Goal: Ask a question: Seek information or help from site administrators or community

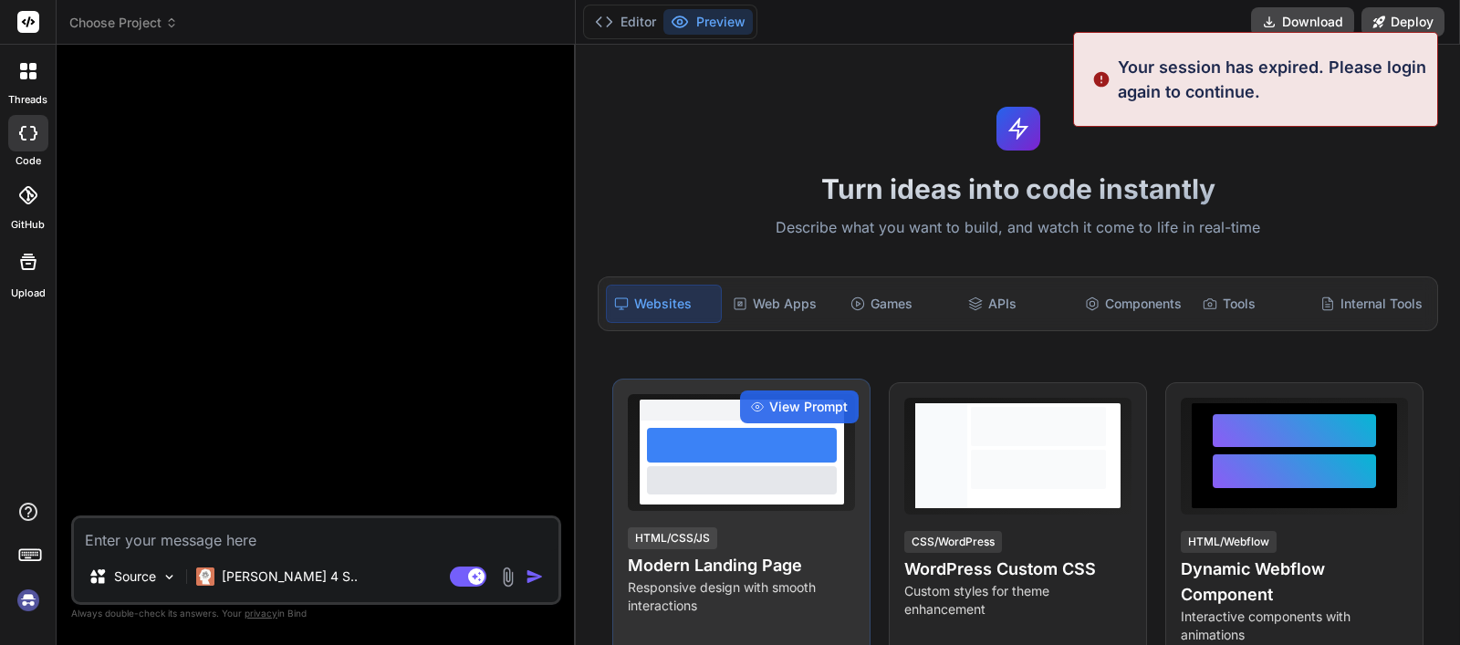
type textarea "x"
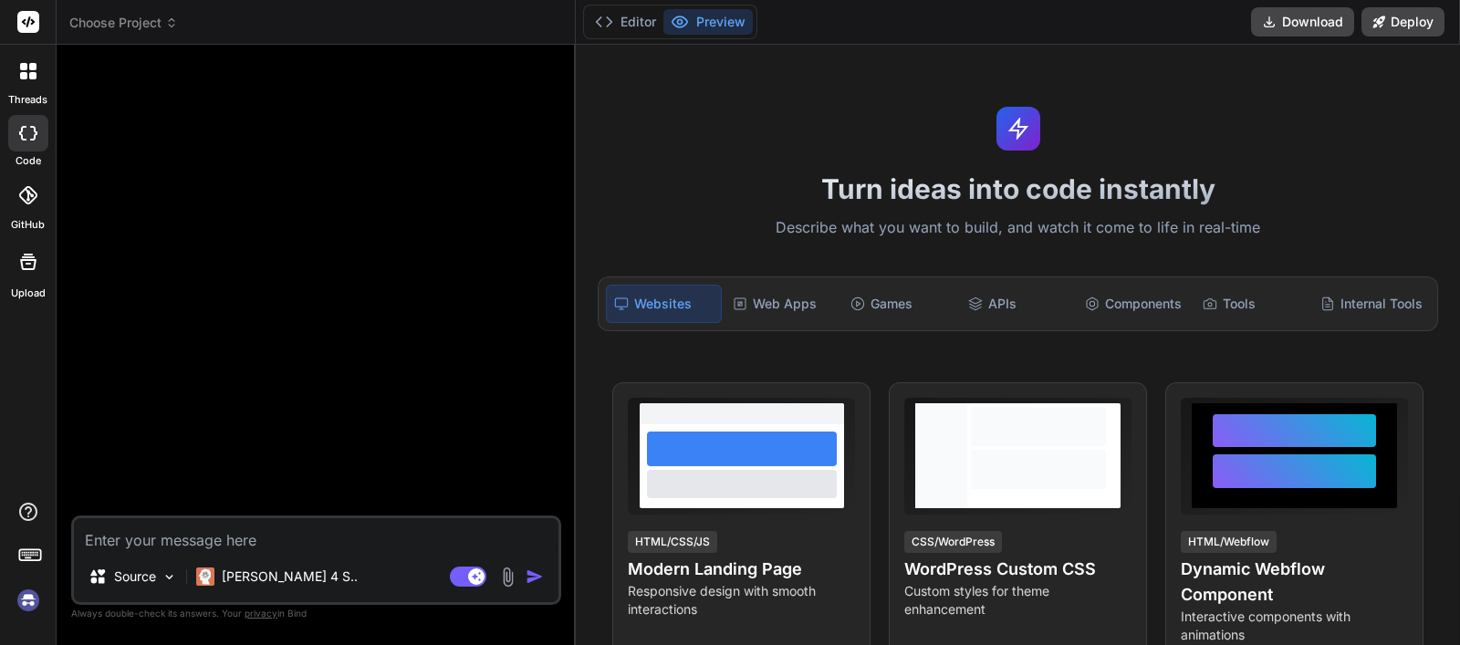
click at [18, 24] on rect at bounding box center [28, 22] width 22 height 22
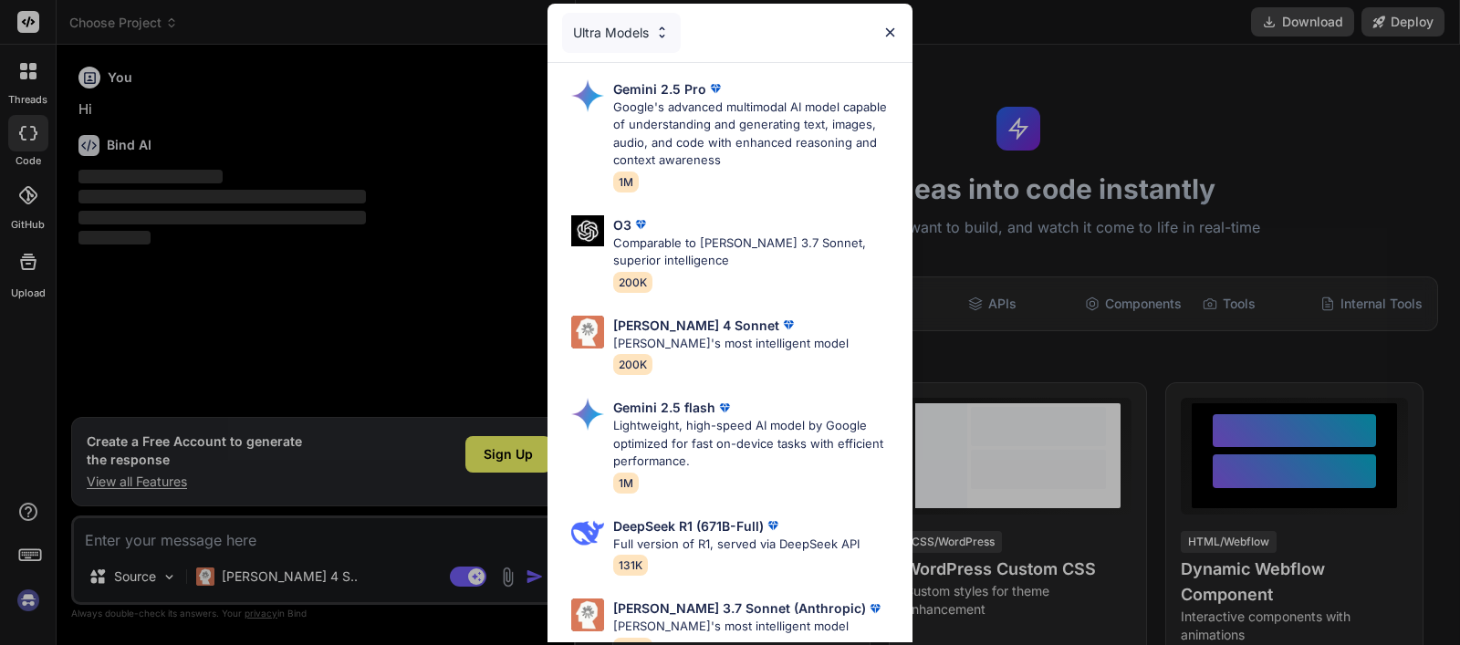
click at [893, 28] on img at bounding box center [891, 33] width 16 height 16
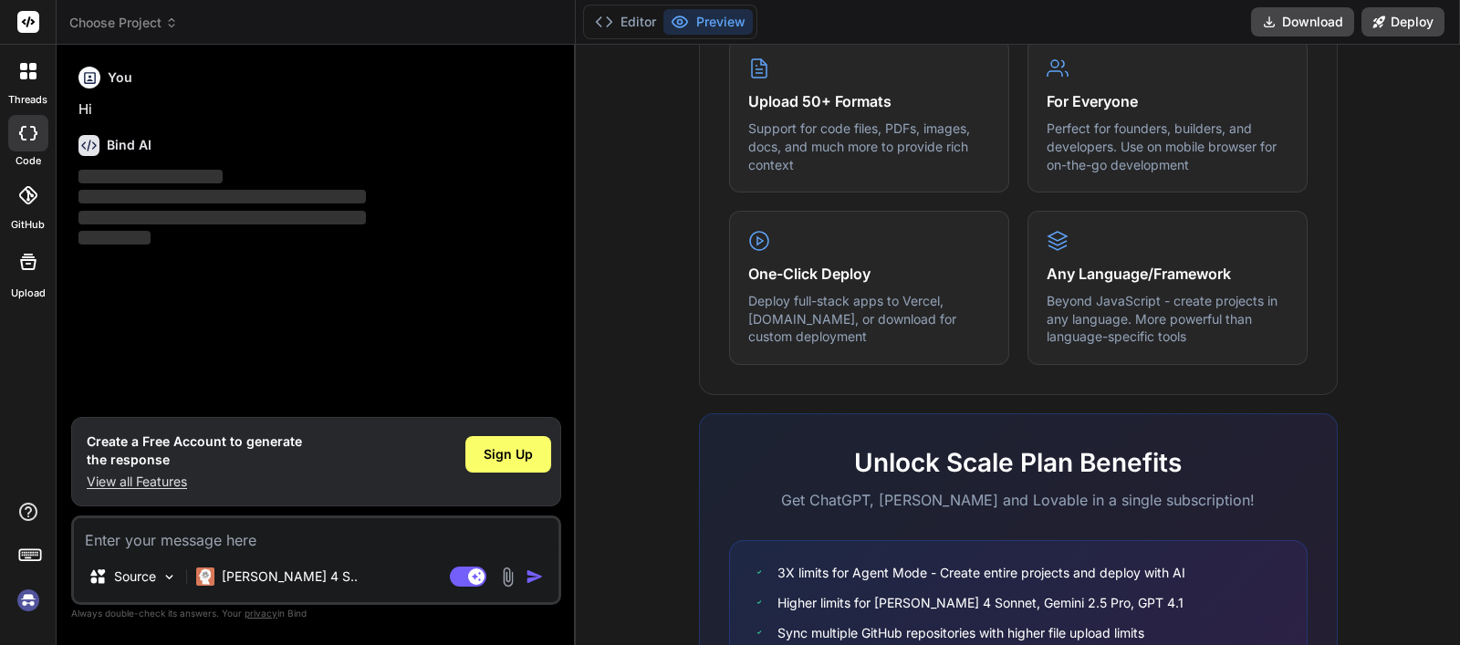
scroll to position [1135, 0]
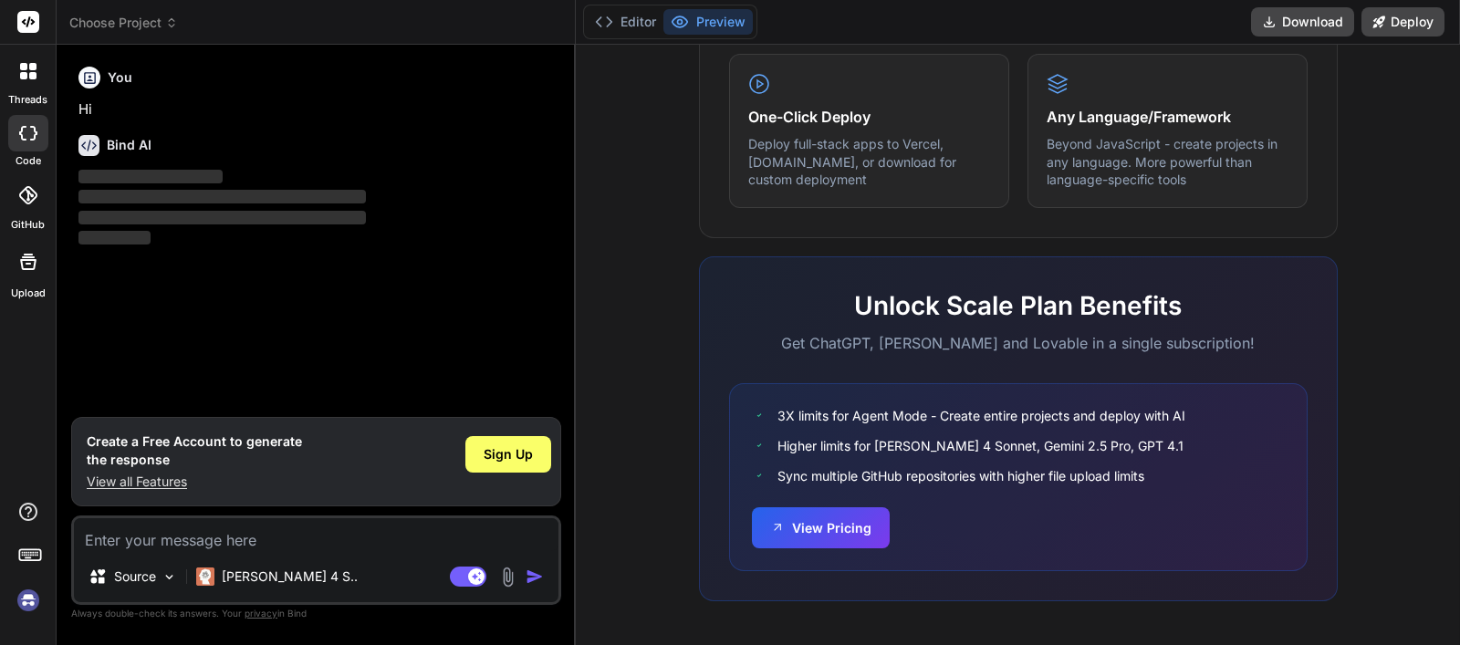
click at [27, 73] on icon at bounding box center [28, 71] width 16 height 16
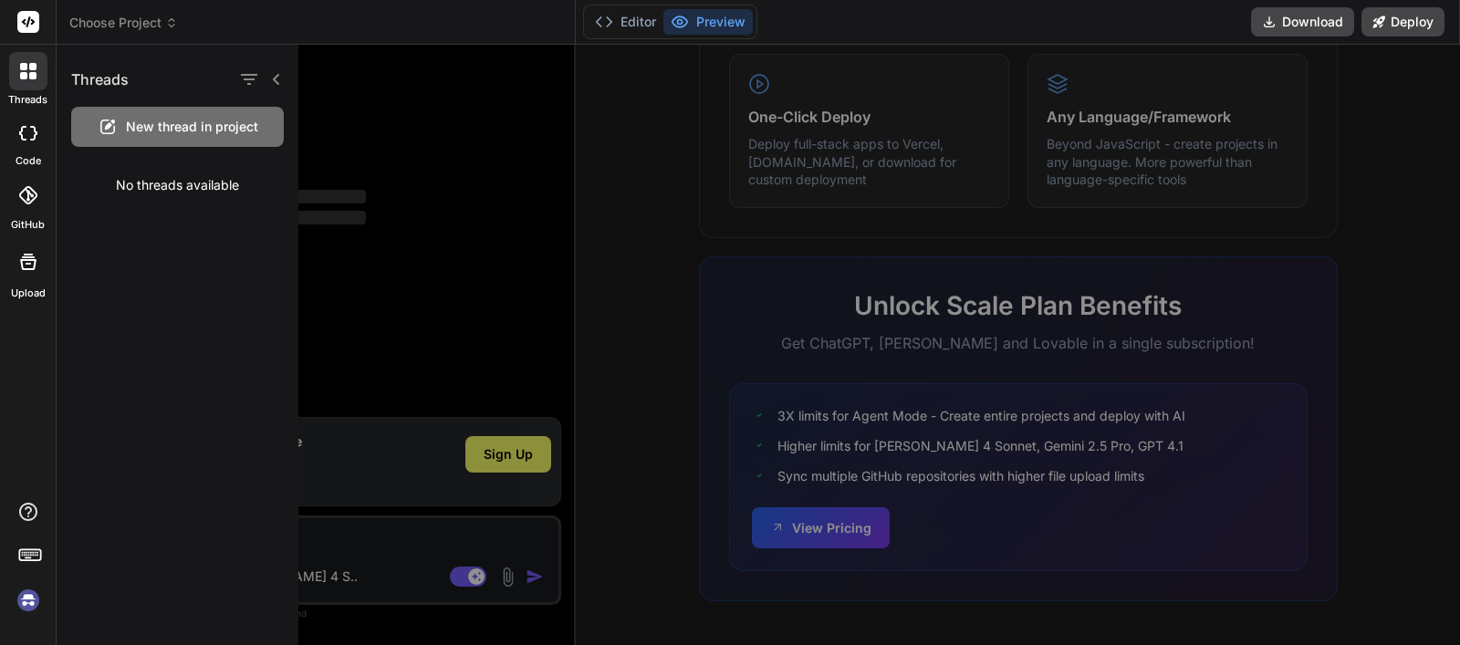
click at [26, 30] on rect at bounding box center [28, 22] width 22 height 22
click at [24, 24] on icon at bounding box center [28, 22] width 22 height 22
click at [23, 134] on icon at bounding box center [28, 133] width 18 height 15
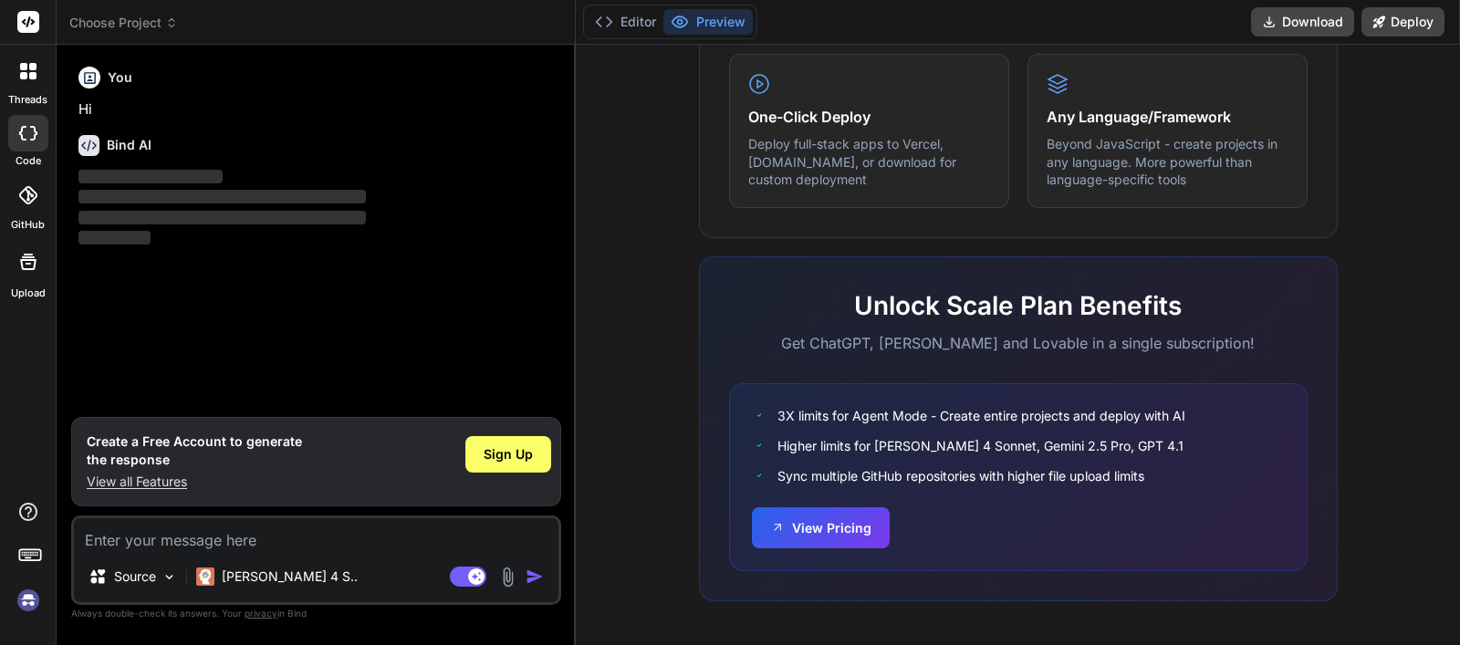
click at [23, 89] on div at bounding box center [28, 71] width 38 height 38
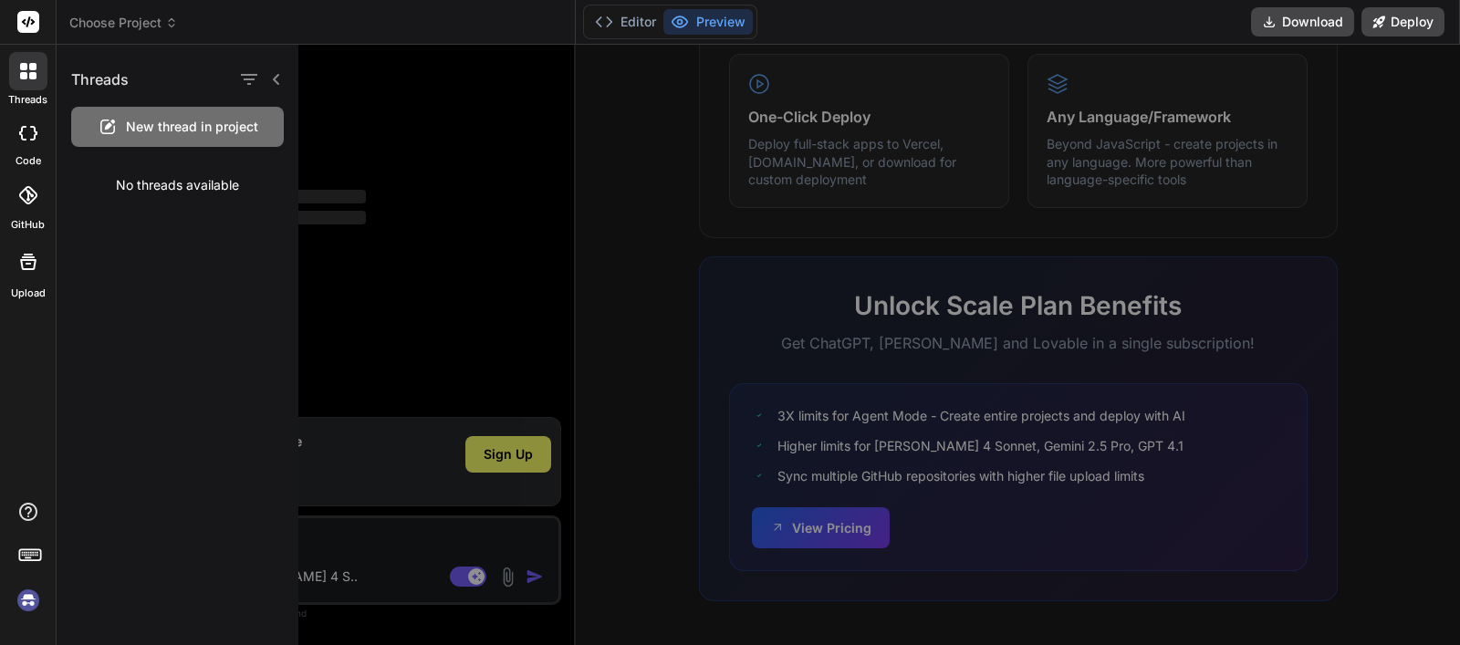
click at [23, 89] on div at bounding box center [28, 71] width 38 height 38
click at [24, 130] on icon at bounding box center [28, 133] width 18 height 15
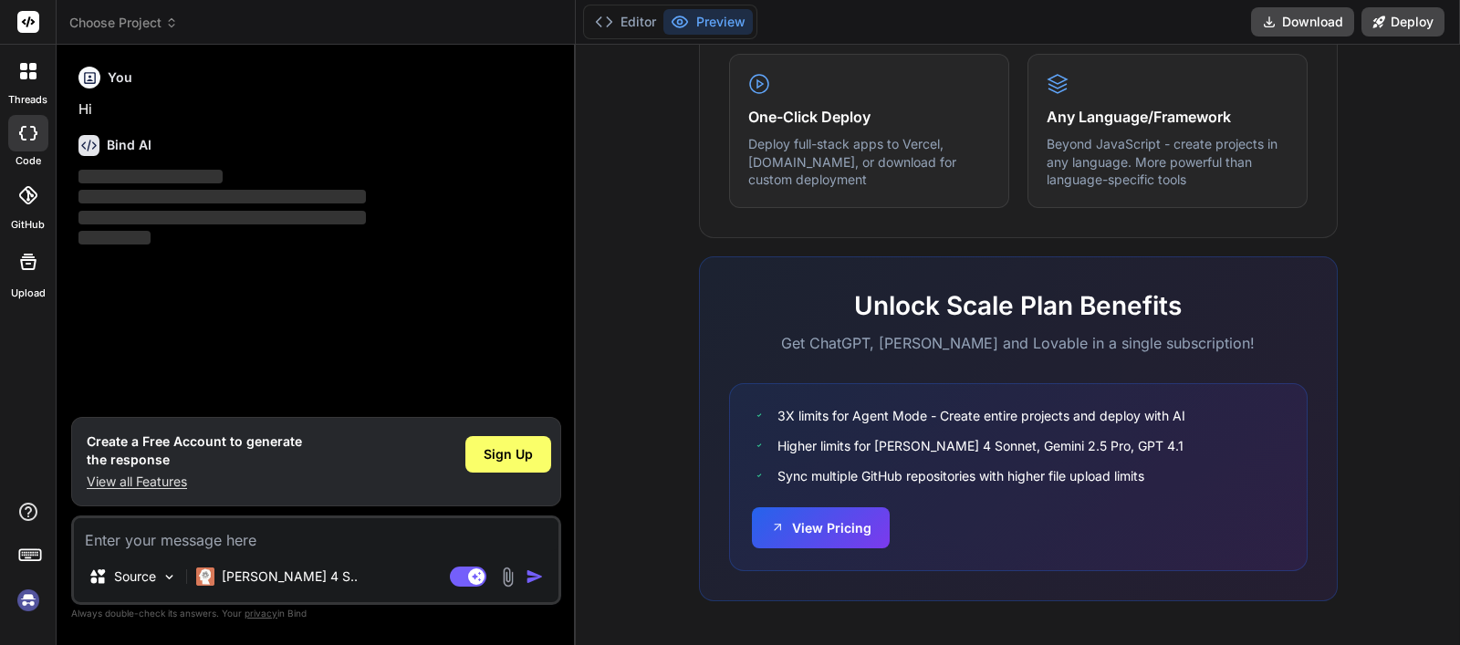
click at [694, 26] on button "Preview" at bounding box center [708, 22] width 89 height 26
click at [27, 592] on img at bounding box center [28, 600] width 31 height 31
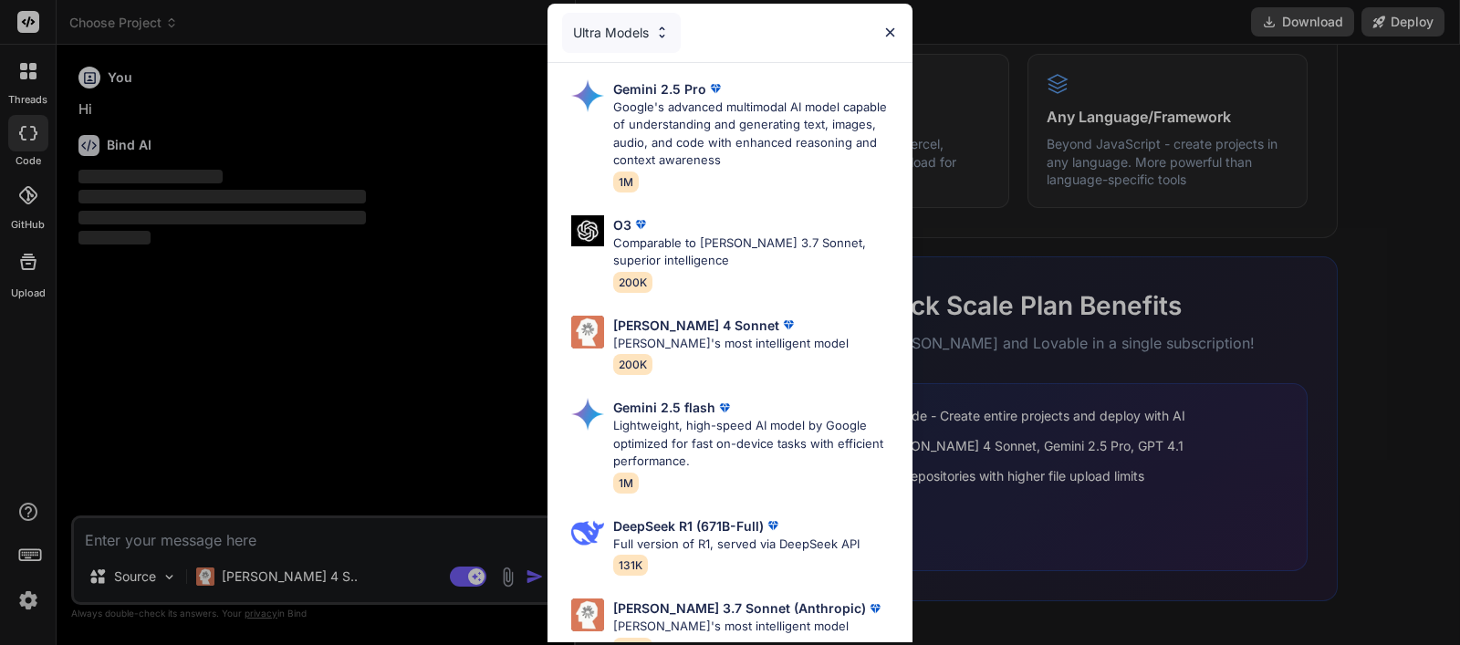
click at [890, 30] on img at bounding box center [891, 33] width 16 height 16
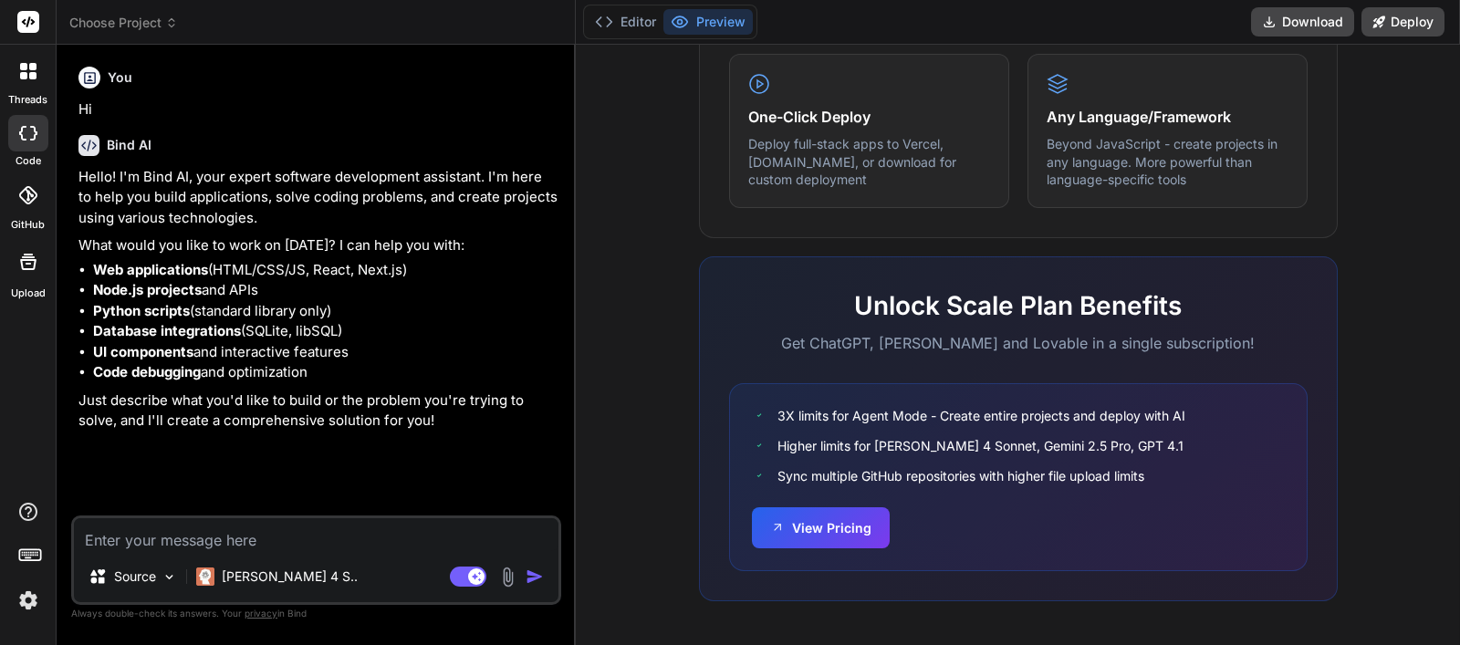
type textarea "x"
click at [28, 17] on icon at bounding box center [29, 21] width 14 height 11
click at [628, 16] on button "Editor" at bounding box center [626, 22] width 76 height 26
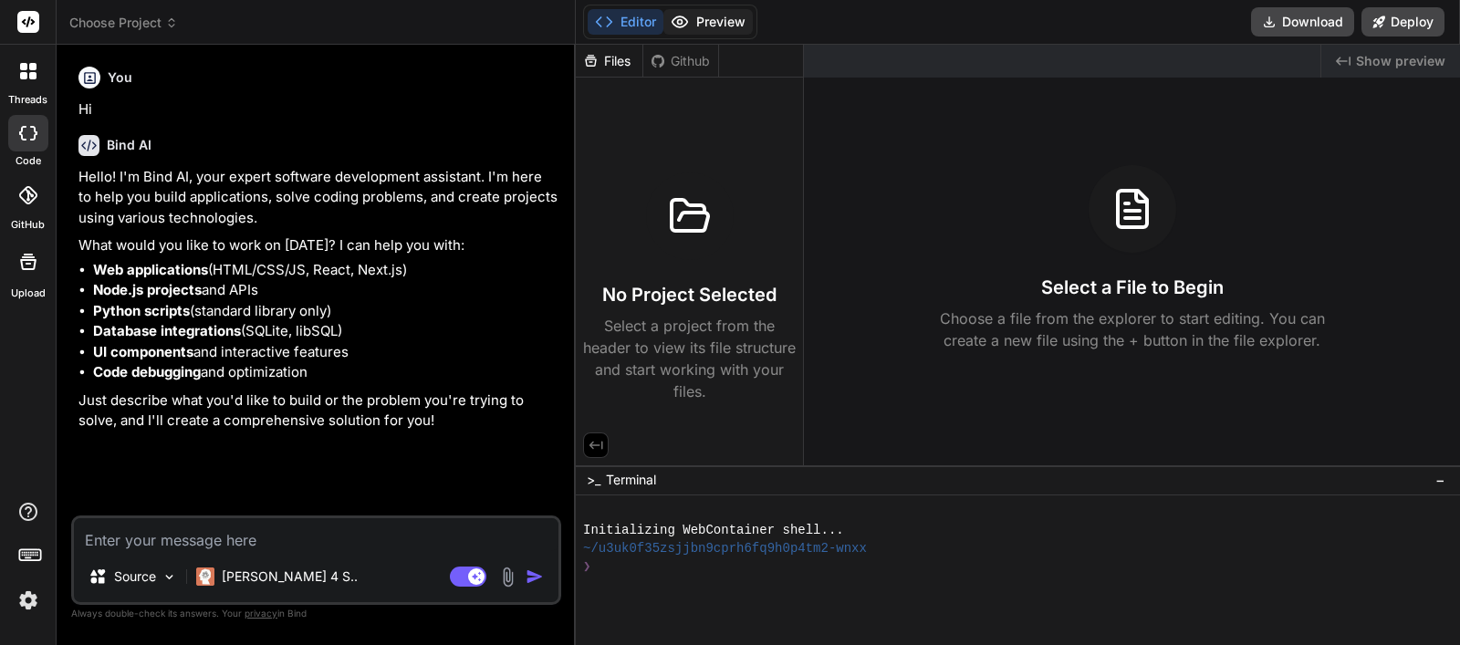
click at [695, 24] on button "Preview" at bounding box center [708, 22] width 89 height 26
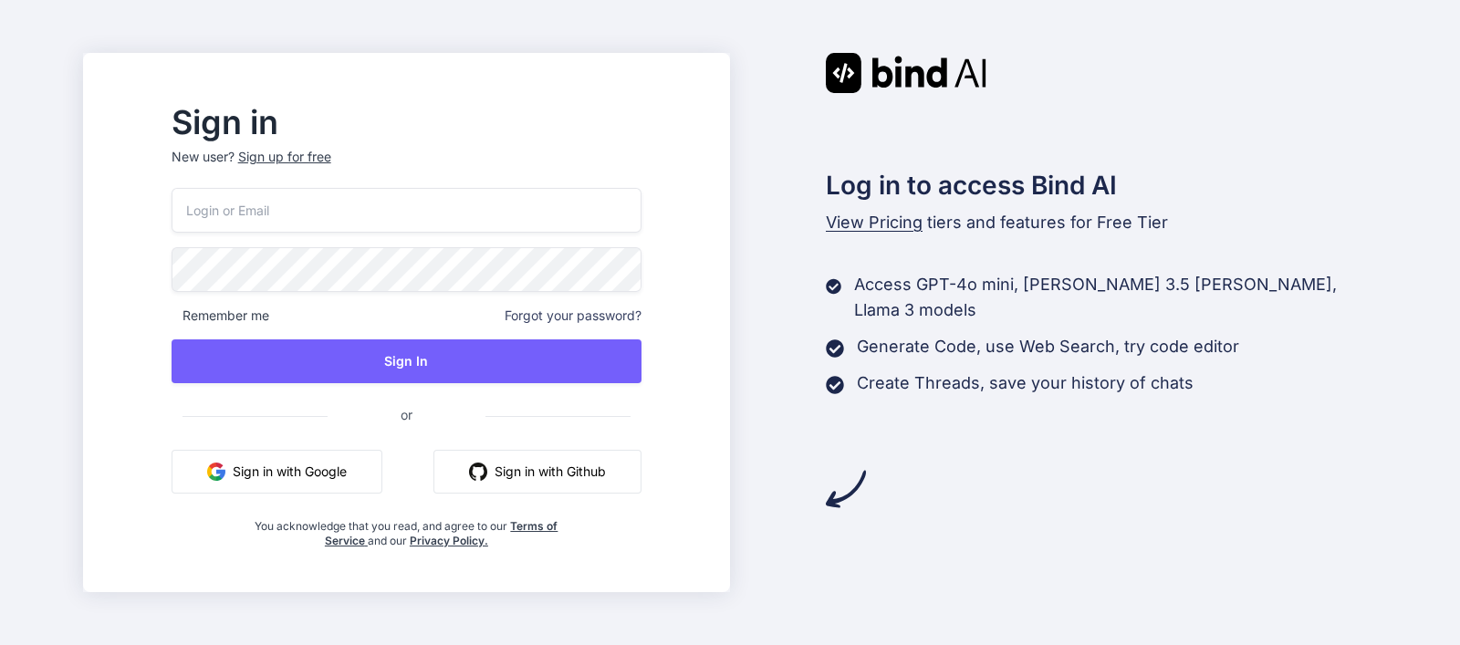
click at [319, 476] on button "Sign in with Google" at bounding box center [277, 472] width 211 height 44
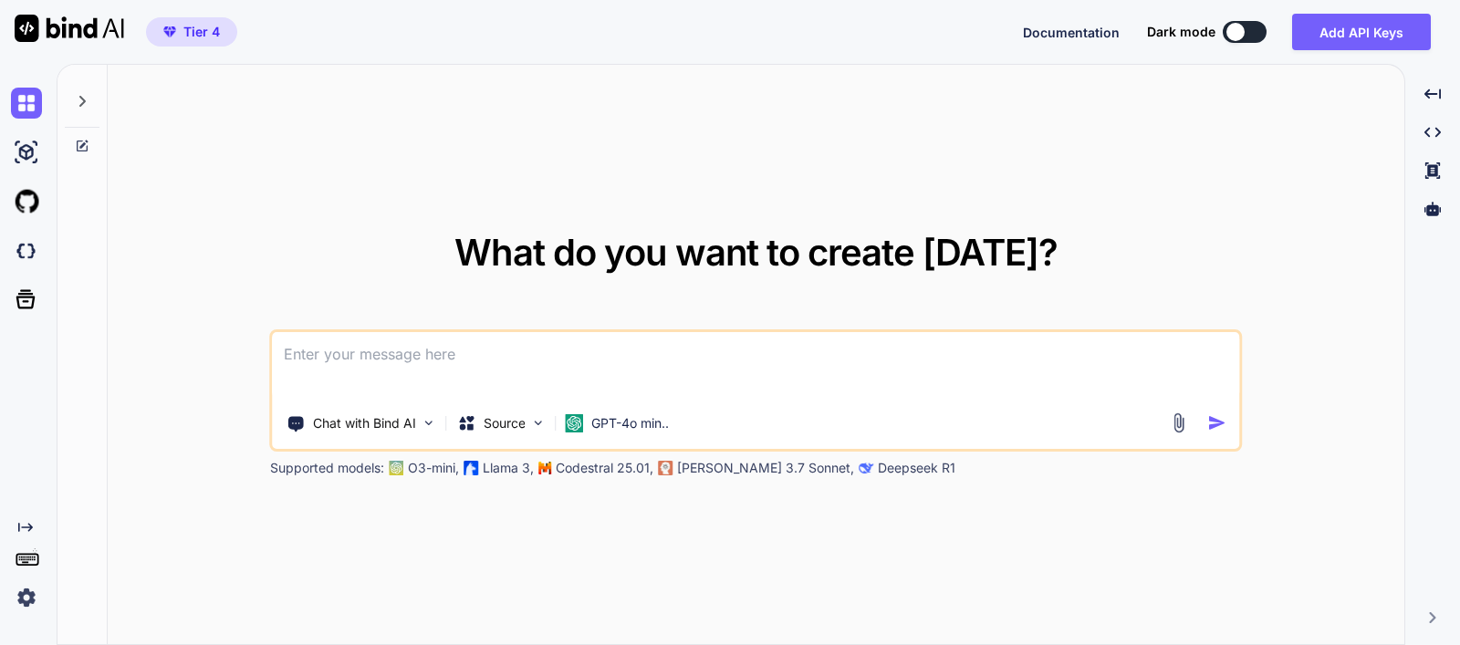
click at [395, 349] on textarea at bounding box center [757, 366] width 968 height 68
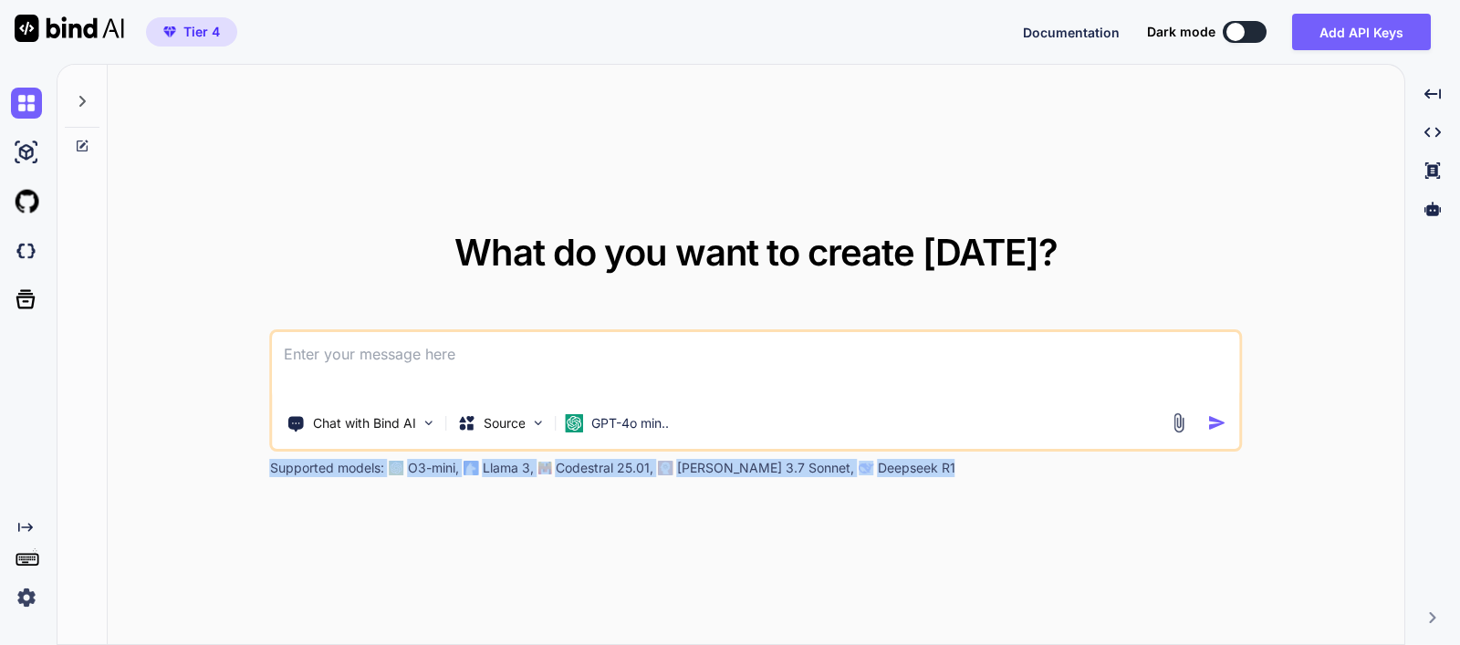
drag, startPoint x: 905, startPoint y: 467, endPoint x: 269, endPoint y: 464, distance: 636.2
click at [270, 464] on div "Supported models: O3-mini, Llama 3, Codestral 25.01, [PERSON_NAME] 3.7 Sonnet, …" at bounding box center [726, 468] width 913 height 18
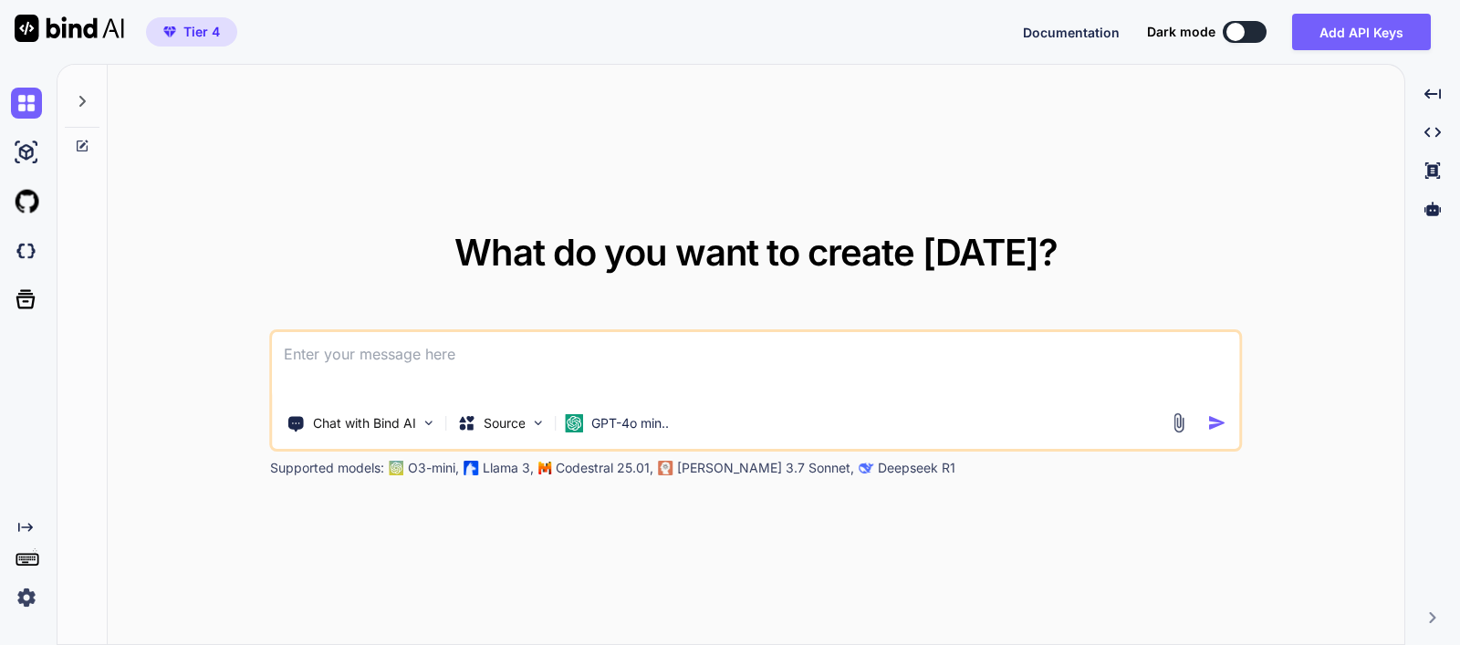
click at [352, 371] on textarea at bounding box center [757, 366] width 968 height 68
click at [78, 97] on icon at bounding box center [82, 101] width 15 height 15
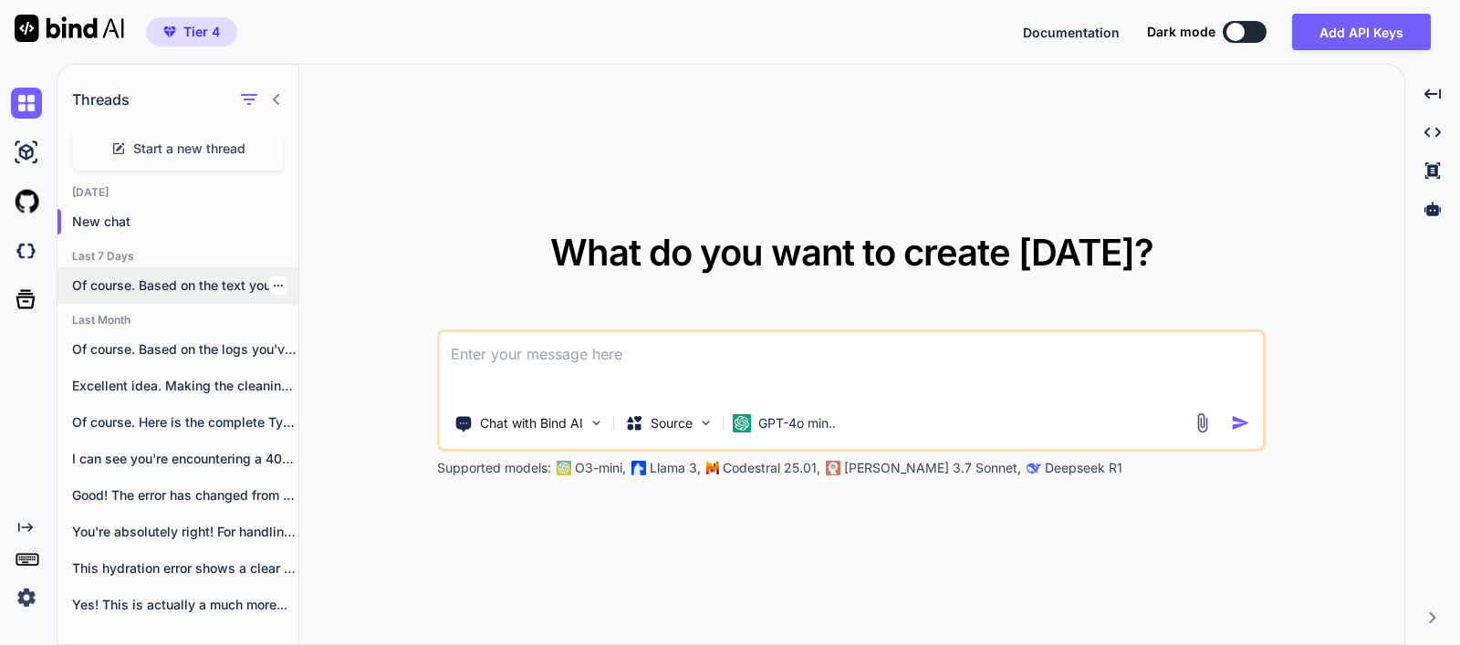
click at [273, 285] on icon "button" at bounding box center [278, 285] width 11 height 11
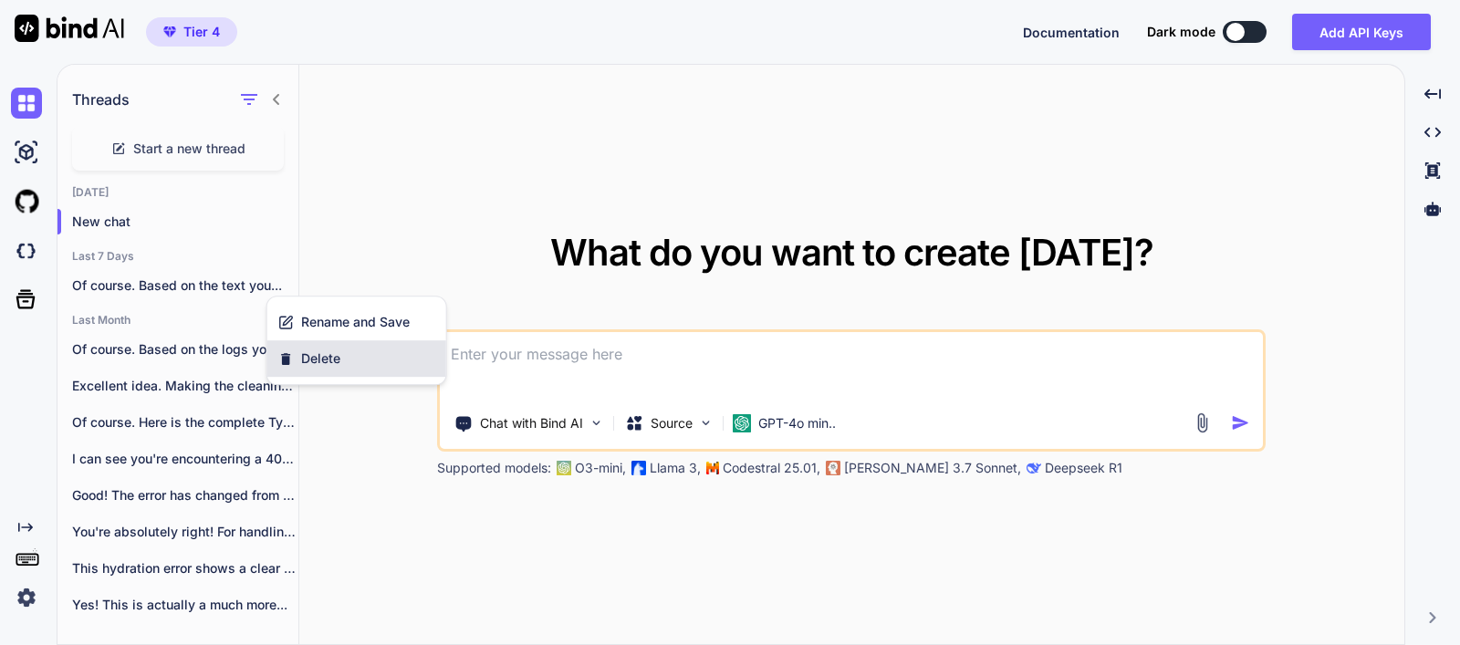
click at [297, 354] on div "Delete" at bounding box center [356, 358] width 179 height 37
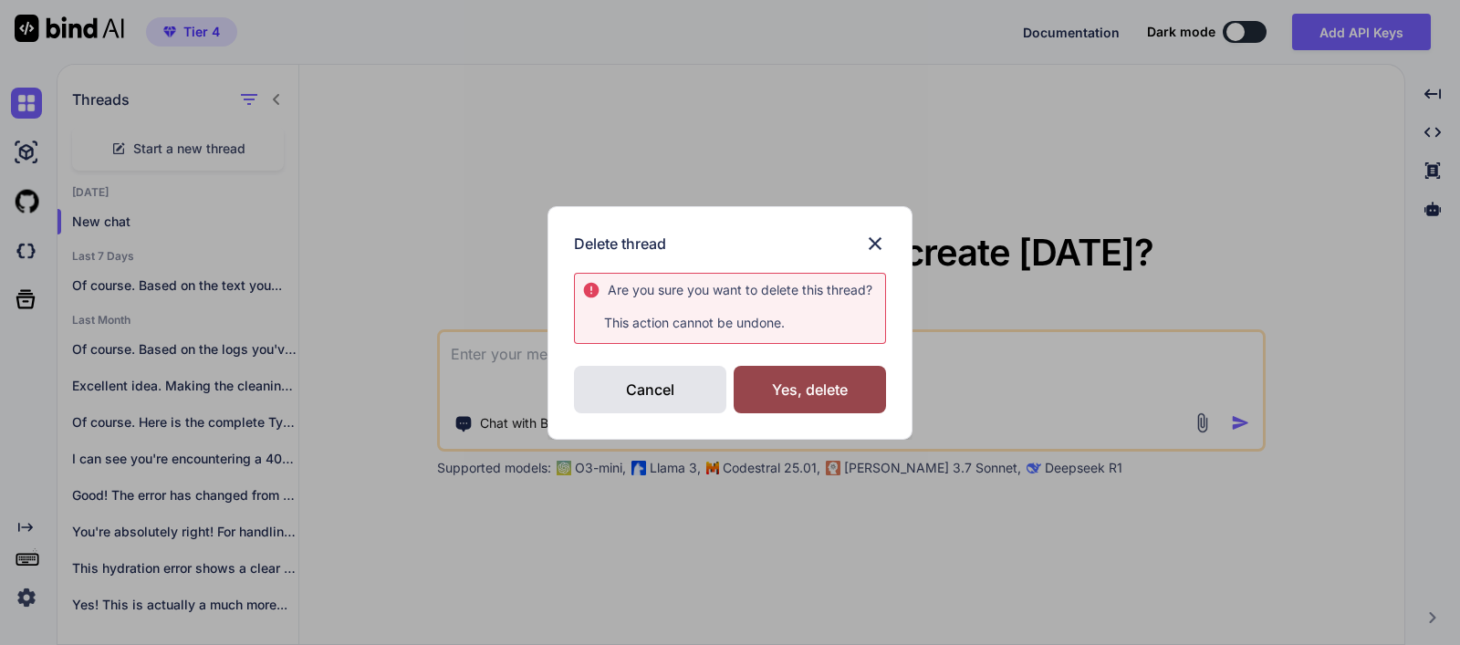
click at [890, 400] on div "Delete thread Are you sure you want to delete this thread ? This action cannot …" at bounding box center [730, 323] width 365 height 234
click at [849, 394] on div "Yes, delete" at bounding box center [810, 389] width 152 height 47
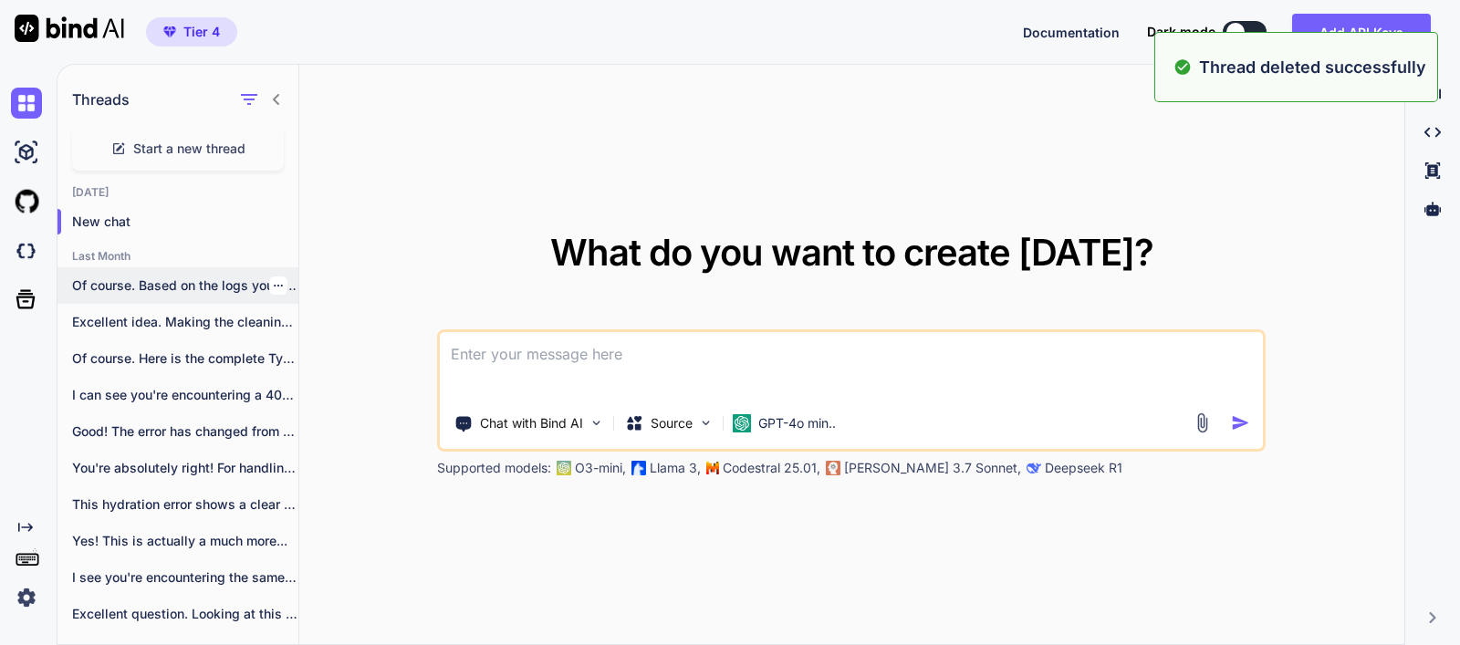
click at [274, 285] on icon "button" at bounding box center [278, 286] width 9 height 2
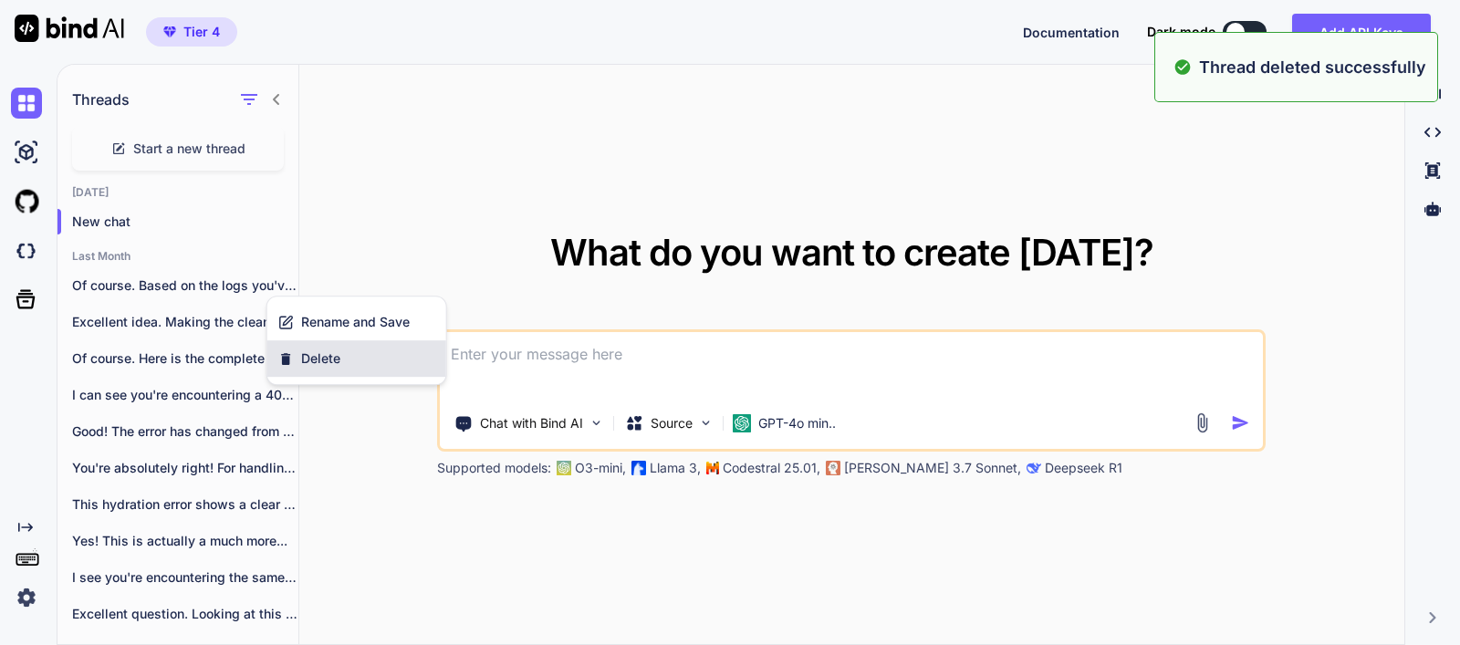
click at [330, 348] on div "Delete" at bounding box center [356, 358] width 179 height 37
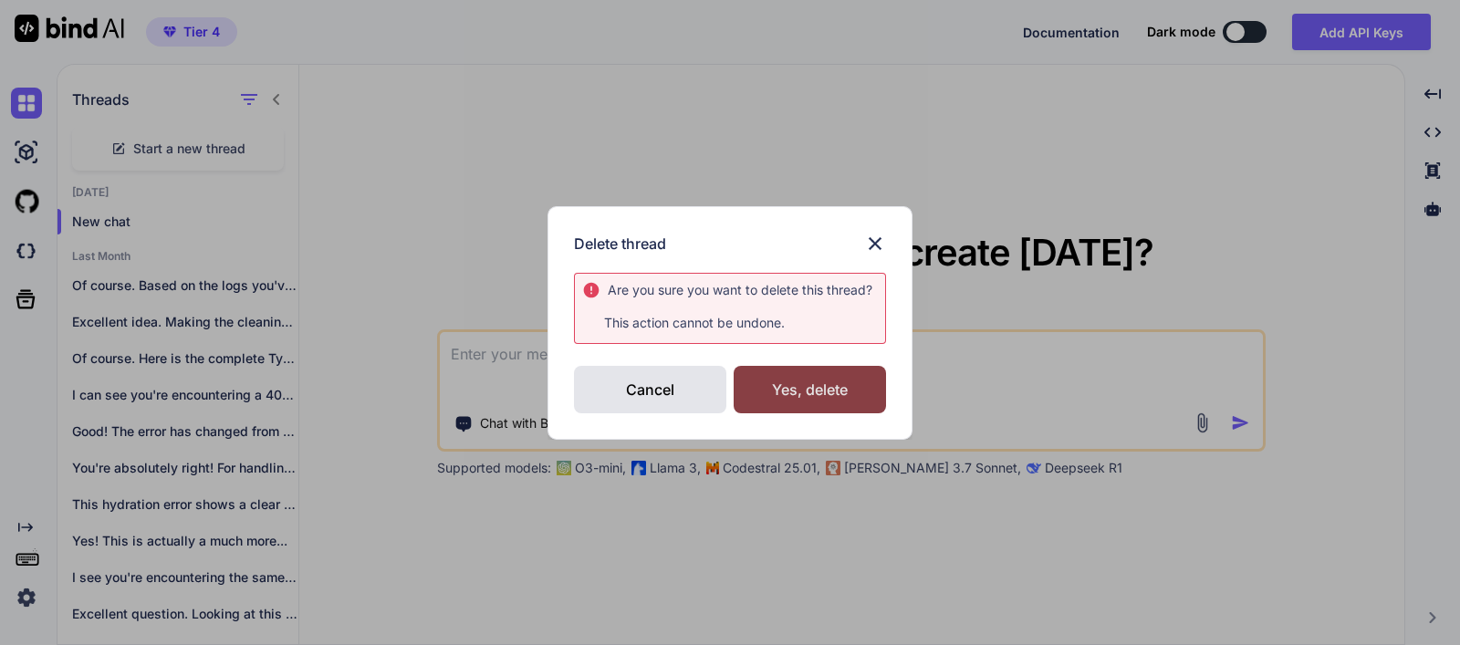
click at [824, 366] on div "Yes, delete" at bounding box center [810, 389] width 152 height 47
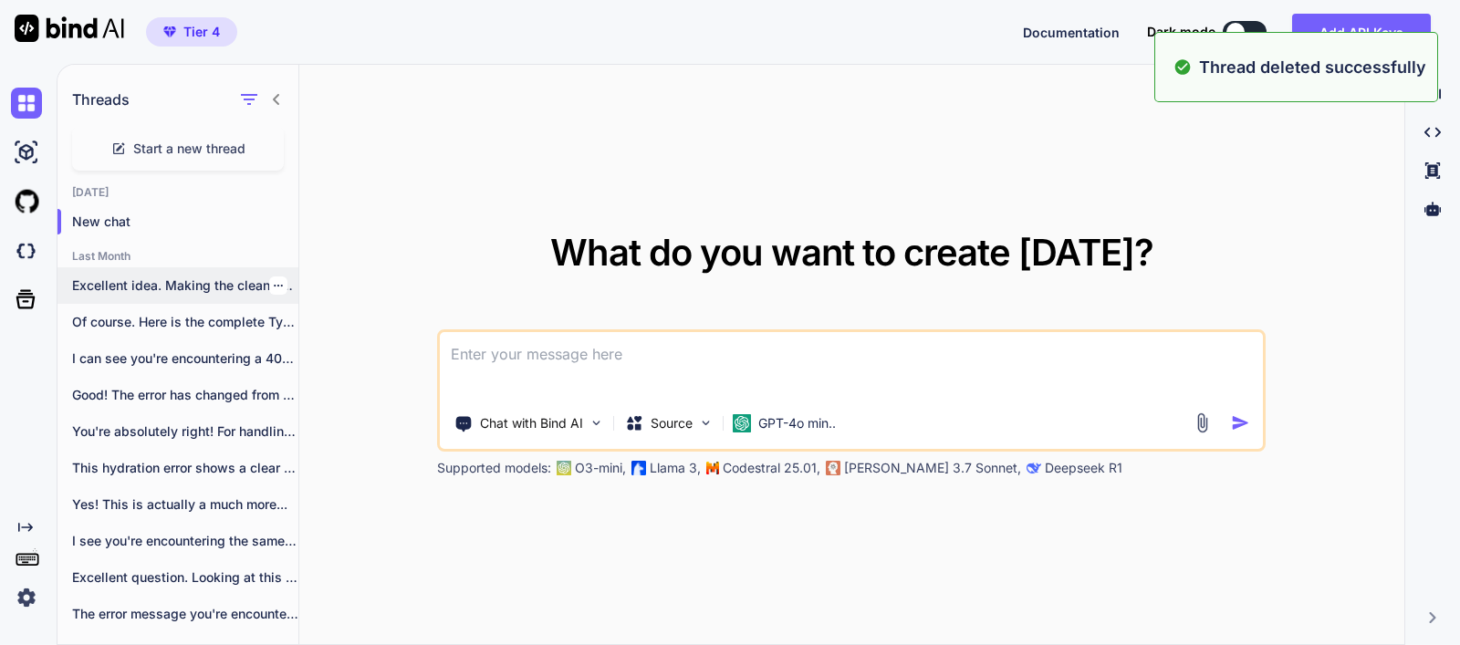
click at [275, 288] on icon "button" at bounding box center [278, 285] width 11 height 11
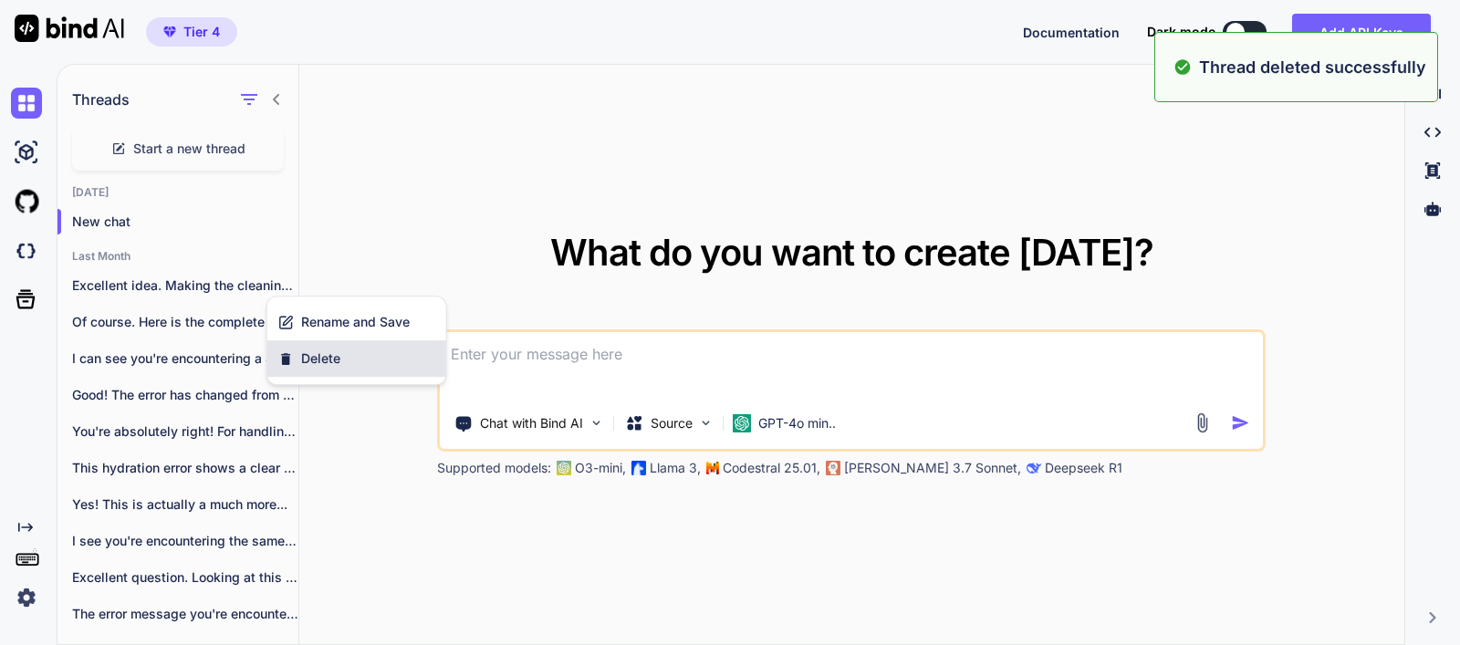
click at [338, 355] on span "Delete" at bounding box center [320, 359] width 39 height 18
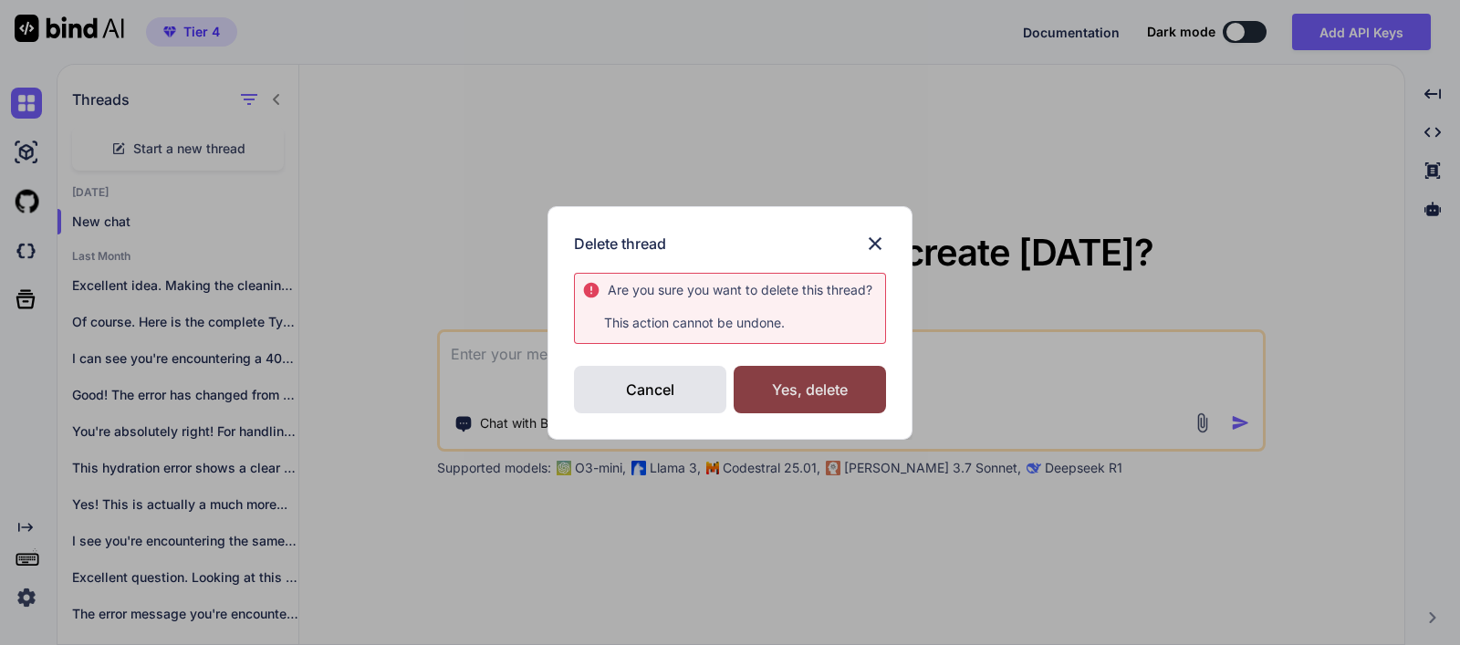
click at [828, 397] on div "Yes, delete" at bounding box center [810, 389] width 152 height 47
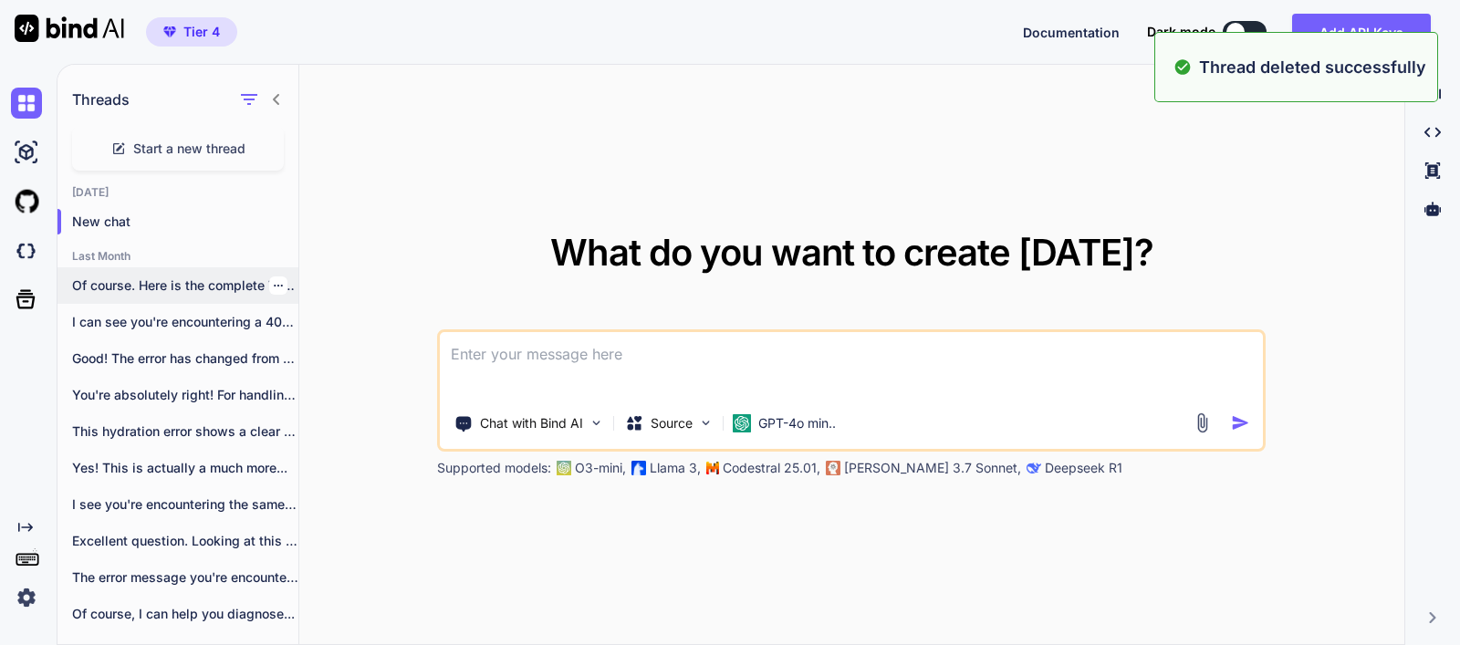
click at [280, 285] on p "Of course. Here is the complete TypeScript..." at bounding box center [185, 286] width 226 height 18
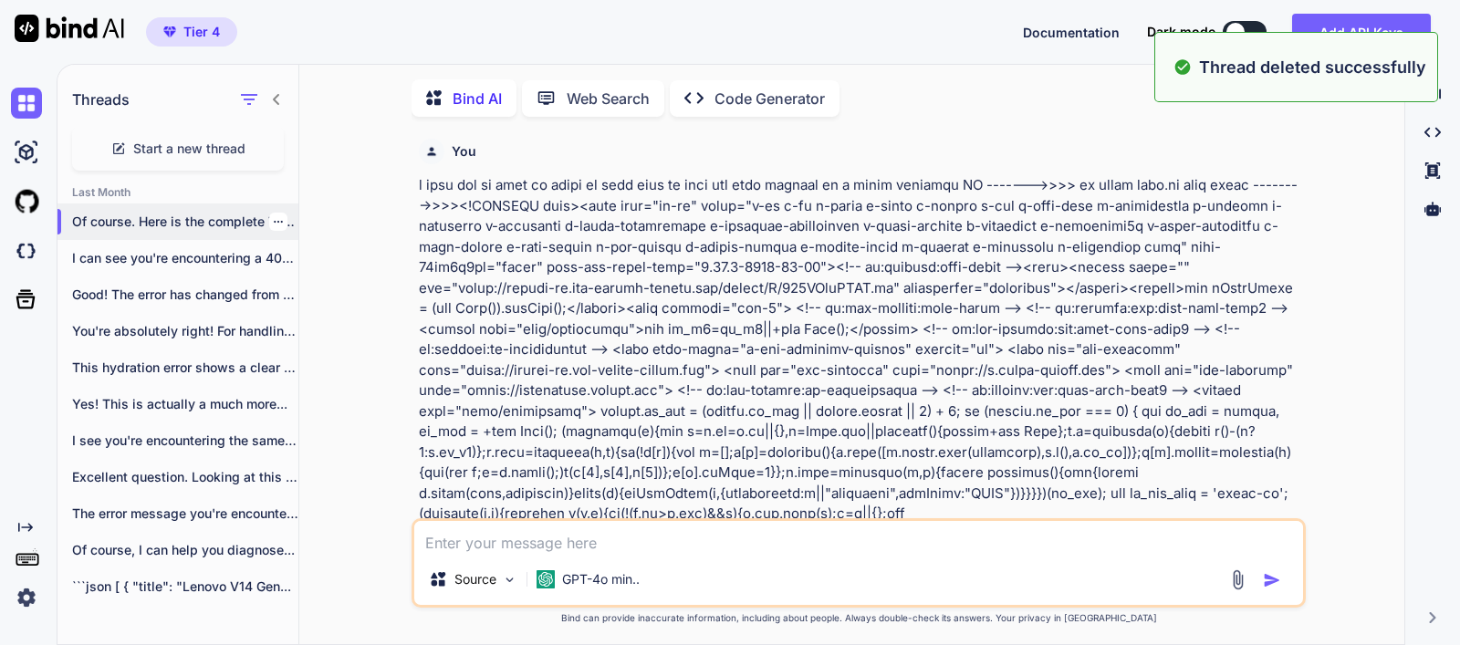
scroll to position [6, 0]
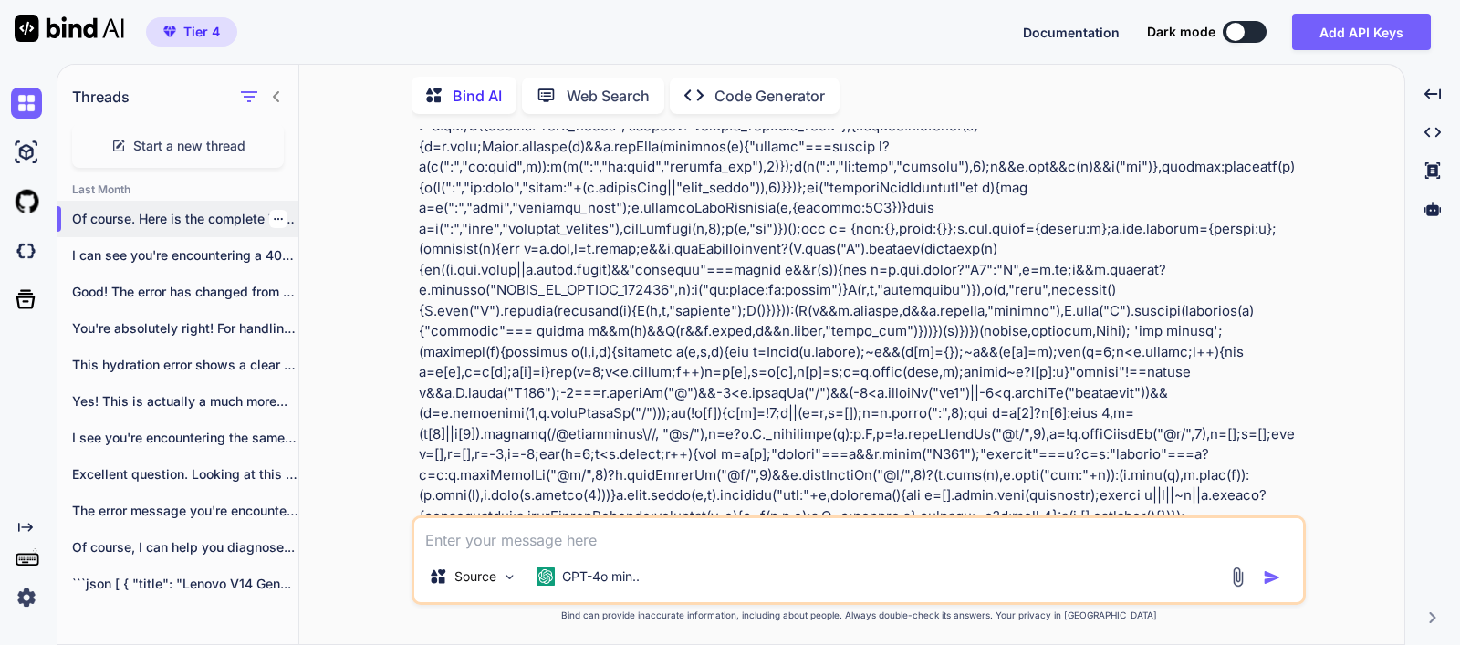
click at [273, 214] on icon "button" at bounding box center [278, 219] width 11 height 11
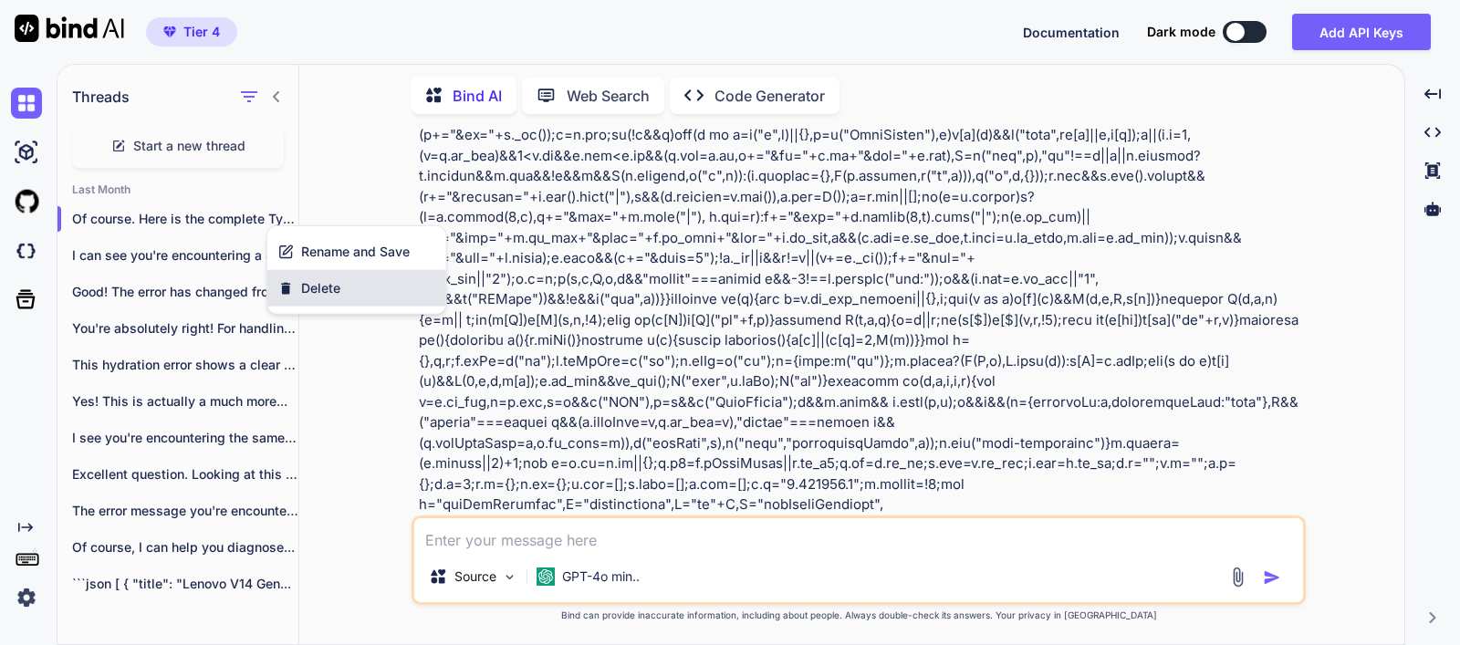
click at [341, 294] on div "Delete" at bounding box center [356, 288] width 179 height 37
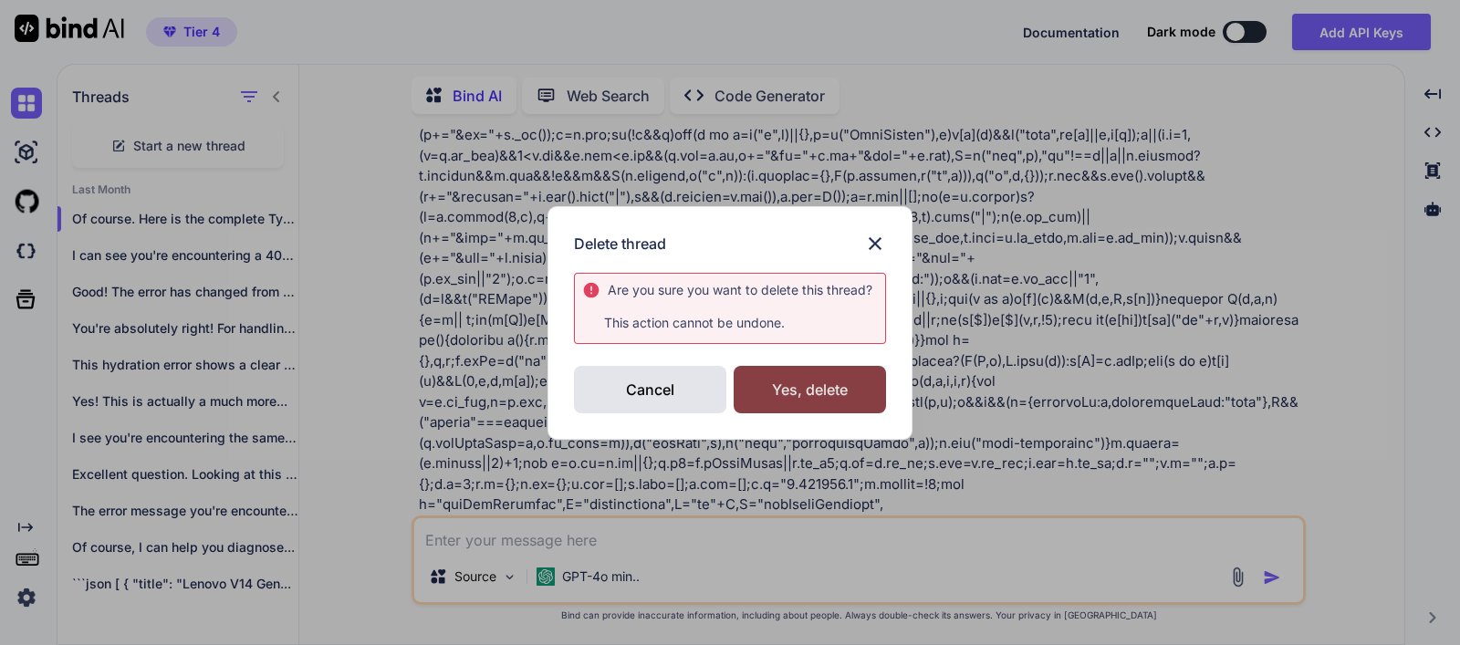
click at [785, 380] on div "Yes, delete" at bounding box center [810, 389] width 152 height 47
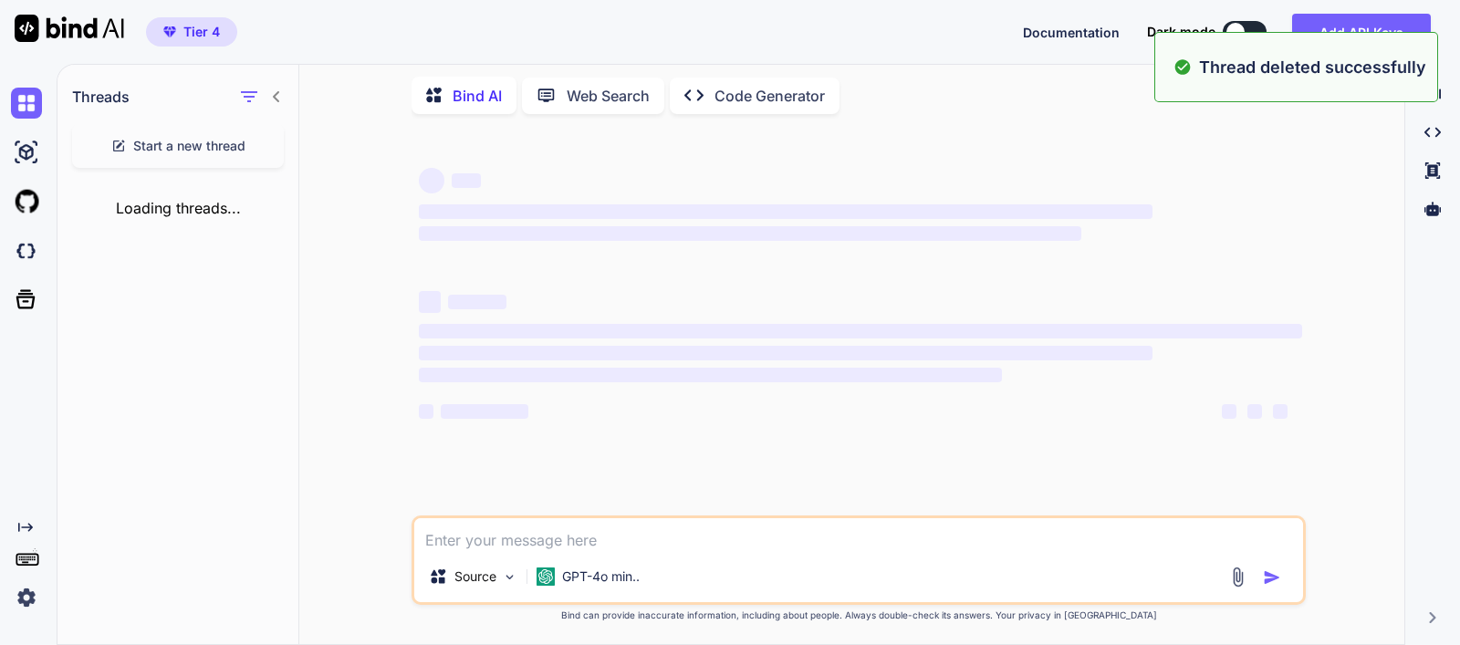
scroll to position [0, 0]
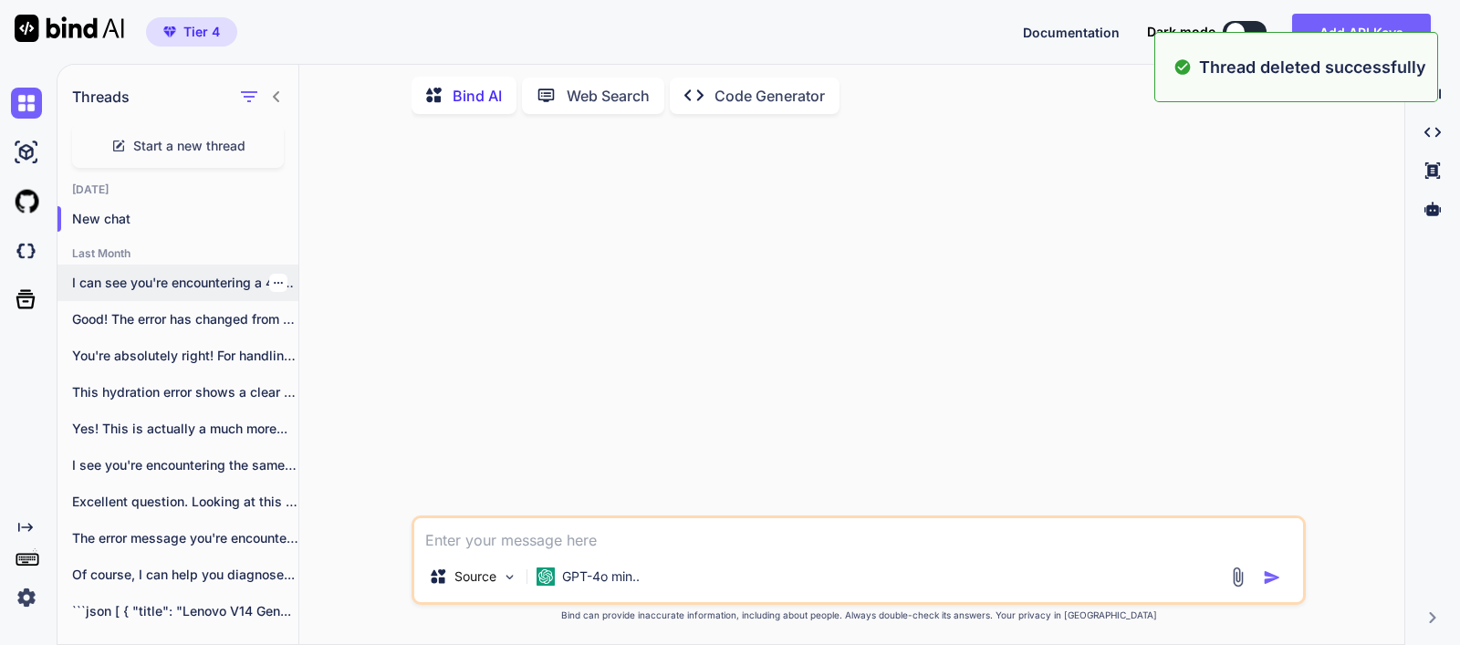
click at [274, 280] on icon "button" at bounding box center [278, 282] width 11 height 11
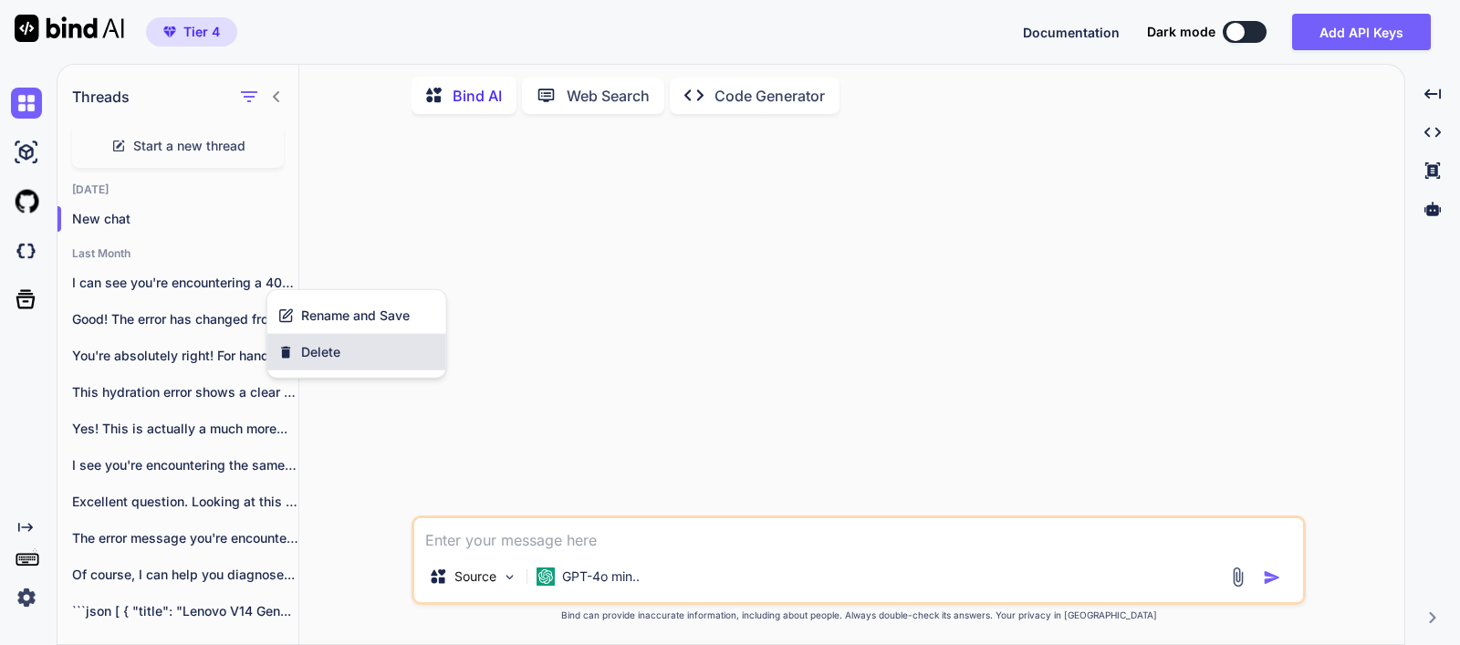
click at [338, 358] on span "Delete" at bounding box center [320, 352] width 39 height 18
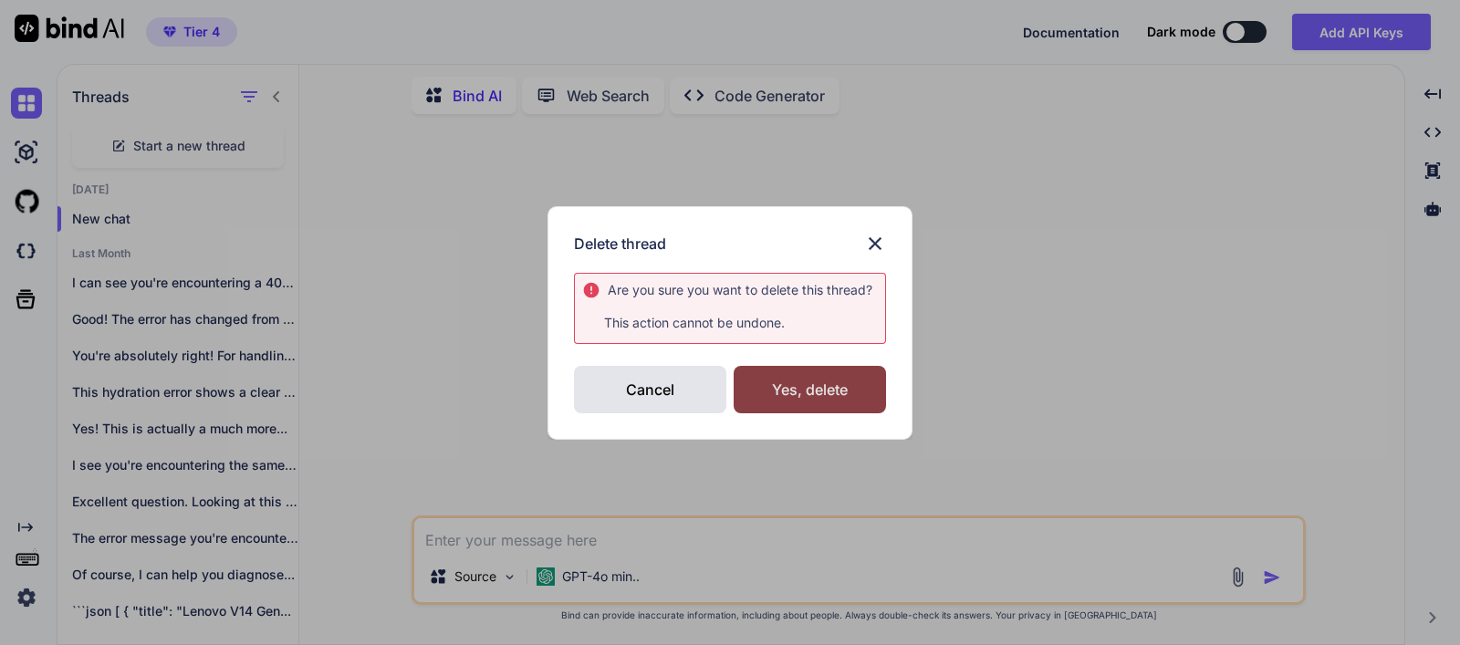
click at [865, 394] on div "Yes, delete" at bounding box center [810, 389] width 152 height 47
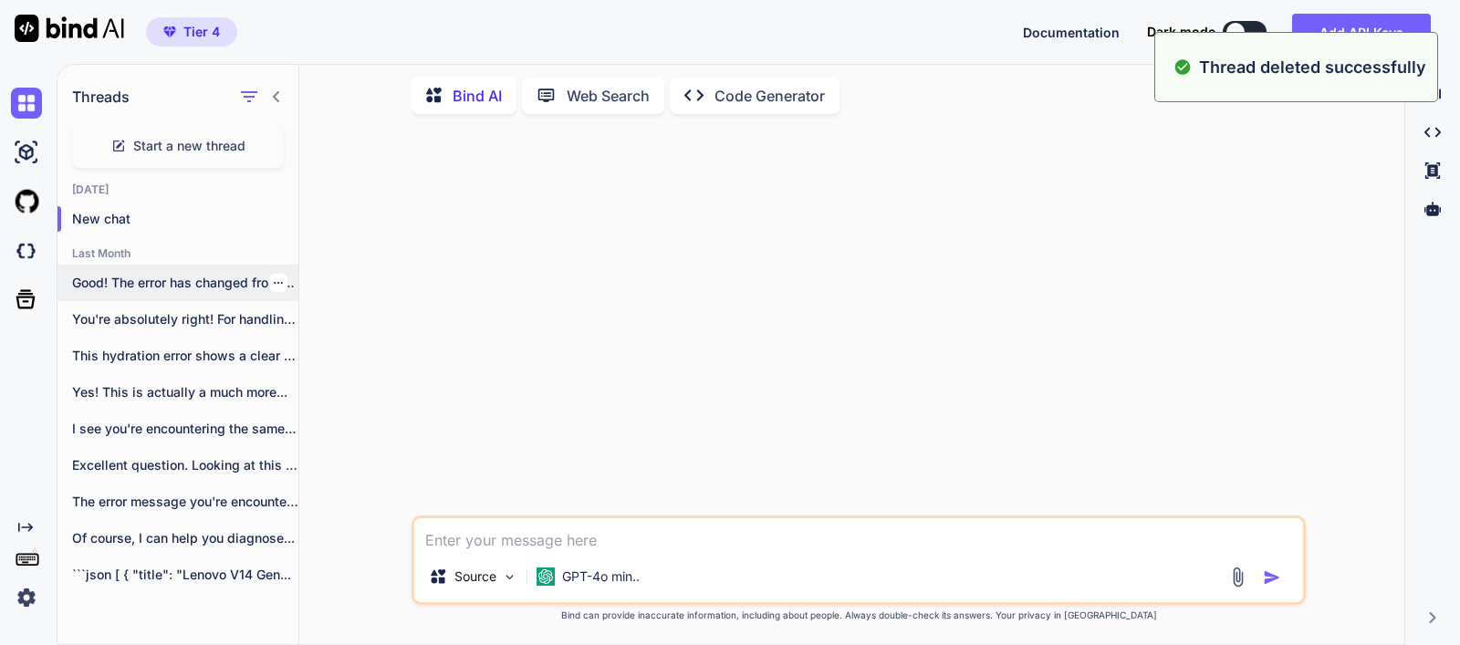
click at [273, 277] on icon "button" at bounding box center [278, 282] width 11 height 11
click at [340, 341] on div "Delete" at bounding box center [356, 352] width 179 height 37
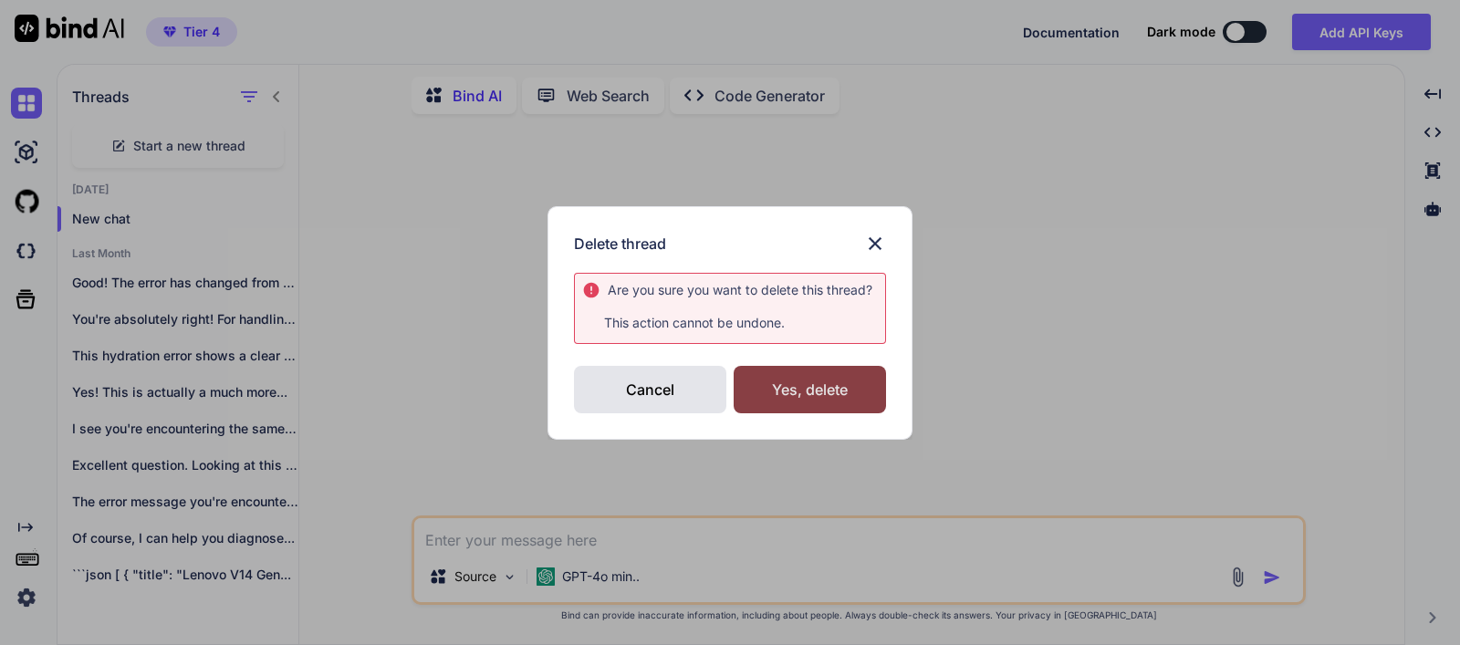
click at [847, 384] on div "Yes, delete" at bounding box center [810, 389] width 152 height 47
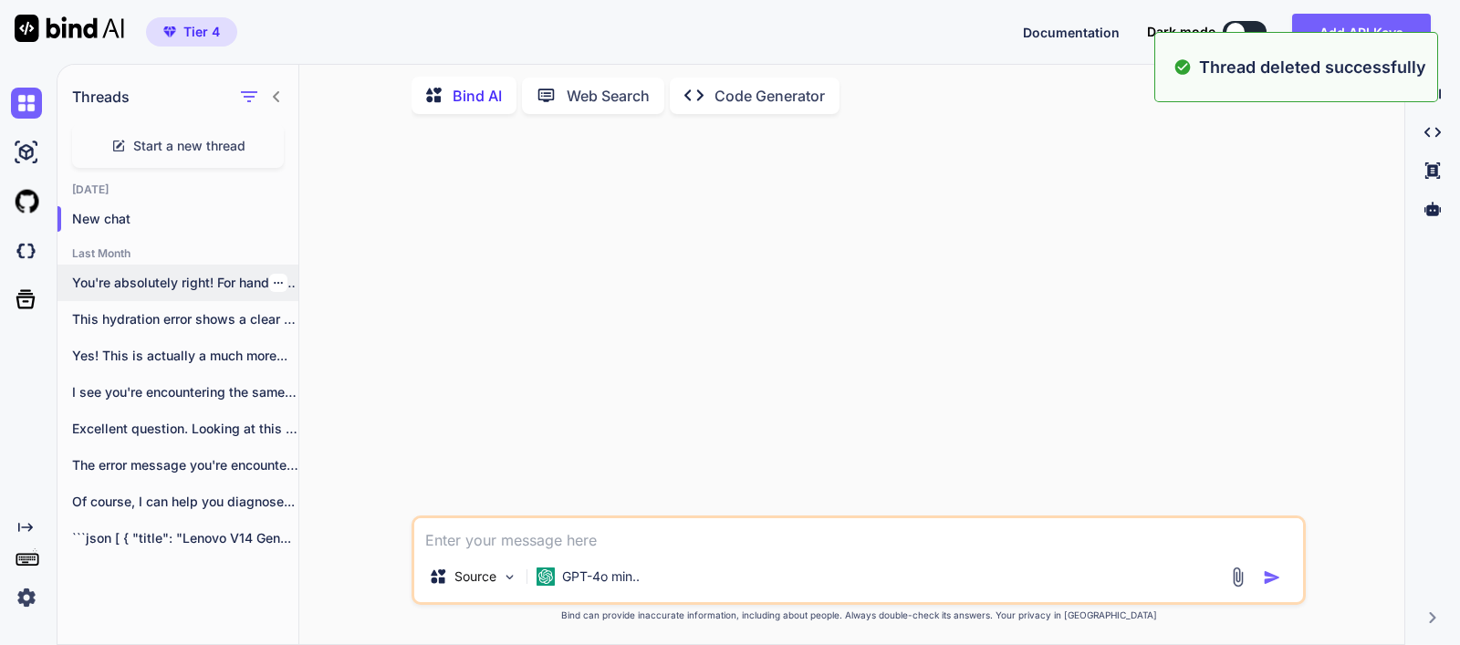
click at [273, 279] on icon "button" at bounding box center [278, 282] width 11 height 11
click at [344, 360] on div "Delete" at bounding box center [356, 352] width 179 height 37
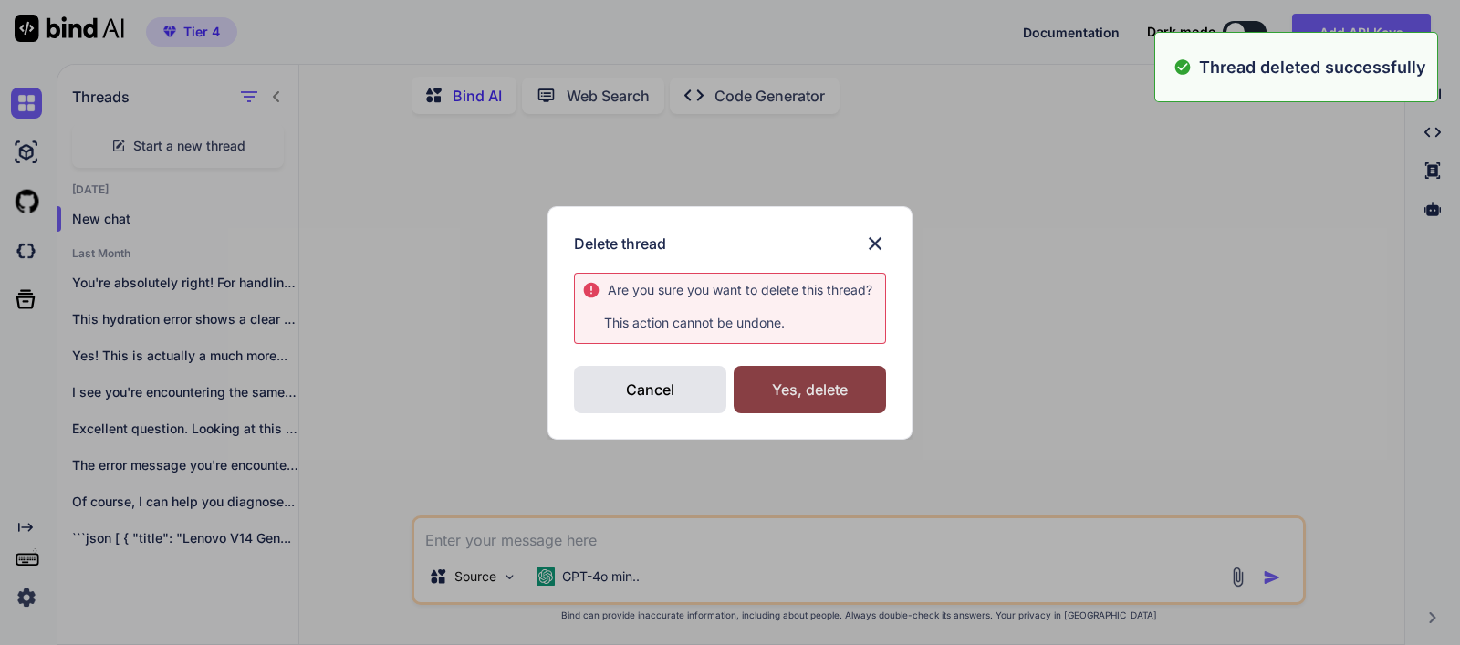
click at [834, 380] on div "Yes, delete" at bounding box center [810, 389] width 152 height 47
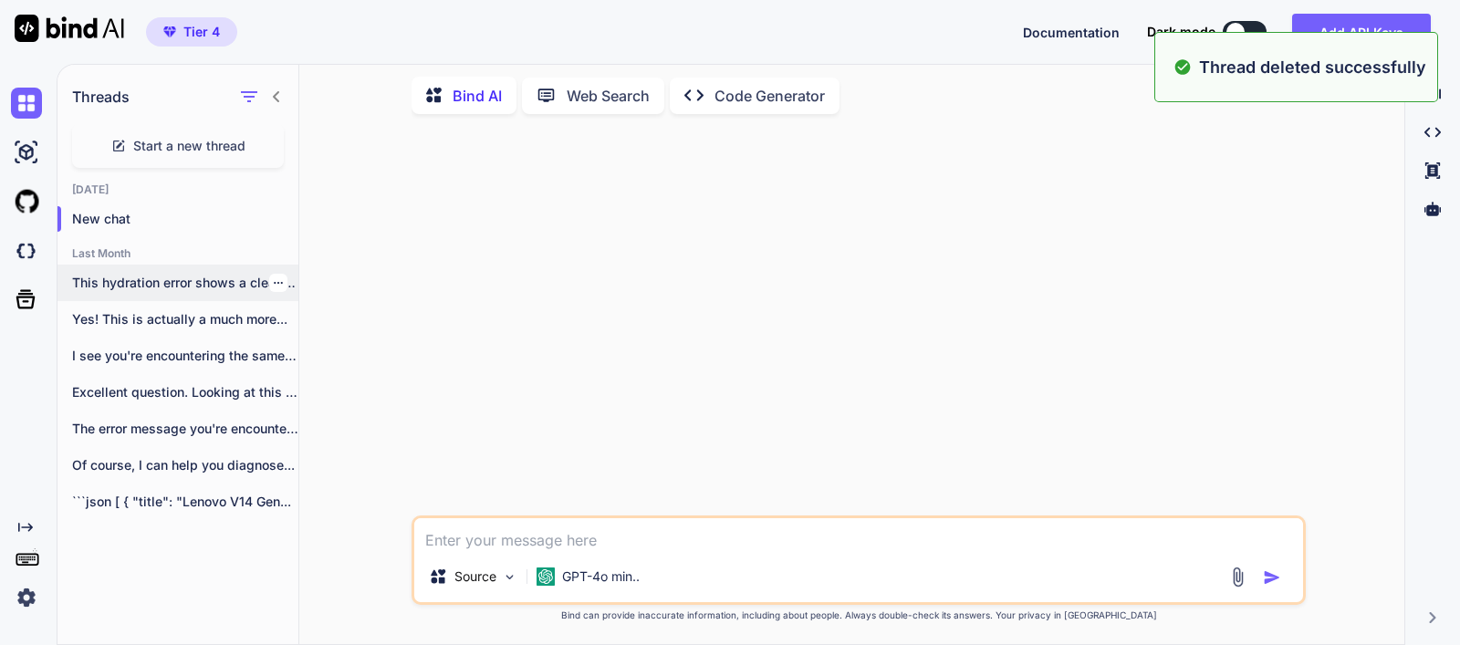
click at [273, 279] on icon "button" at bounding box center [278, 282] width 11 height 11
click at [308, 338] on div "Delete" at bounding box center [356, 352] width 179 height 37
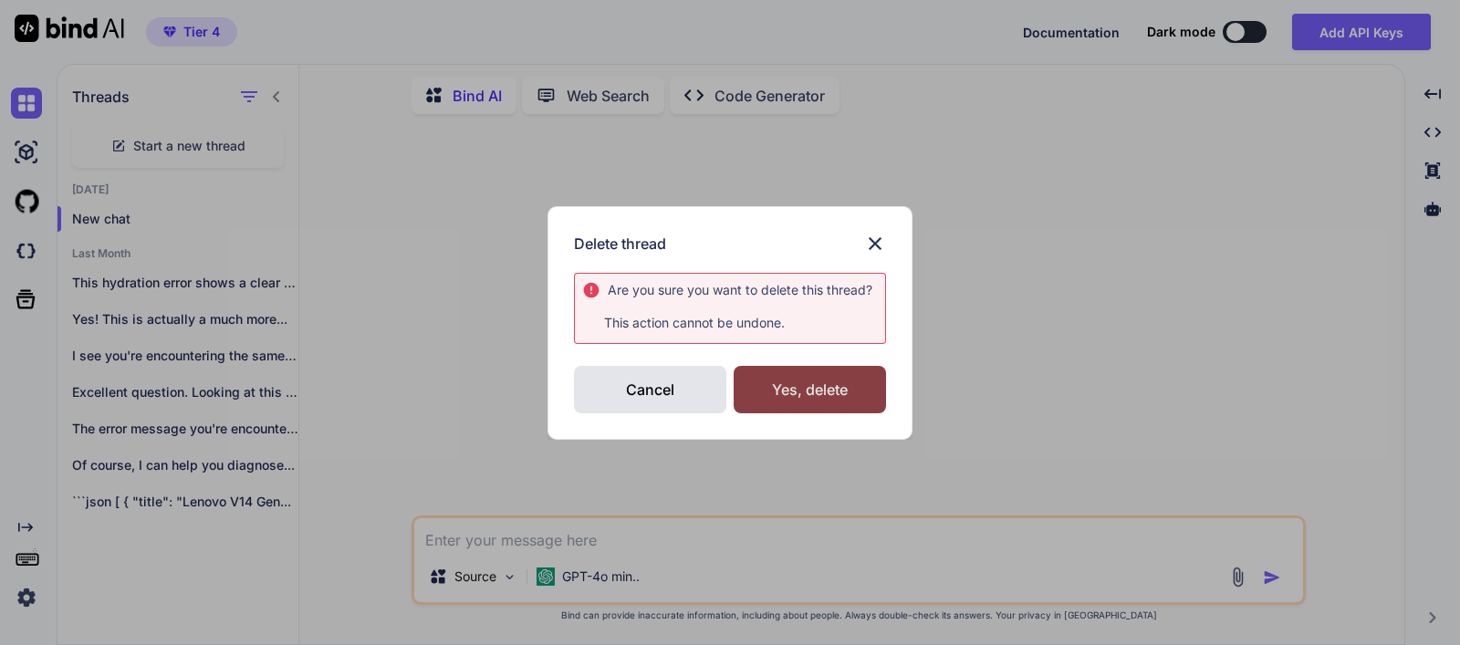
click at [831, 382] on div "Yes, delete" at bounding box center [810, 389] width 152 height 47
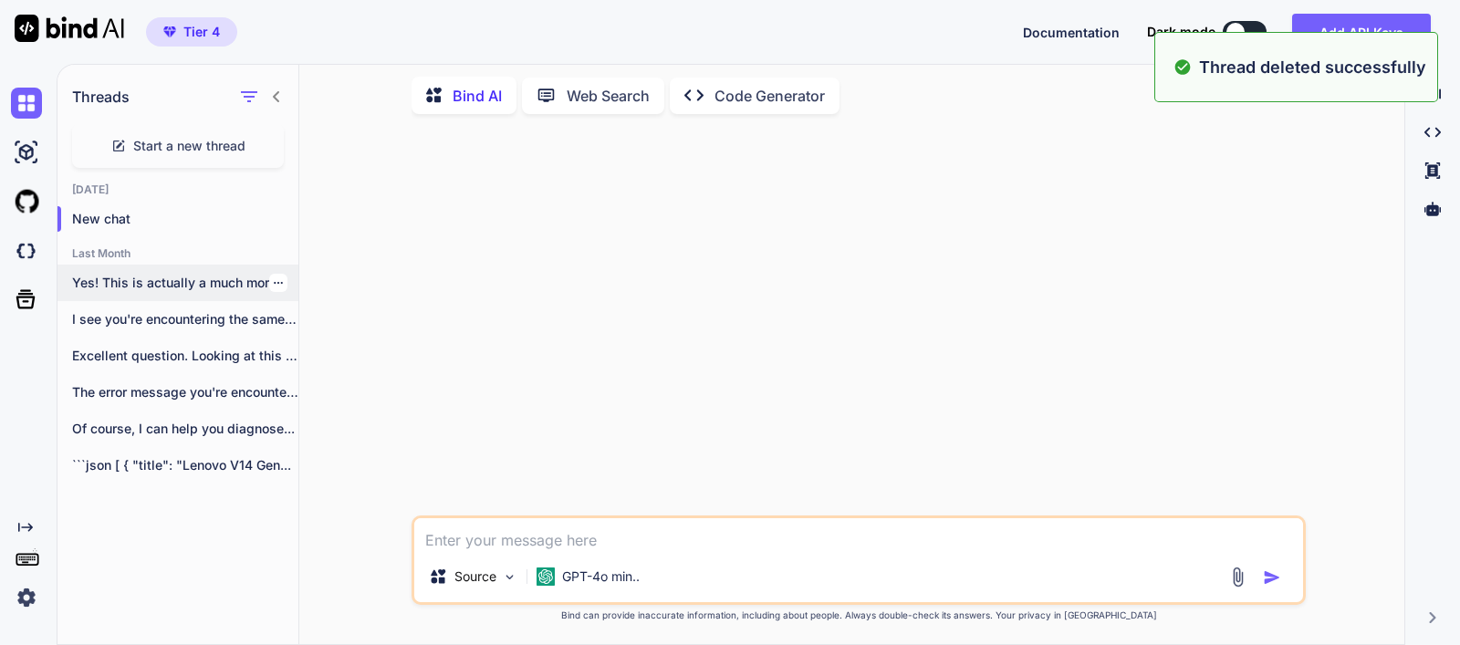
click at [274, 282] on icon "button" at bounding box center [278, 283] width 9 height 2
click at [346, 353] on div "Delete" at bounding box center [356, 352] width 179 height 37
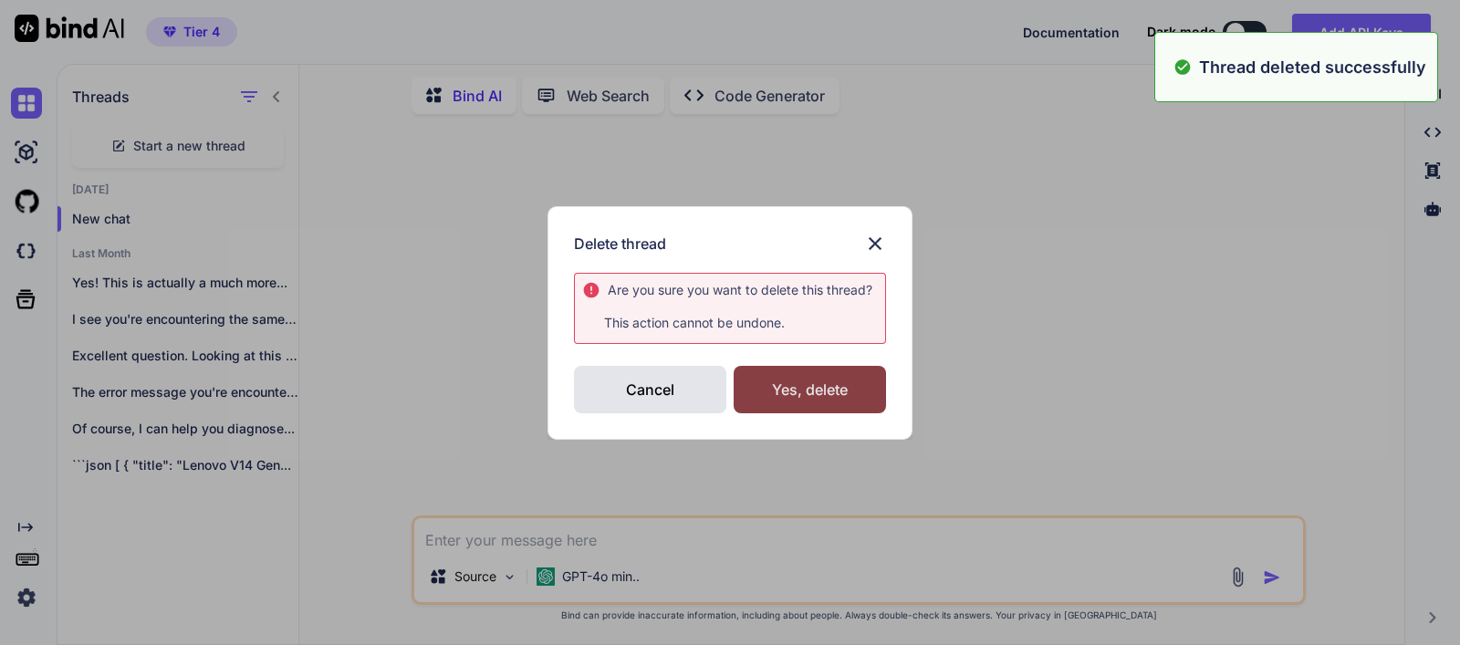
click at [835, 382] on div "Yes, delete" at bounding box center [810, 389] width 152 height 47
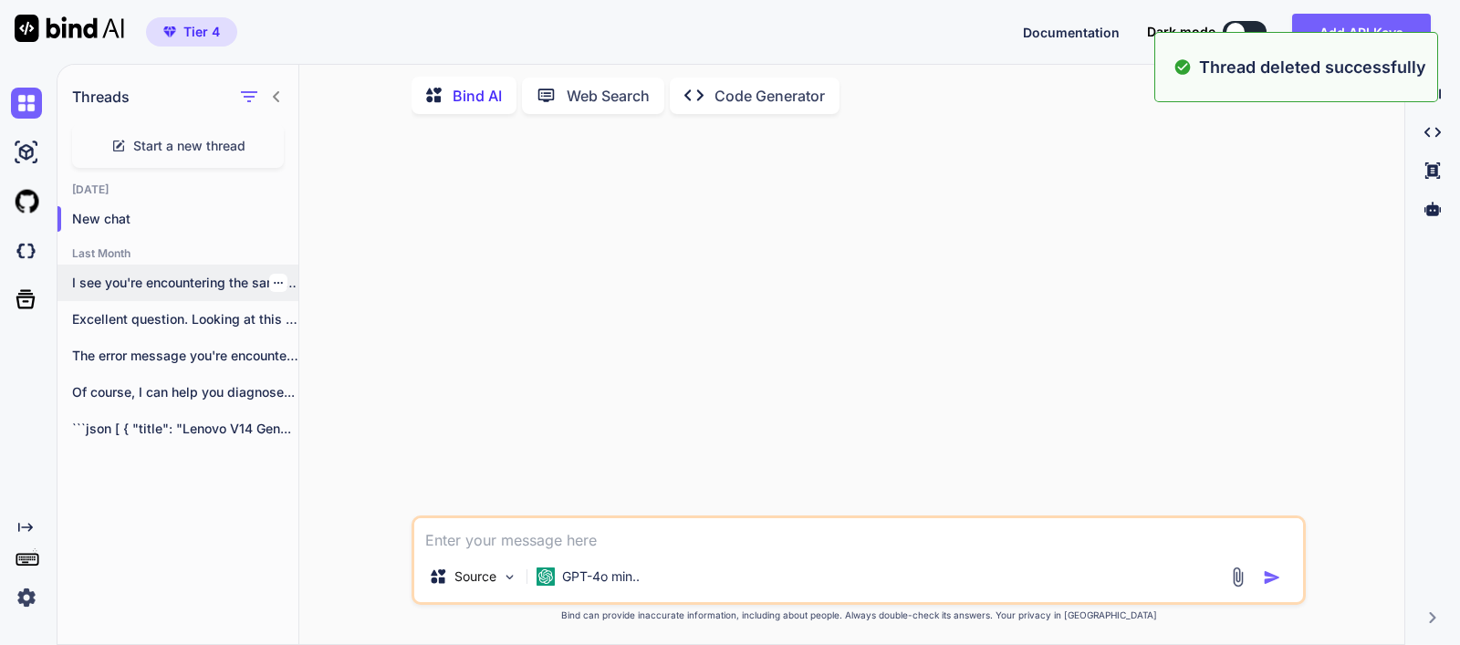
click at [273, 280] on icon "button" at bounding box center [278, 282] width 11 height 11
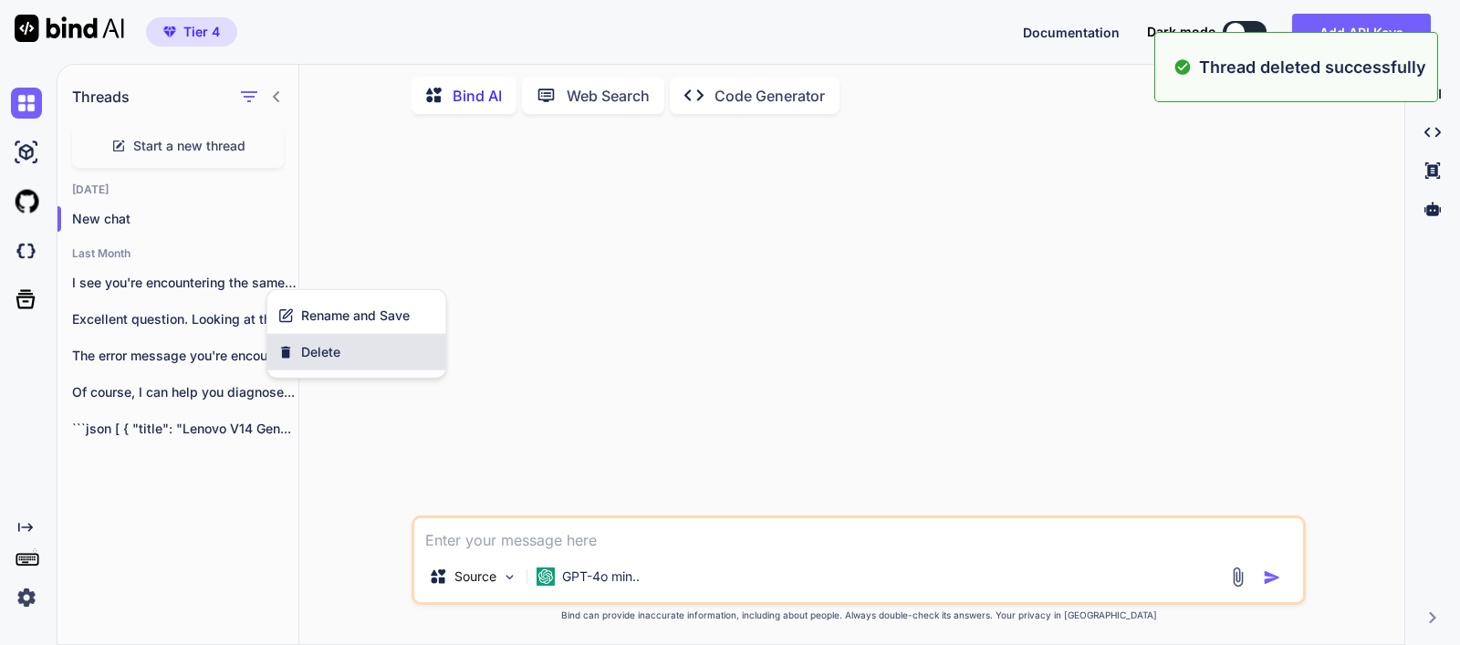
click at [333, 344] on div "Delete" at bounding box center [356, 352] width 179 height 37
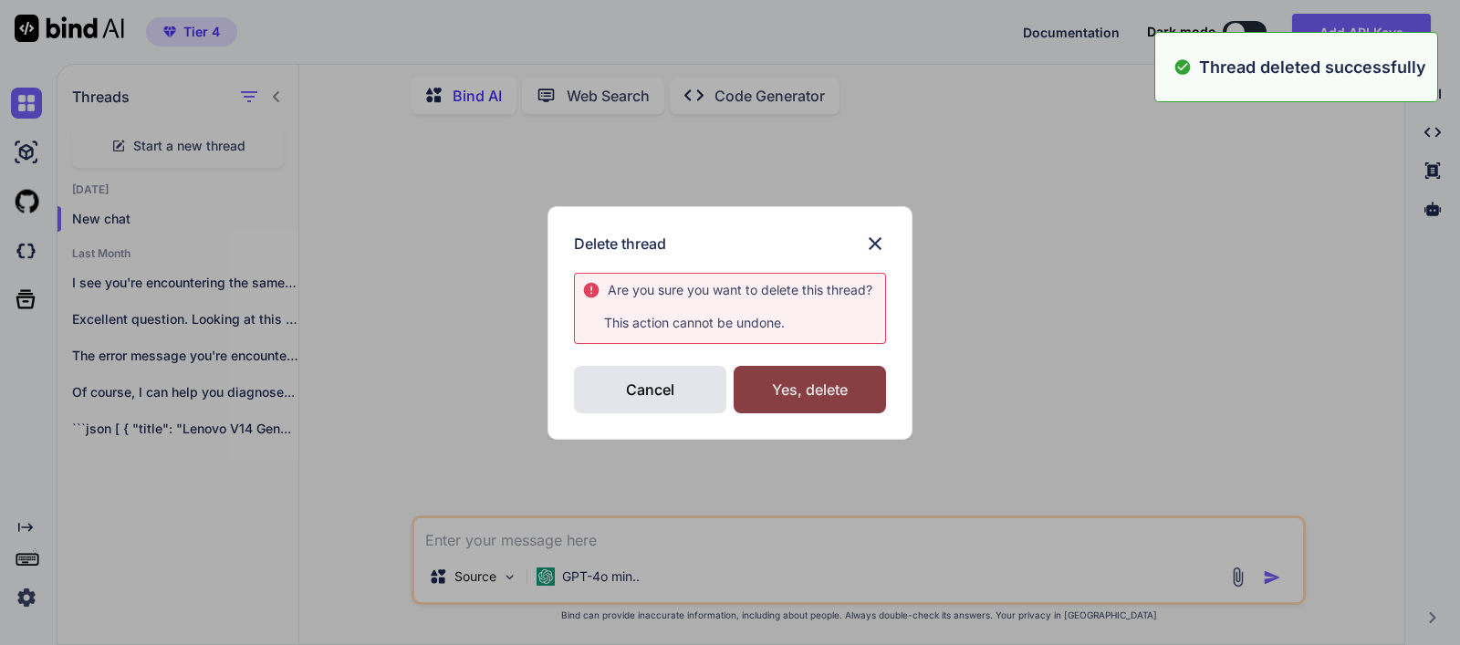
click at [870, 400] on div "Yes, delete" at bounding box center [810, 389] width 152 height 47
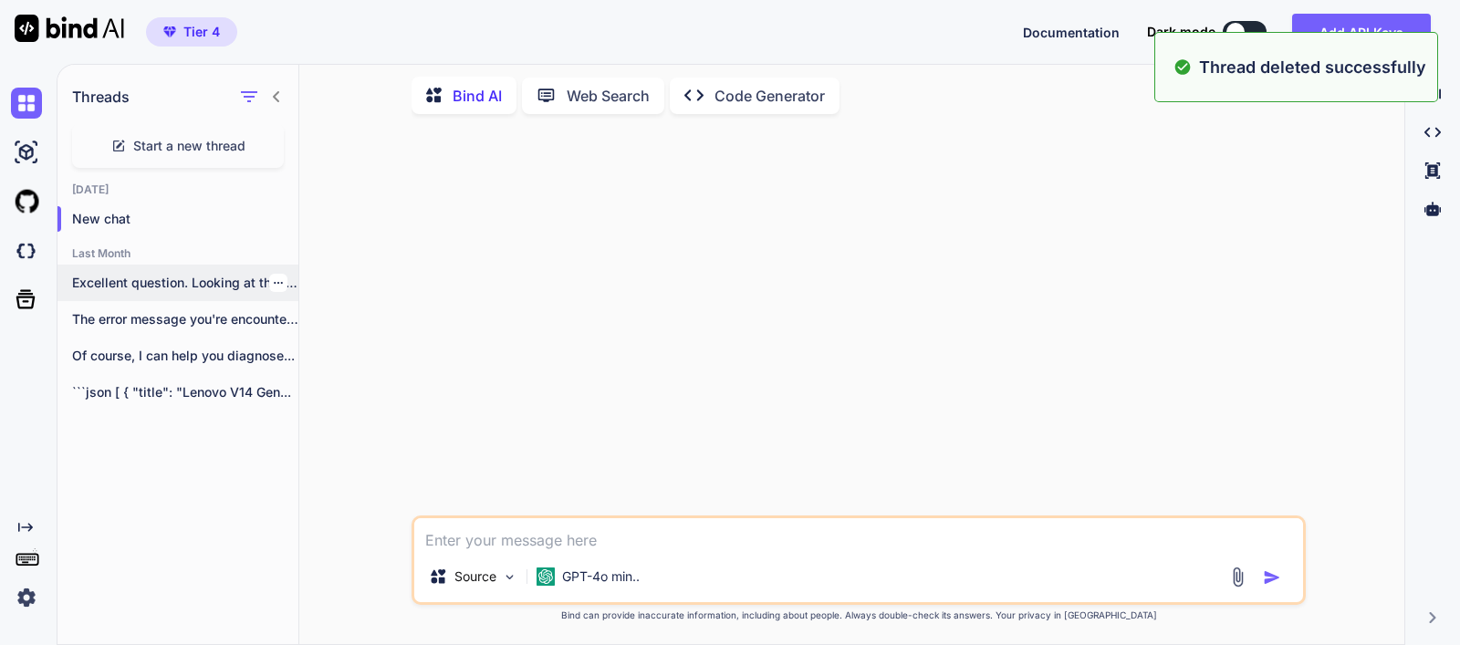
click at [273, 280] on icon "button" at bounding box center [278, 282] width 11 height 11
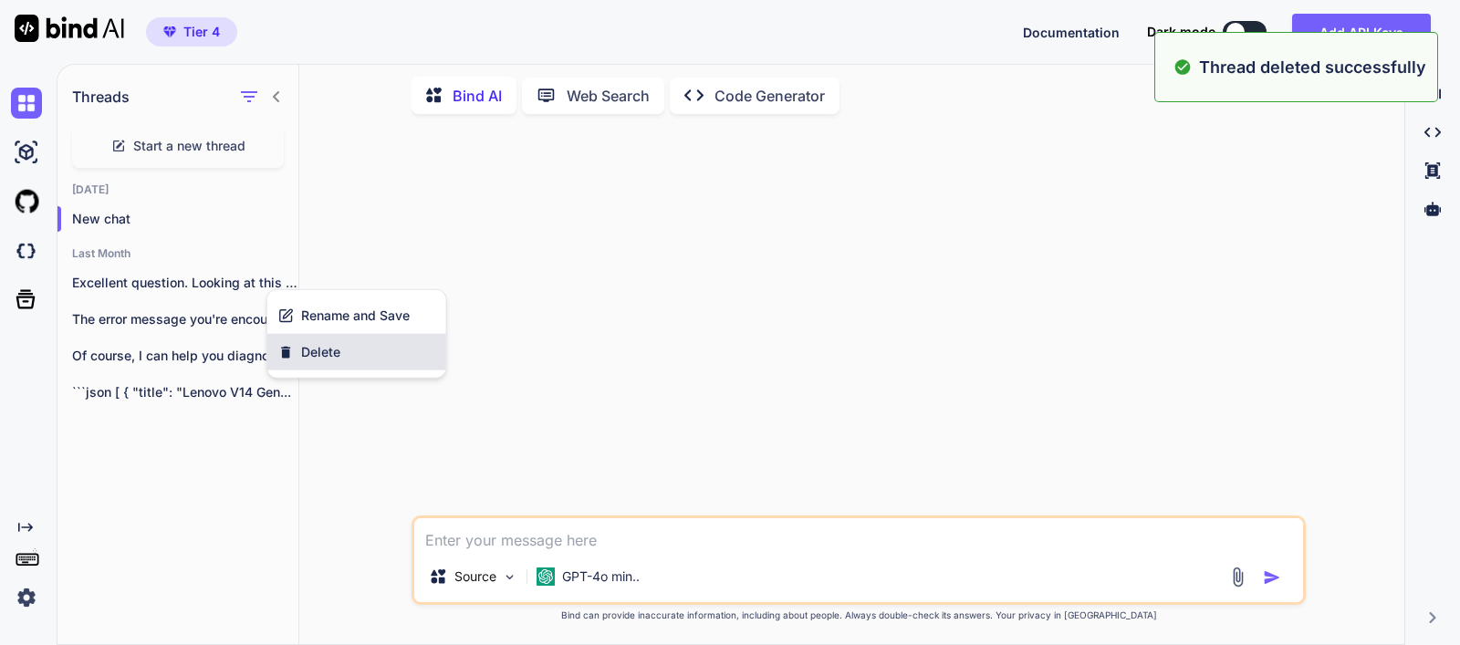
click at [307, 343] on span "Delete" at bounding box center [320, 352] width 39 height 18
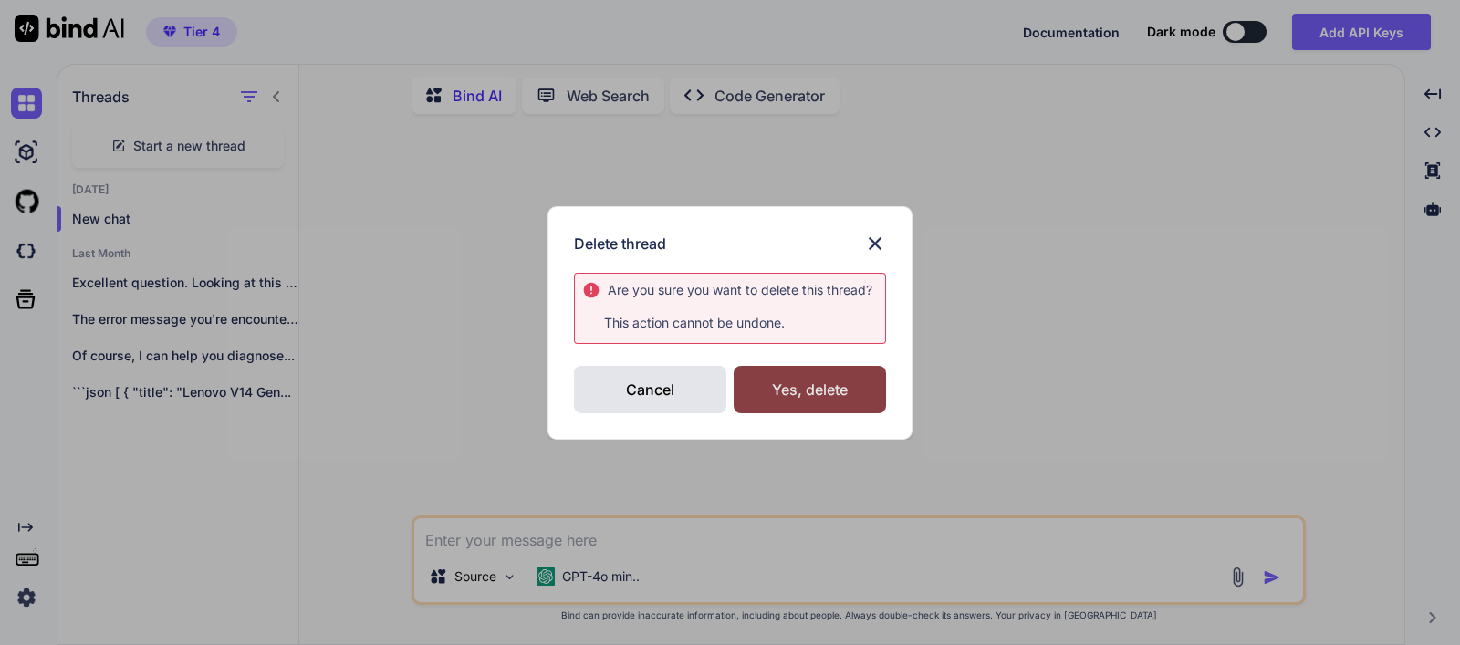
click at [828, 382] on div "Yes, delete" at bounding box center [810, 389] width 152 height 47
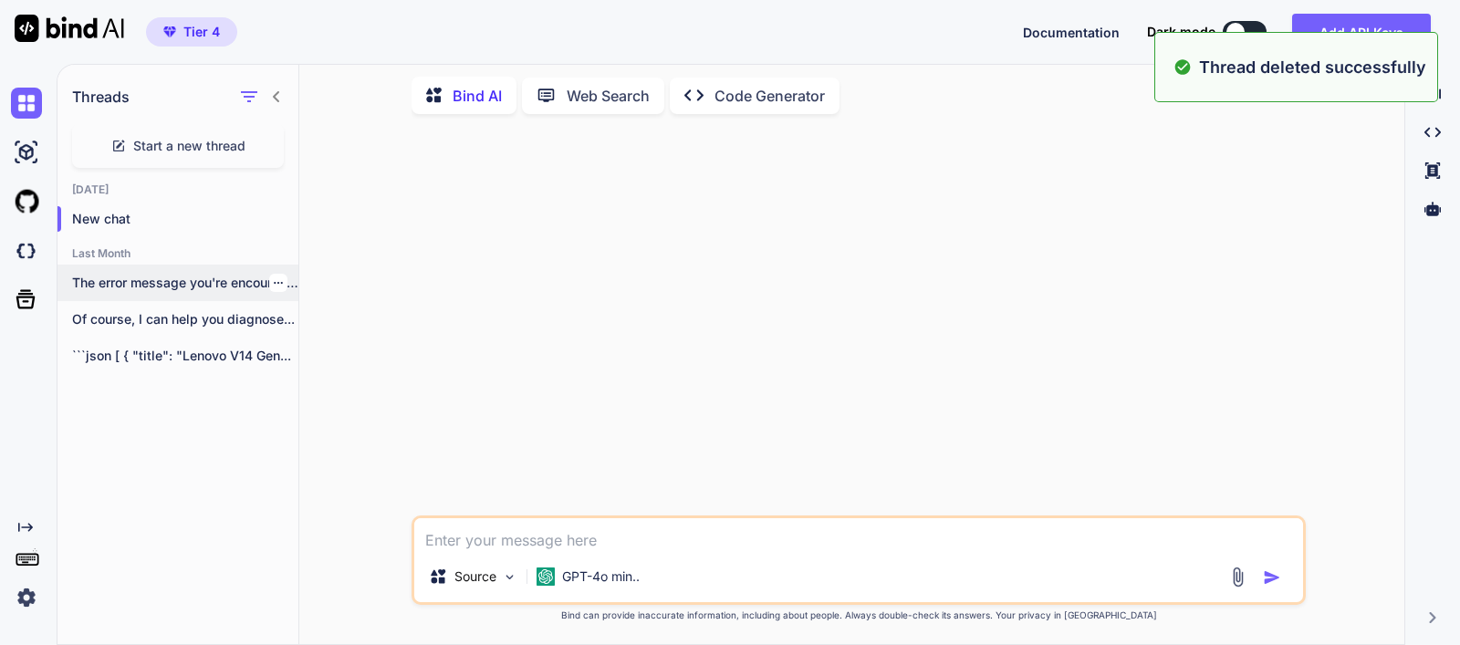
click at [275, 282] on icon "button" at bounding box center [278, 283] width 9 height 2
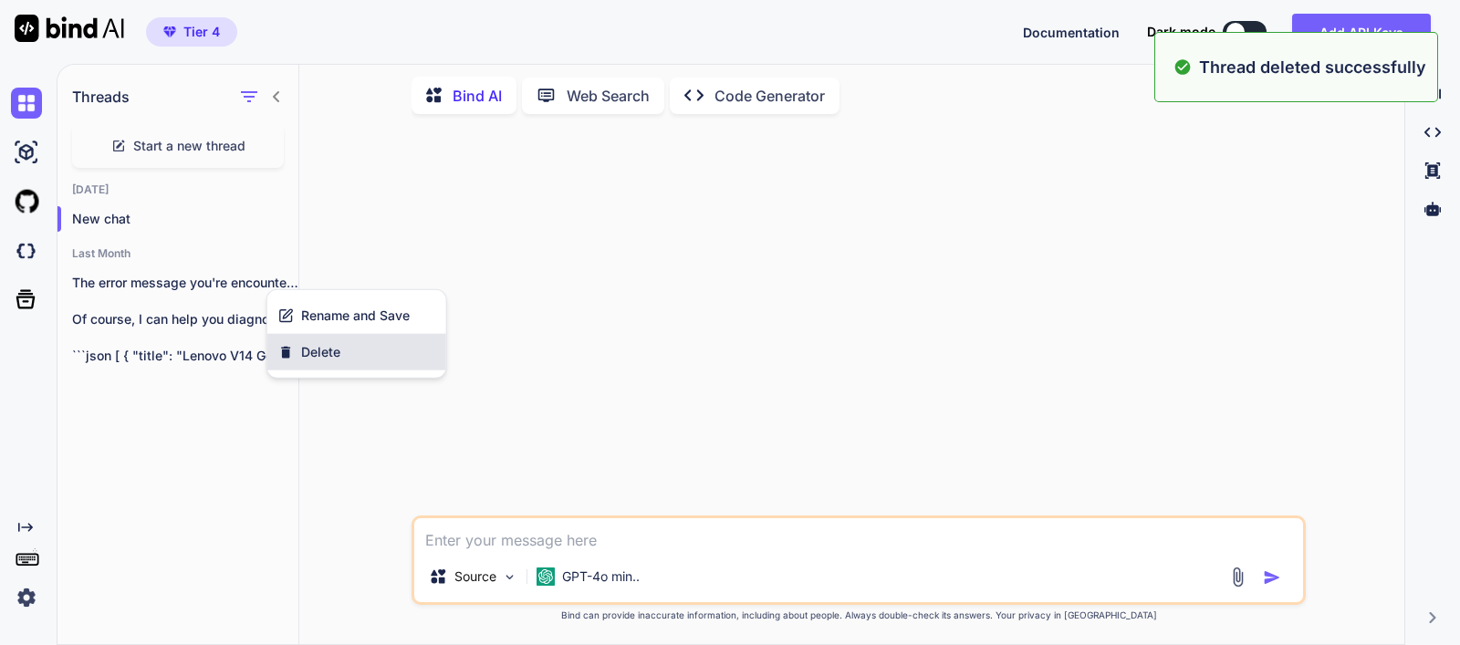
click at [328, 351] on span "Delete" at bounding box center [320, 352] width 39 height 18
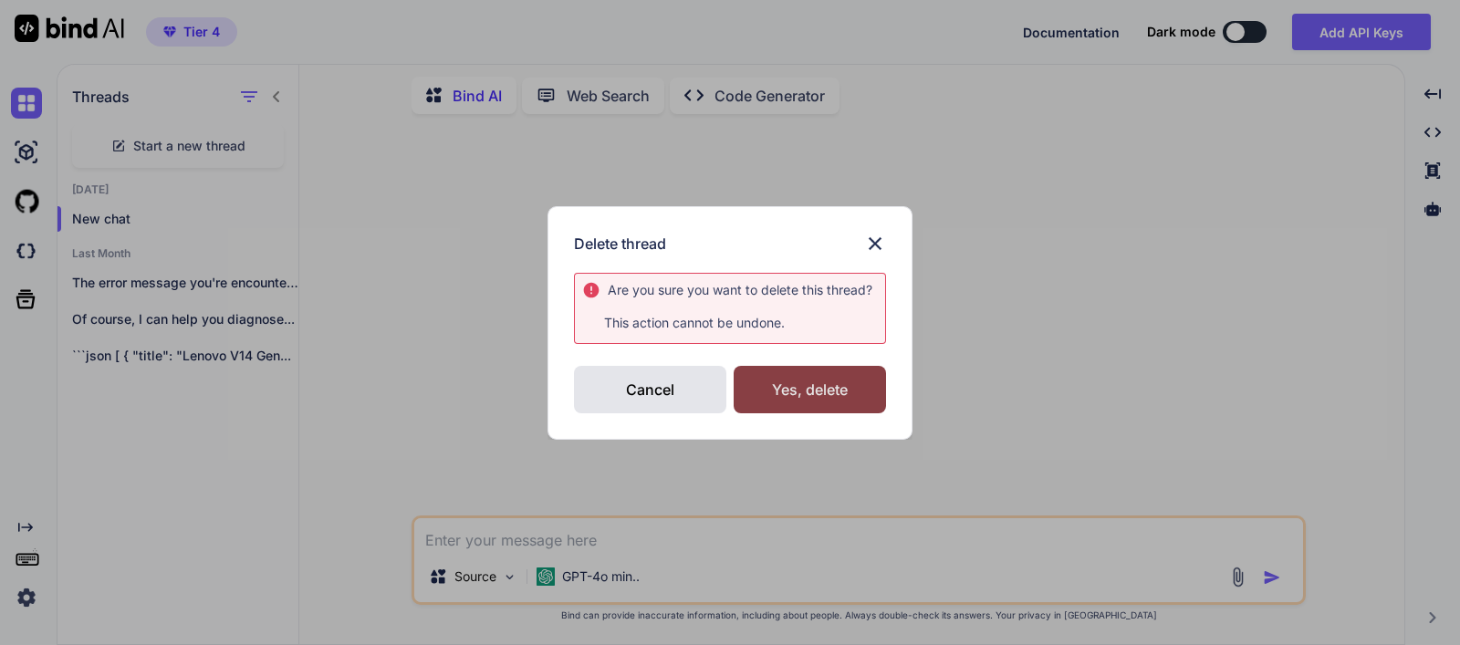
click at [832, 380] on div "Yes, delete" at bounding box center [810, 389] width 152 height 47
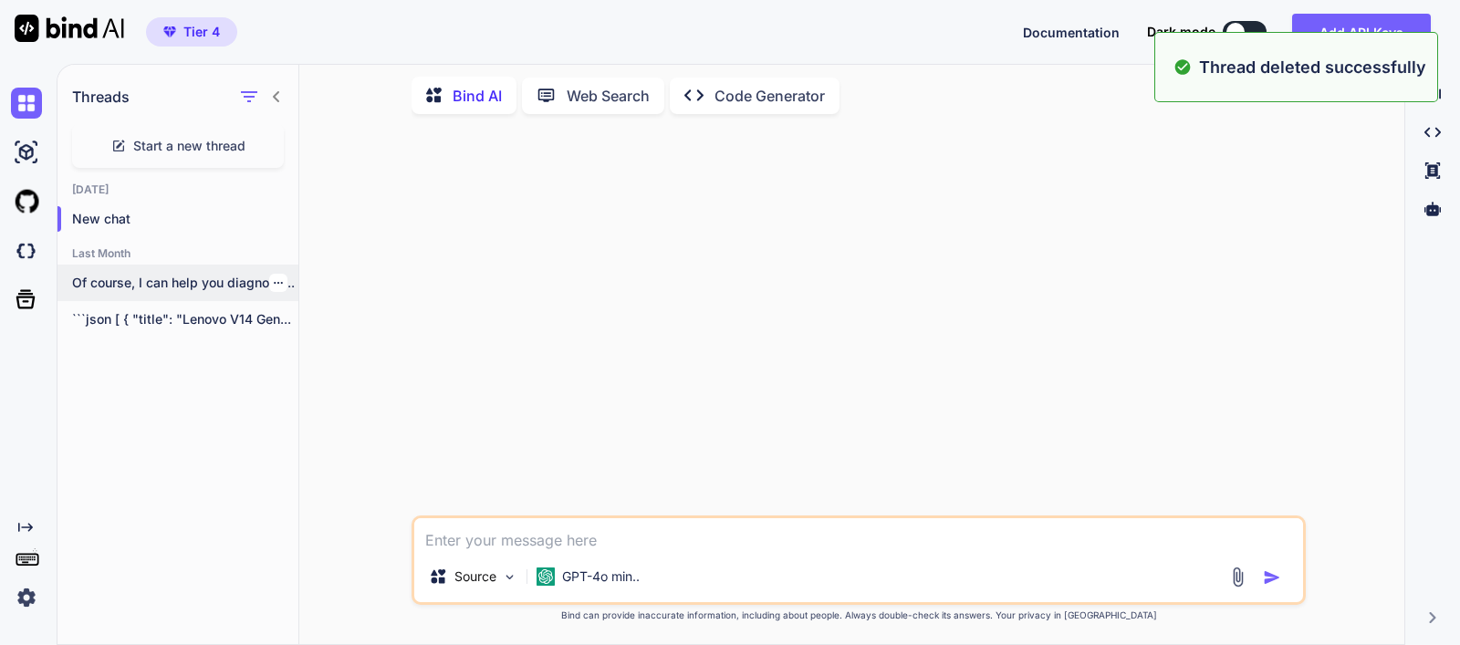
click at [274, 282] on icon "button" at bounding box center [278, 283] width 9 height 2
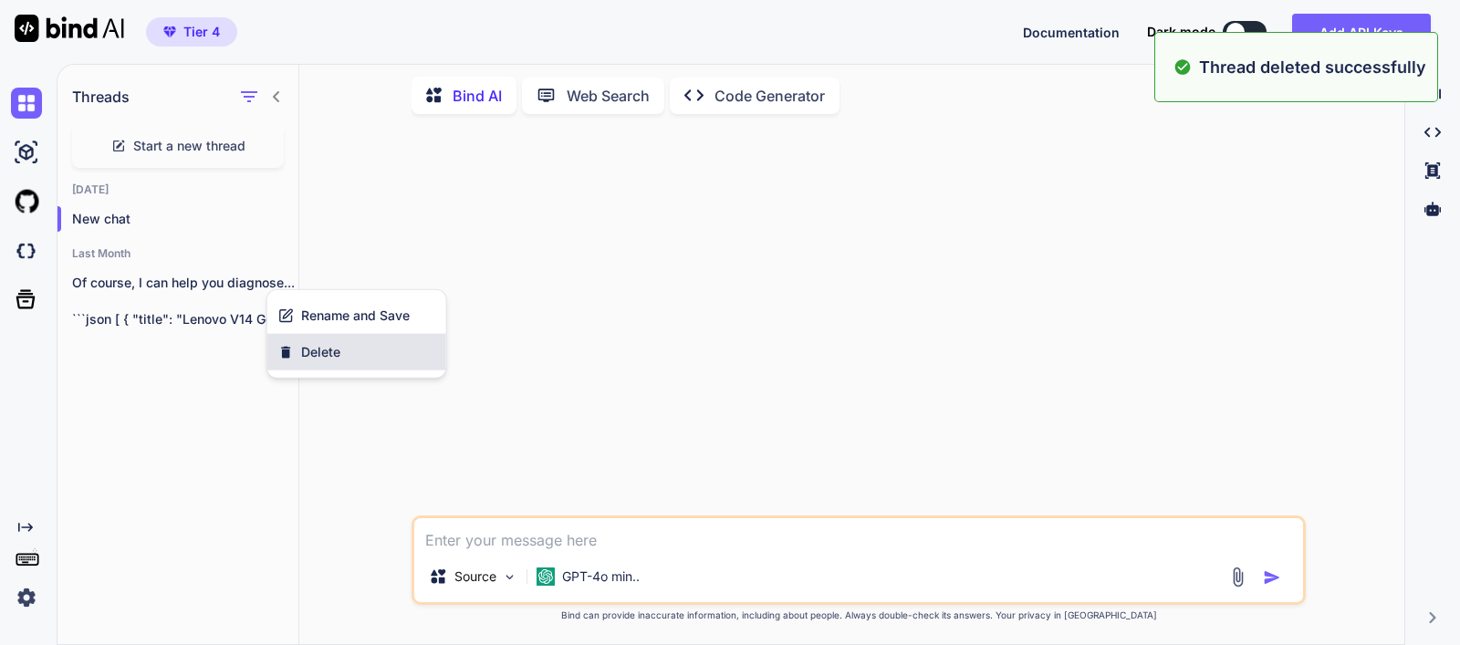
click at [335, 351] on span "Delete" at bounding box center [320, 352] width 39 height 18
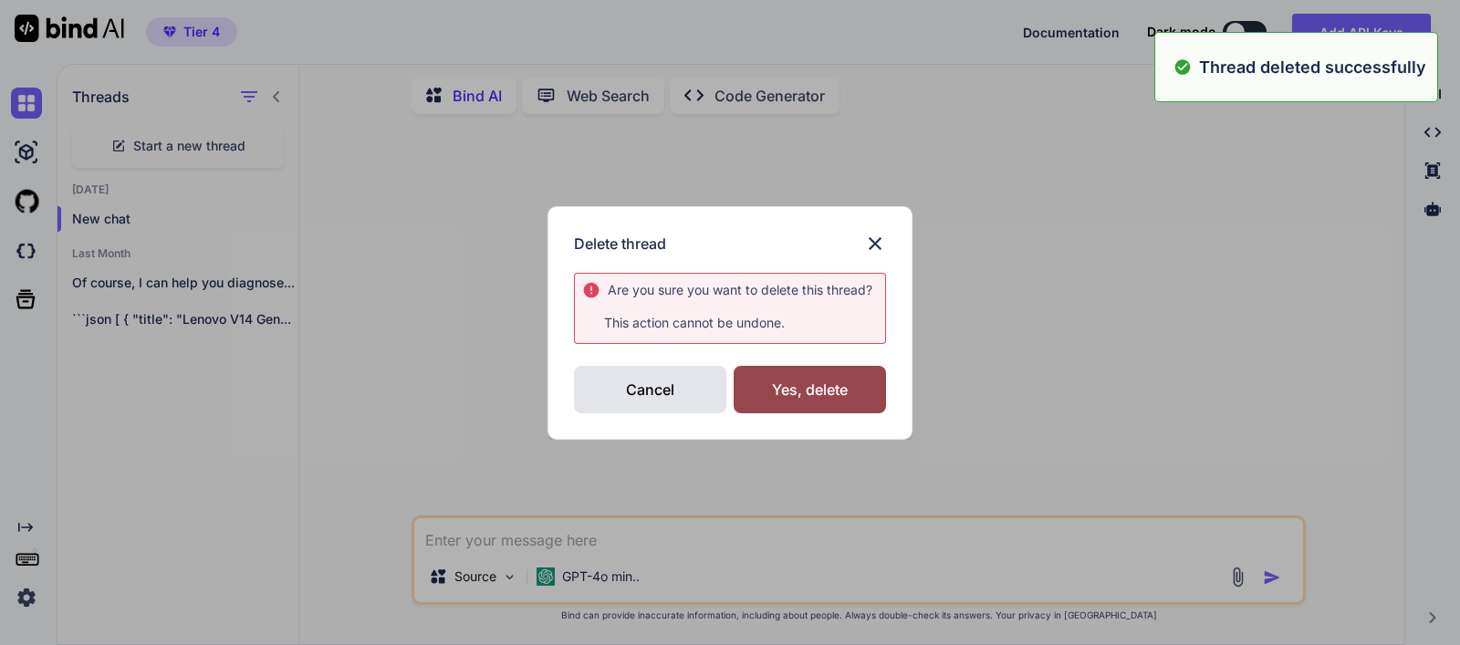
click at [886, 389] on div "Delete thread Are you sure you want to delete this thread ? This action cannot …" at bounding box center [730, 323] width 365 height 234
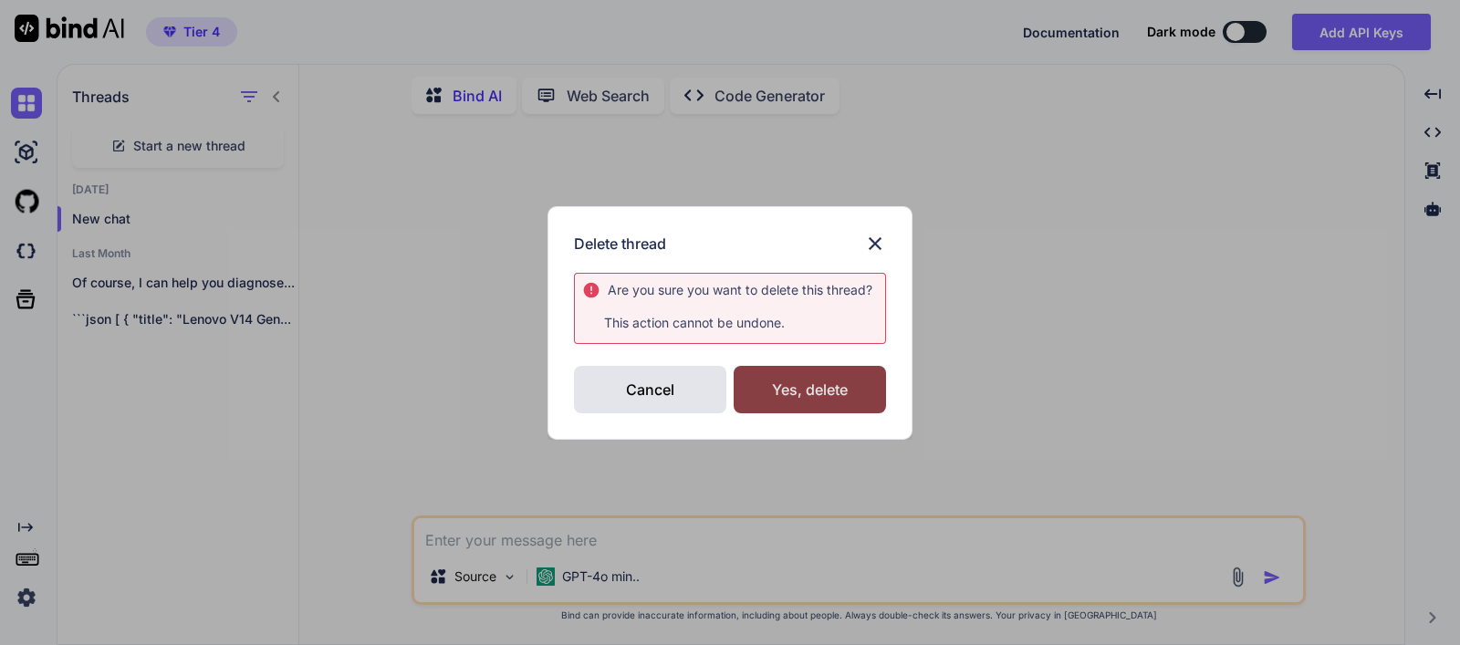
click at [844, 394] on div "Yes, delete" at bounding box center [810, 389] width 152 height 47
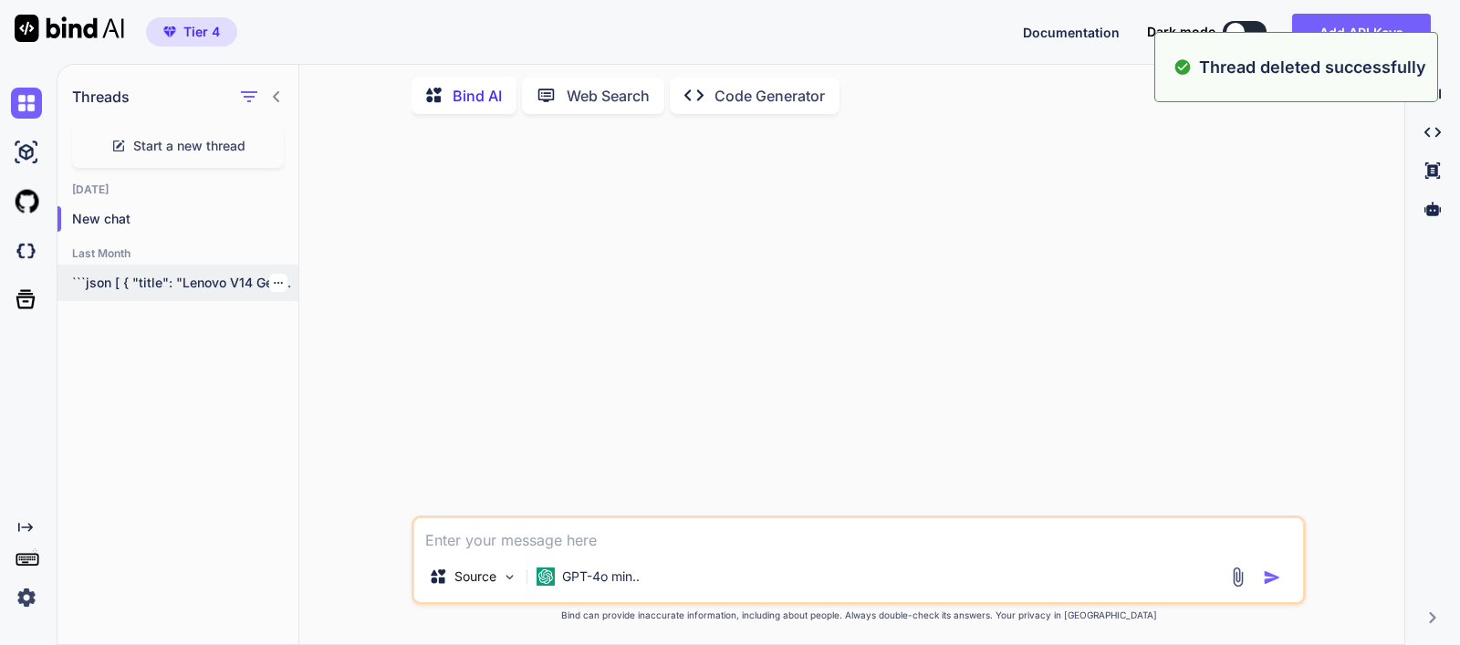
click at [274, 282] on icon "button" at bounding box center [278, 283] width 9 height 2
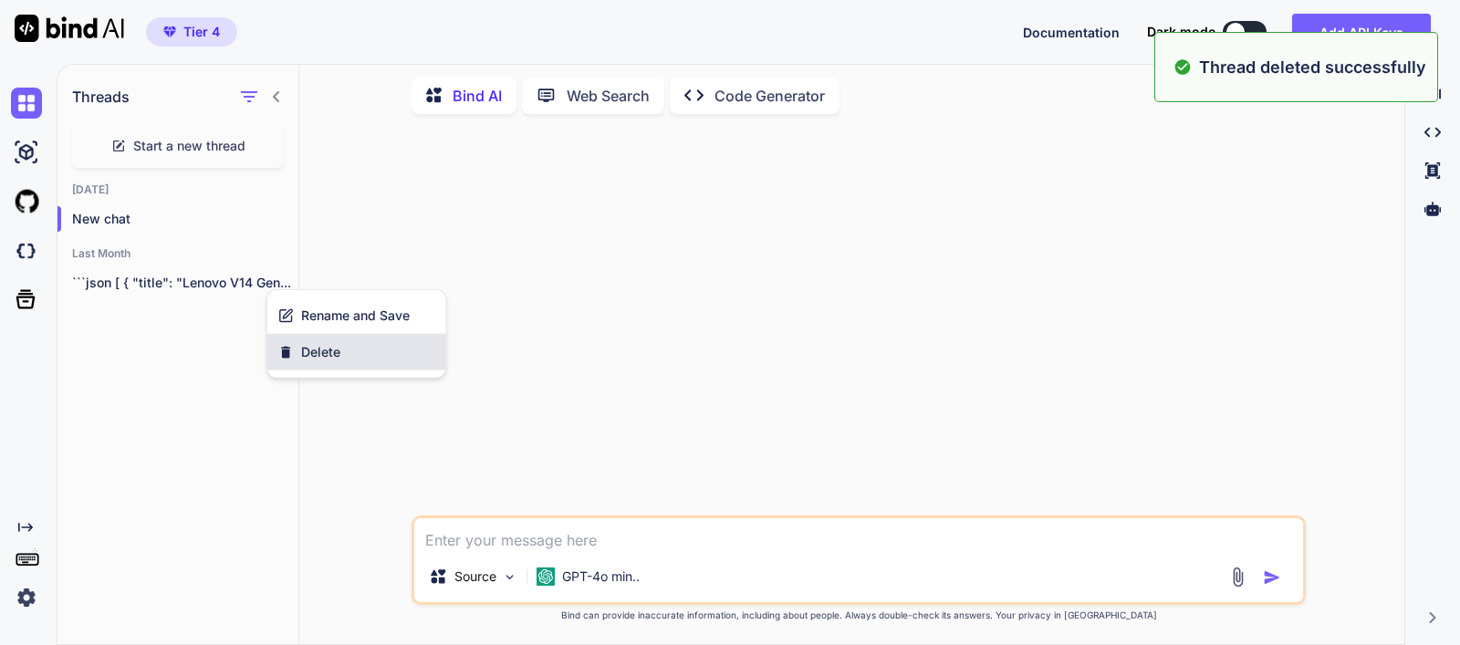
click at [314, 344] on span "Delete" at bounding box center [320, 352] width 39 height 18
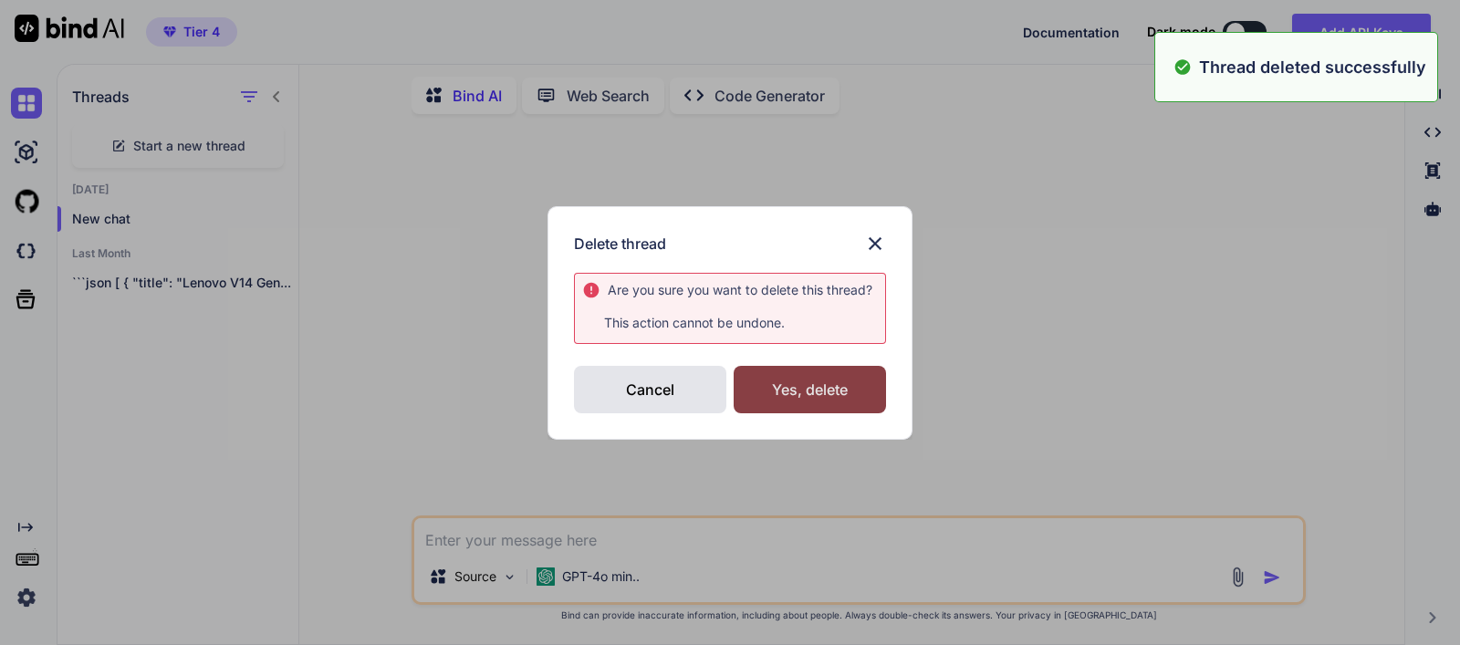
click at [825, 394] on div "Yes, delete" at bounding box center [810, 389] width 152 height 47
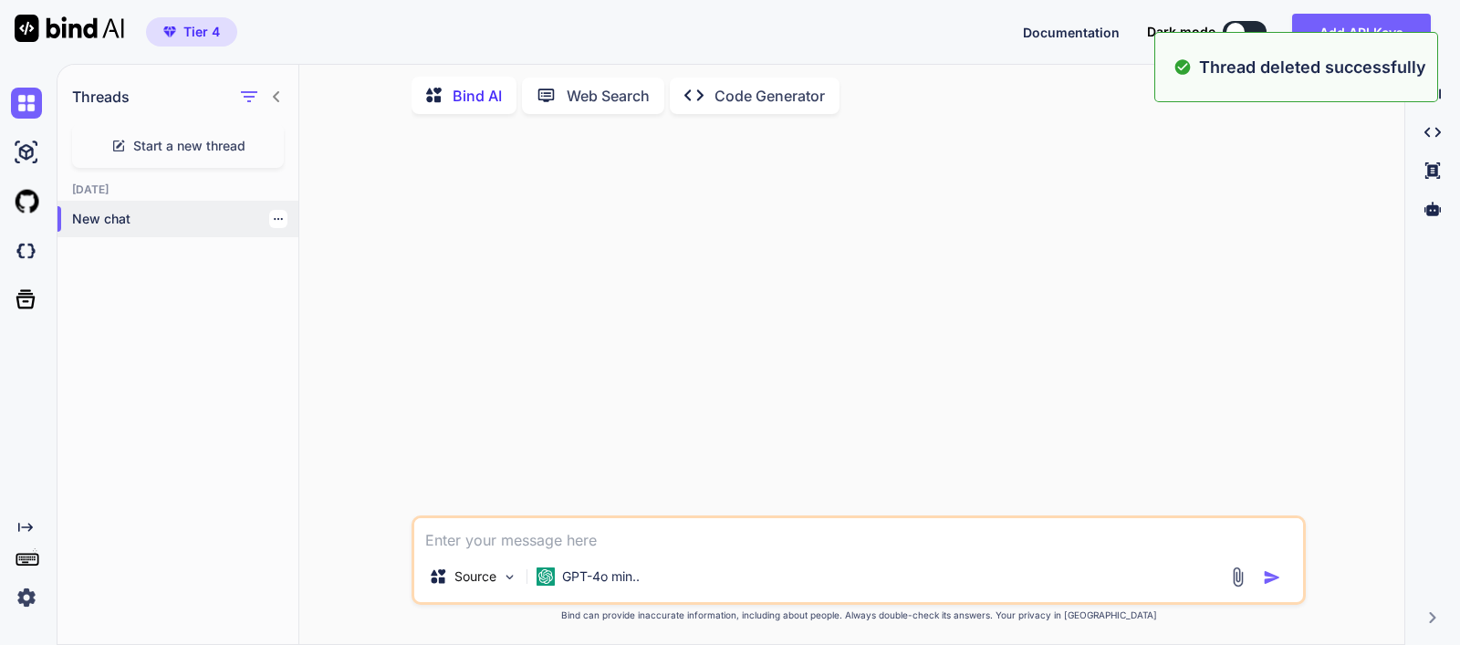
click at [141, 214] on p "New chat" at bounding box center [185, 219] width 226 height 18
click at [663, 528] on textarea at bounding box center [858, 534] width 889 height 33
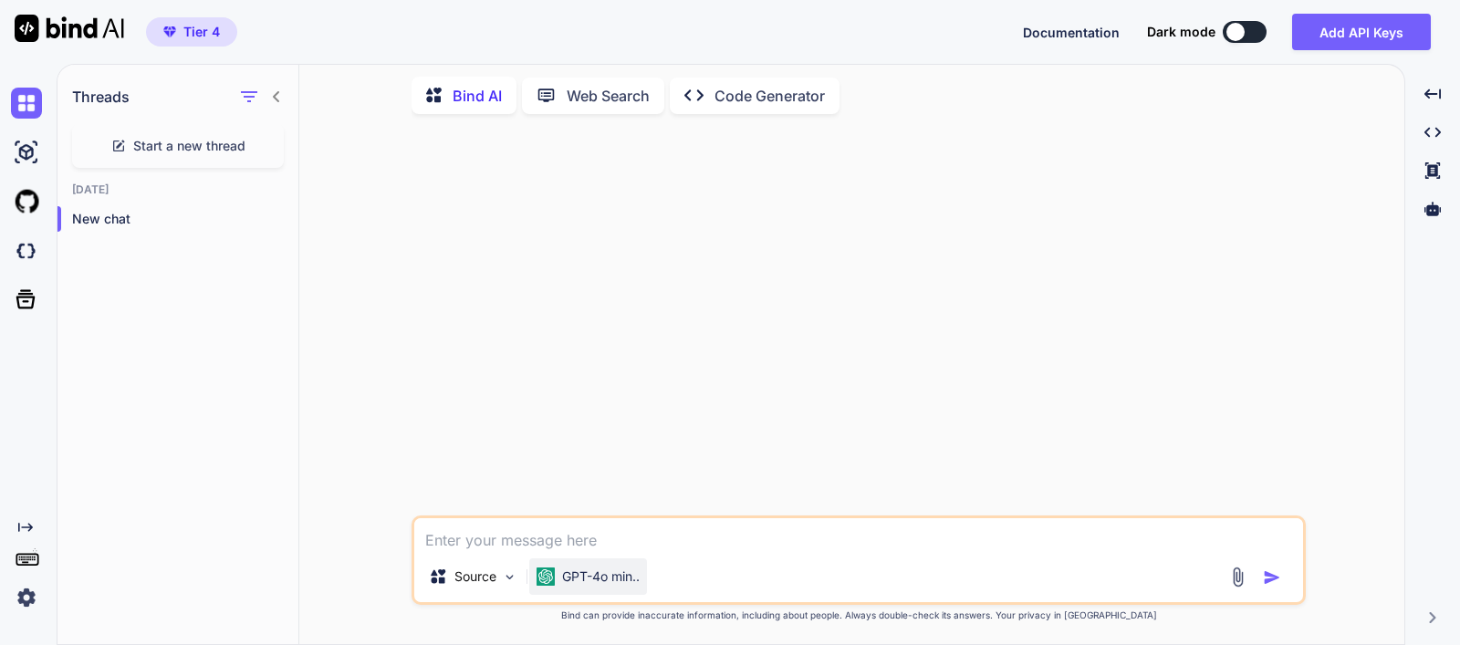
click at [623, 581] on p "GPT-4o min.." at bounding box center [601, 577] width 78 height 18
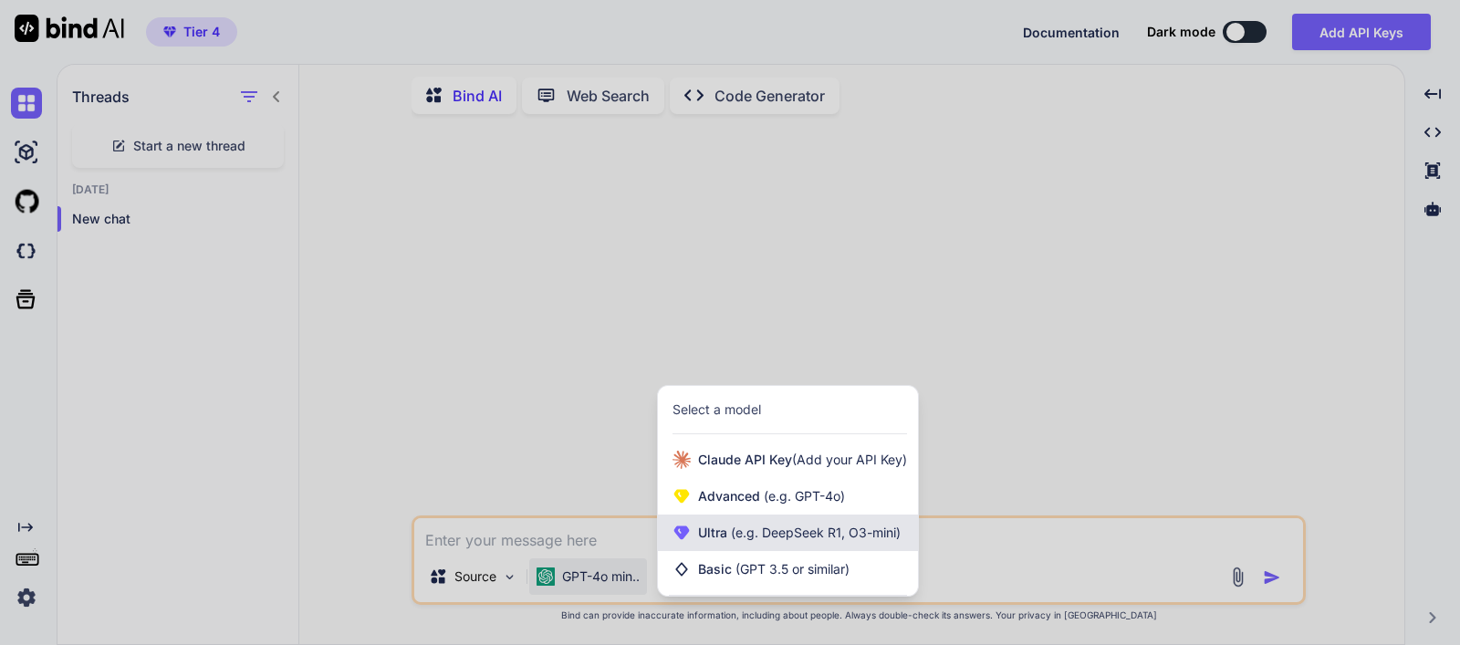
click at [789, 544] on div "Ultra (e.g. DeepSeek R1, O3-mini)" at bounding box center [788, 533] width 260 height 37
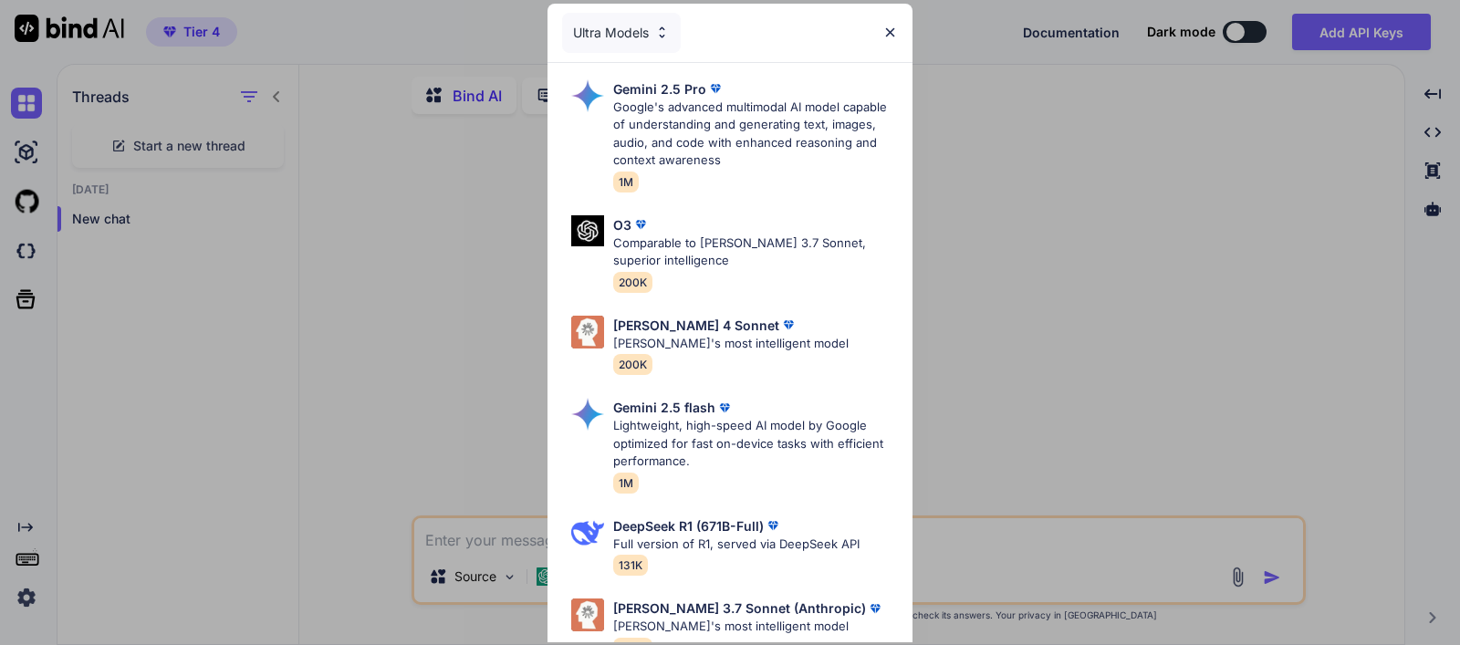
click at [726, 344] on p "[PERSON_NAME]'s most intelligent model" at bounding box center [730, 344] width 235 height 18
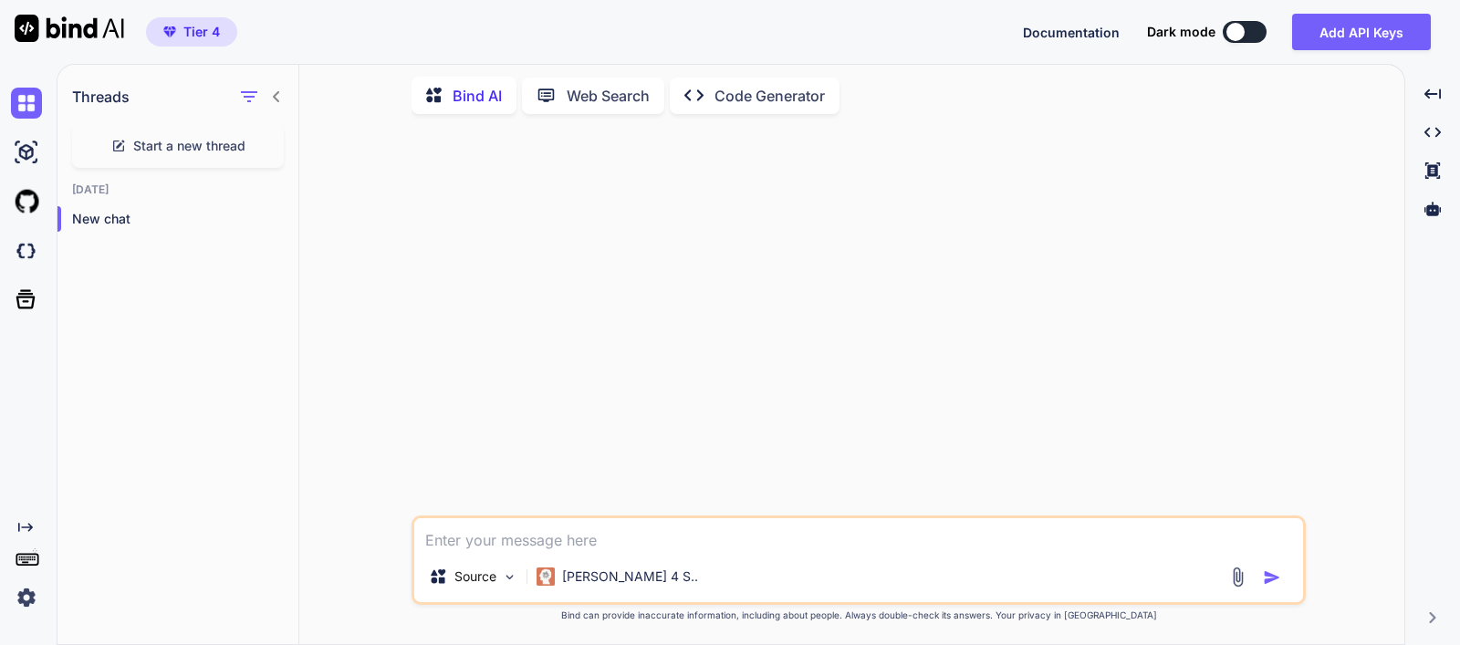
click at [658, 531] on textarea at bounding box center [858, 534] width 889 height 33
type textarea "x"
type textarea "i"
type textarea "x"
type textarea "i"
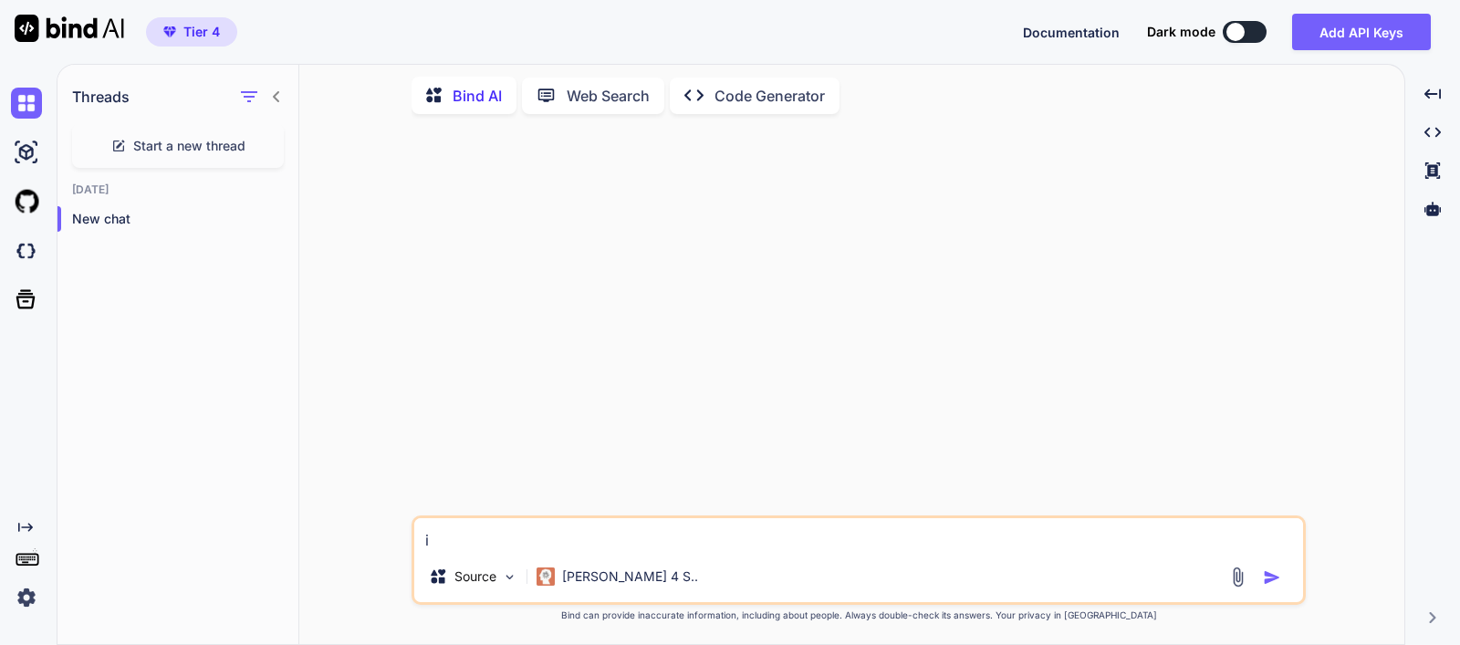
type textarea "x"
type textarea "i w"
type textarea "x"
type textarea "i wa"
type textarea "x"
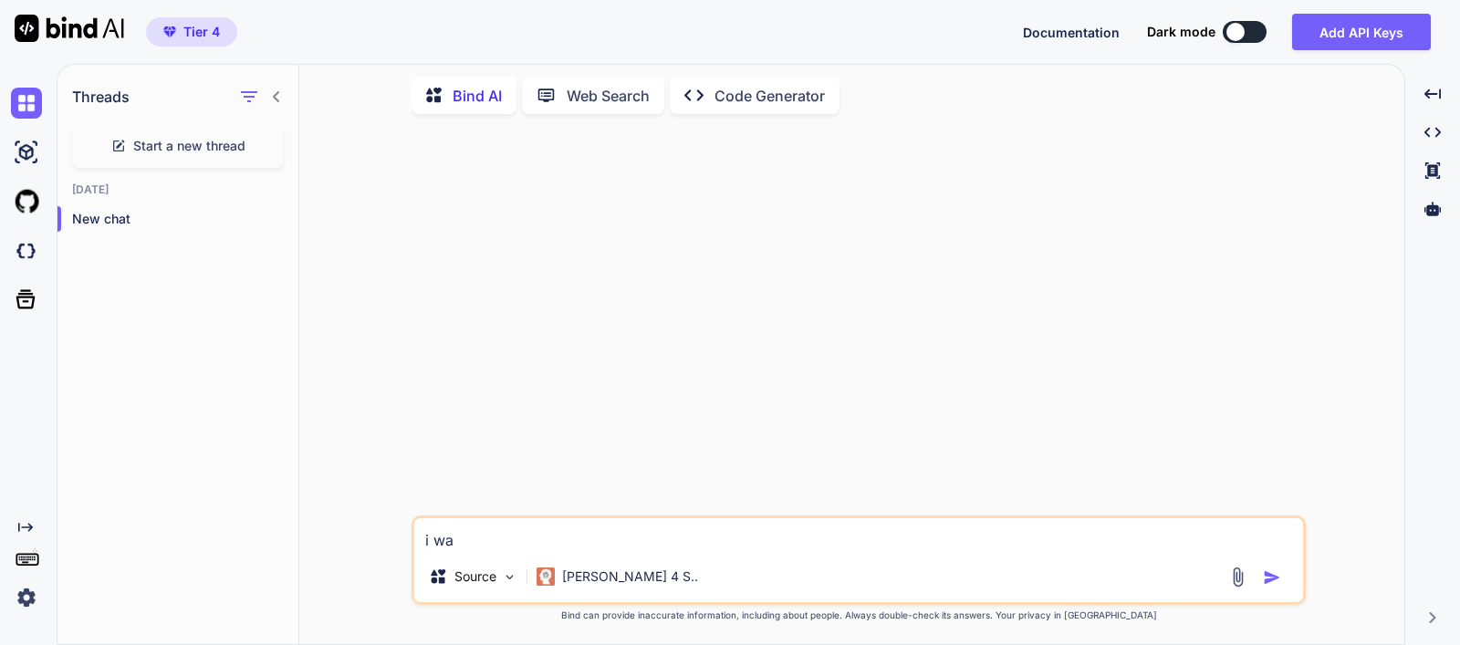
type textarea "i wan"
type textarea "x"
type textarea "i want"
type textarea "x"
type textarea "i want"
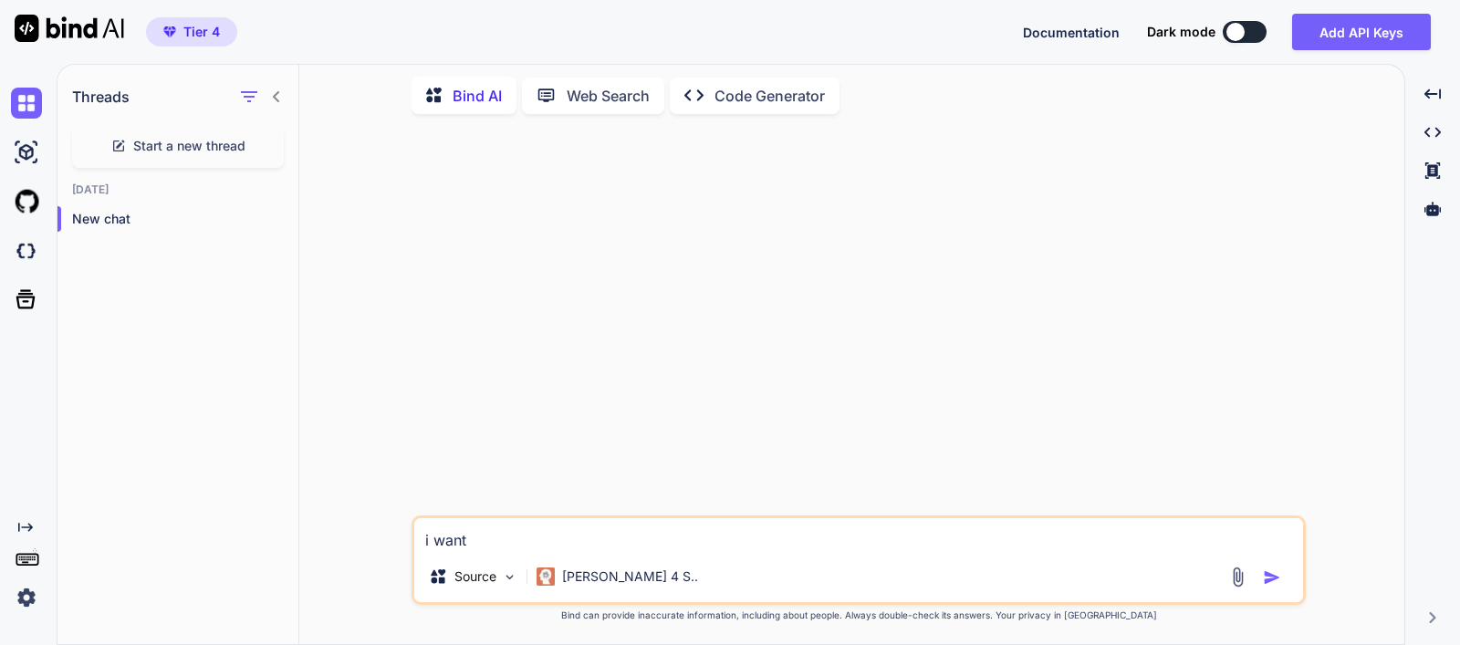
type textarea "x"
type textarea "i want t"
type textarea "x"
type textarea "i want to"
type textarea "x"
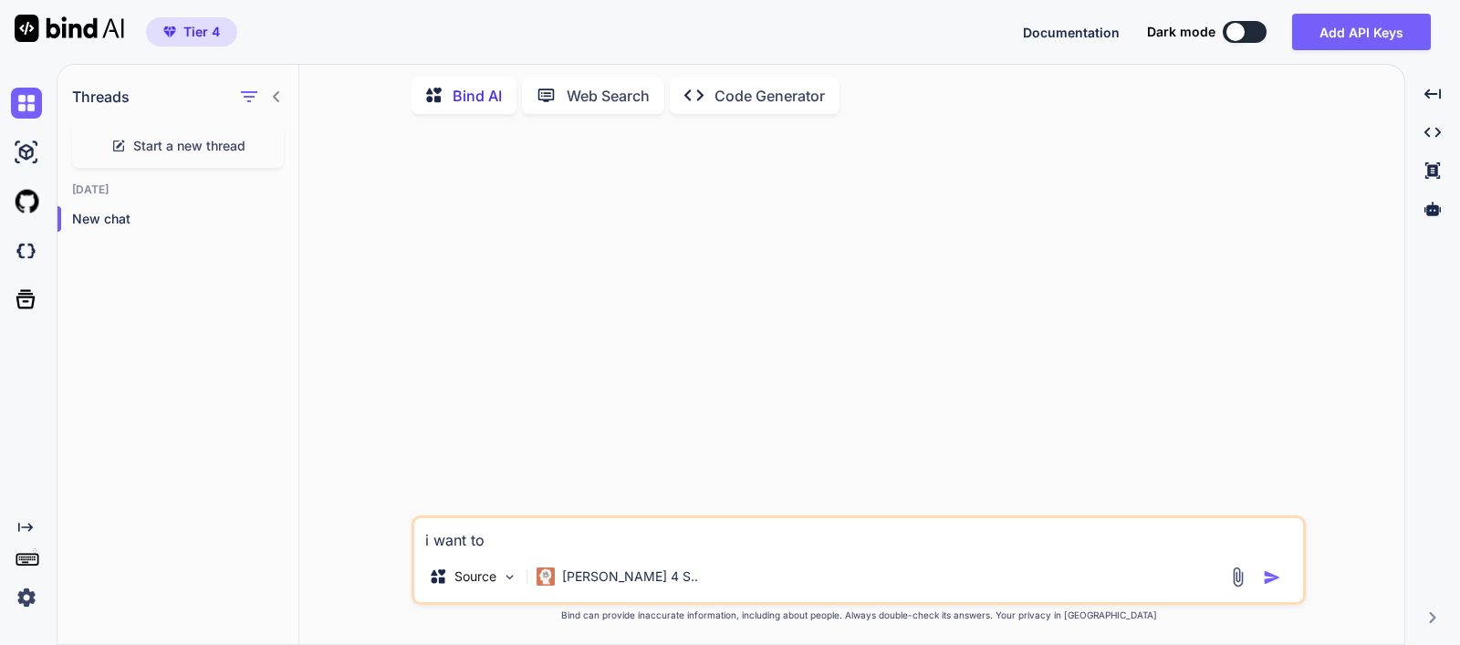
type textarea "i want to"
type textarea "x"
type textarea "i want to l"
type textarea "x"
type textarea "i want to lo"
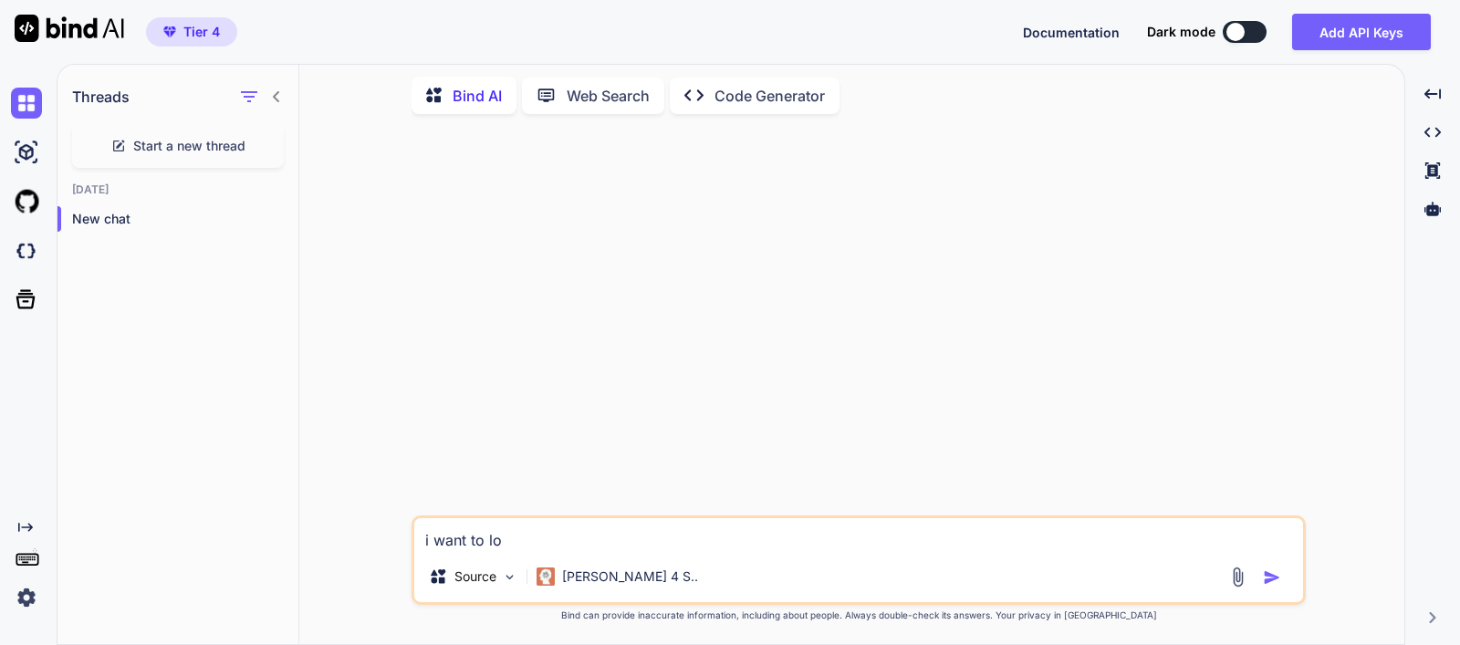
type textarea "x"
type textarea "i want to loo"
type textarea "x"
type textarea "i want to [PERSON_NAME]"
type textarea "x"
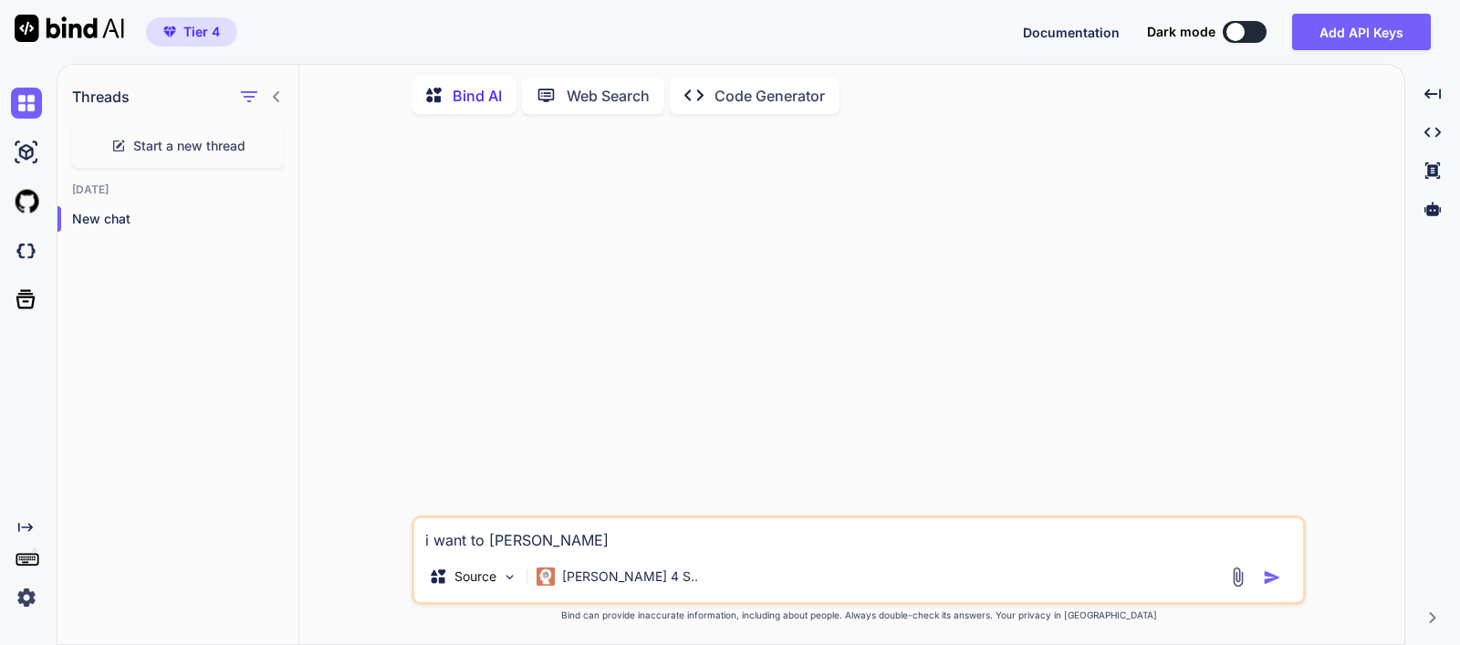
type textarea "i want to [PERSON_NAME]"
type textarea "x"
type textarea "i want to [PERSON_NAME]"
type textarea "x"
type textarea "i want to loose"
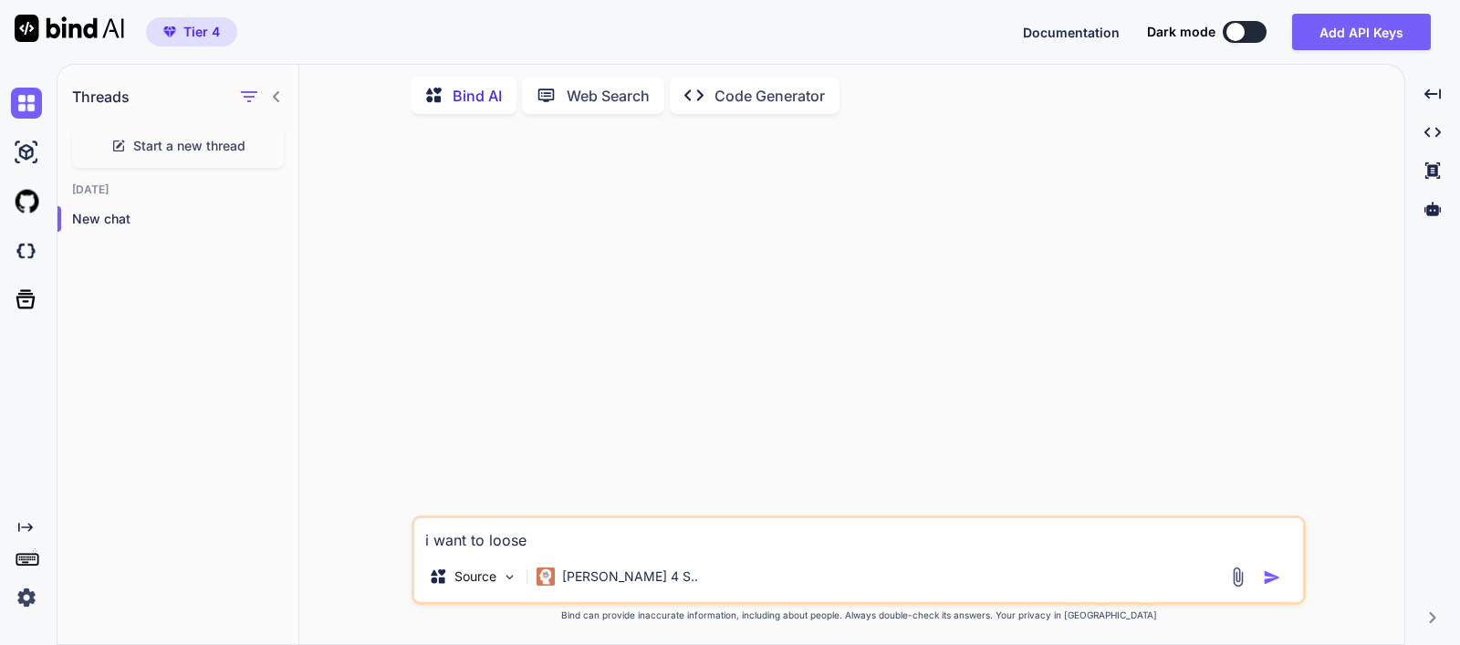
type textarea "x"
type textarea "i want to loose"
type textarea "x"
type textarea "i want to loose b"
type textarea "x"
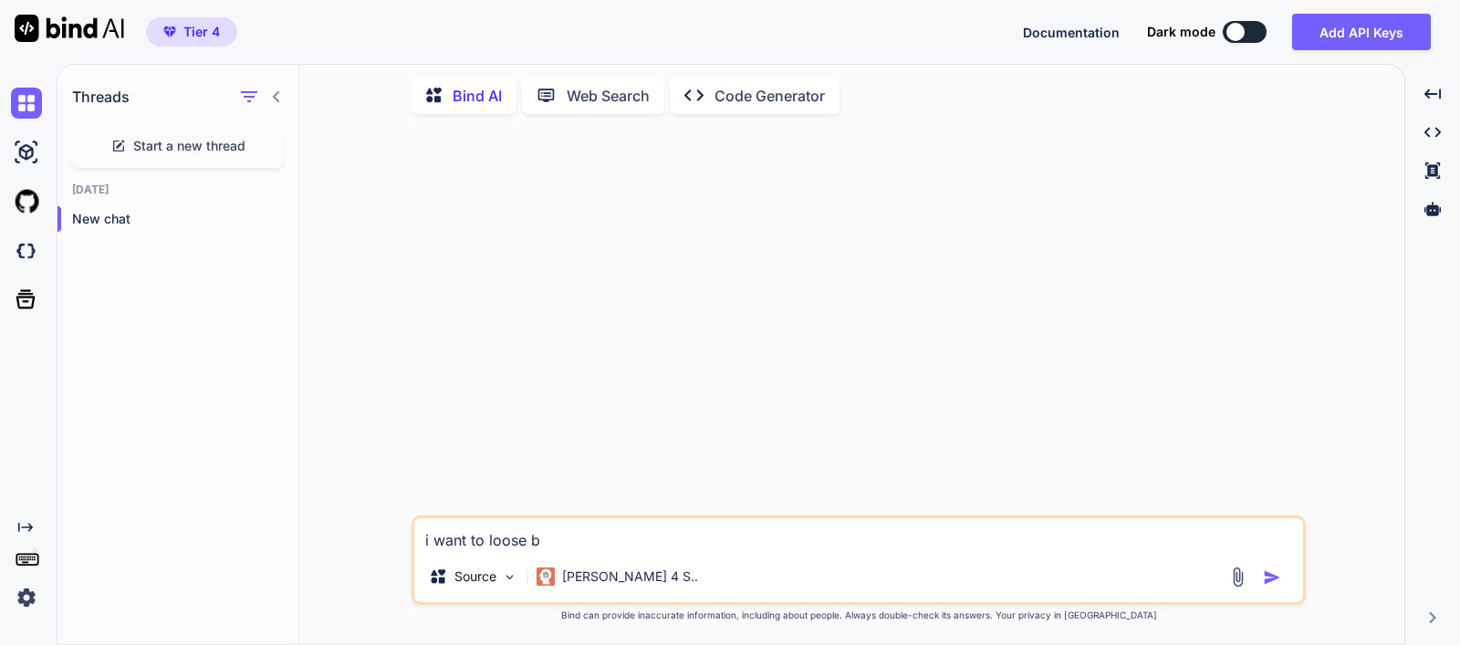
type textarea "i want to loose be"
type textarea "x"
type textarea "i want to loose bel"
type textarea "x"
type textarea "i want to loose bell"
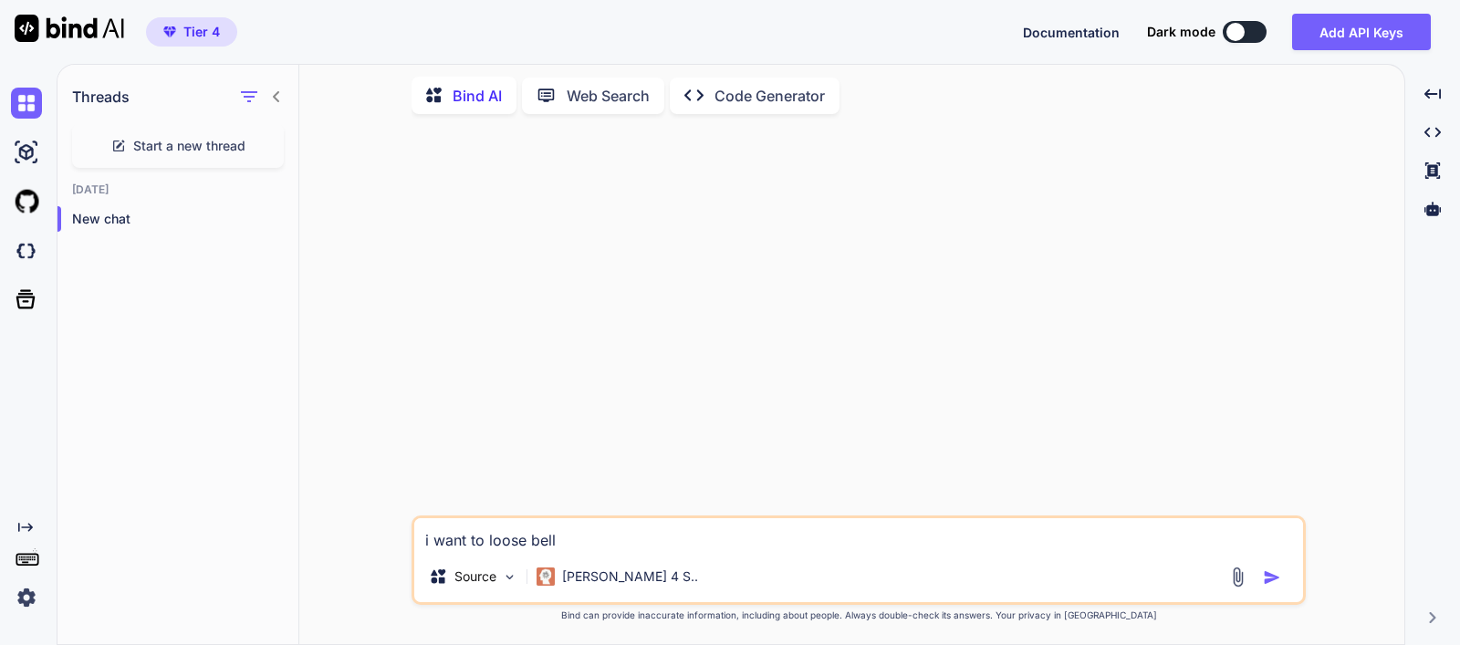
type textarea "x"
type textarea "i want to loose belly"
type textarea "x"
type textarea "i want to loose belly"
type textarea "x"
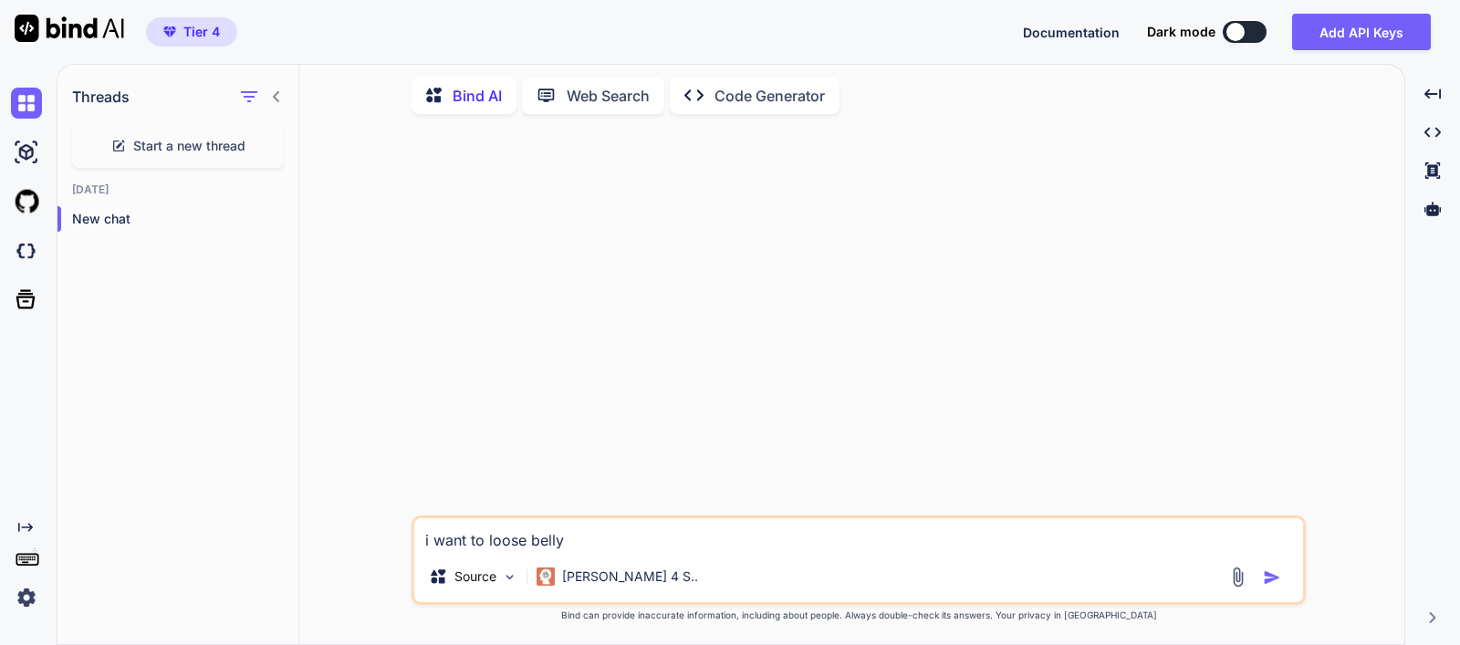
type textarea "i want to loose belly f"
type textarea "x"
type textarea "i want to loose belly fa"
type textarea "x"
type textarea "i want to loose [MEDICAL_DATA]"
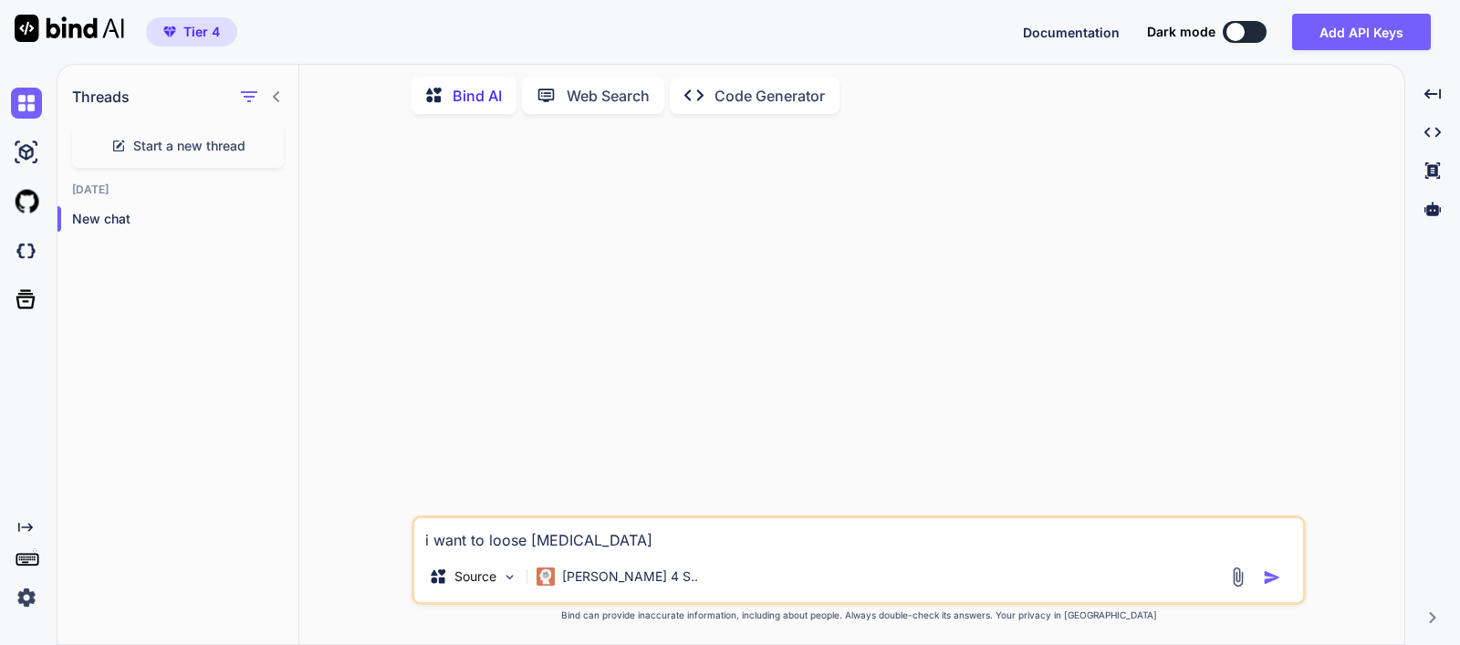
type textarea "x"
type textarea "i want to loose [MEDICAL_DATA]"
type textarea "x"
type textarea "i want to loose [MEDICAL_DATA]"
type textarea "x"
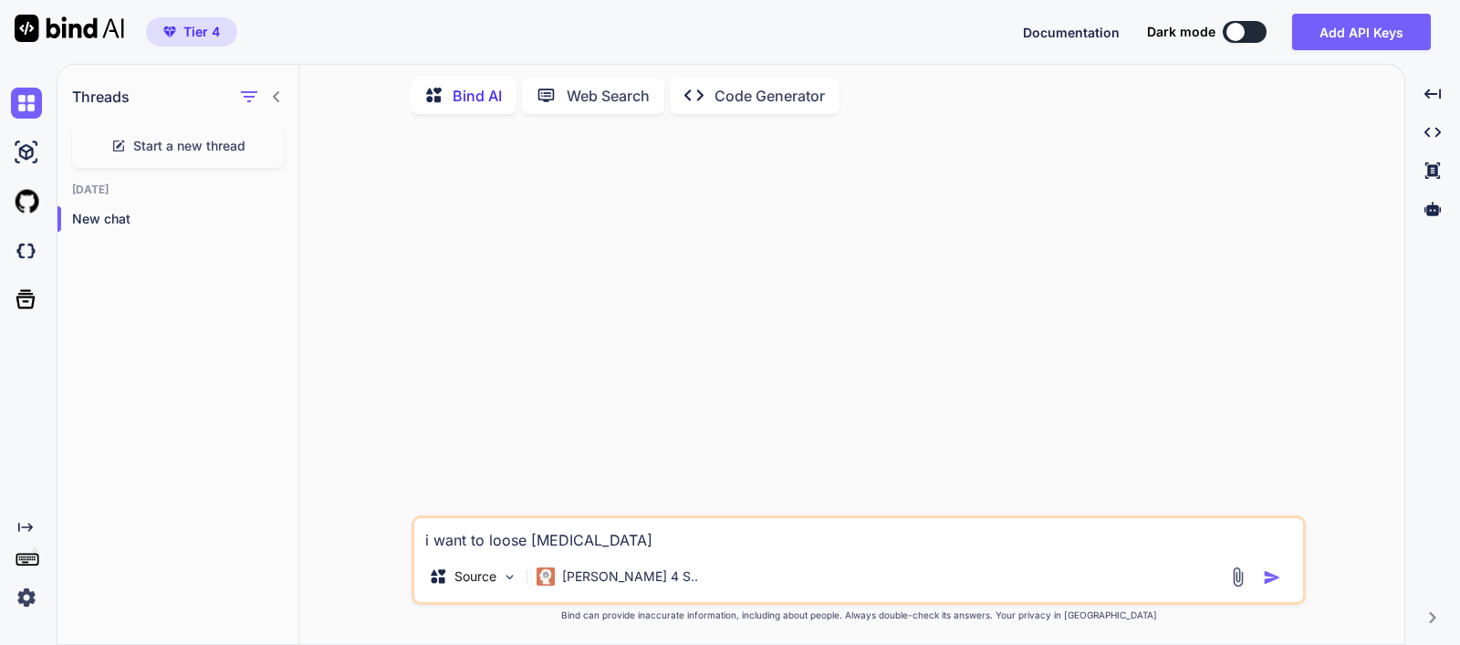
type textarea "i want to loose belly fa"
type textarea "x"
type textarea "i want to loose belly f"
type textarea "x"
type textarea "i want to loose belly"
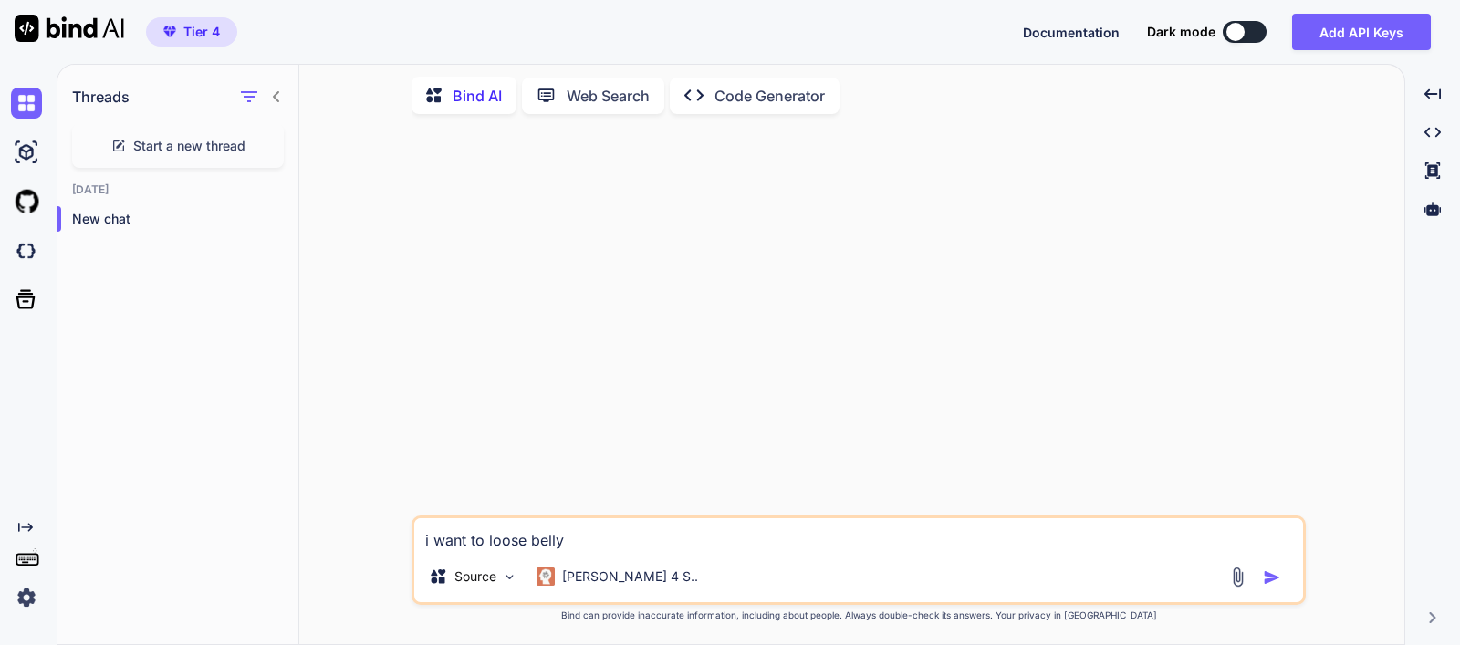
type textarea "x"
type textarea "i want to loose belly"
type textarea "x"
type textarea "i want to loose bell"
type textarea "x"
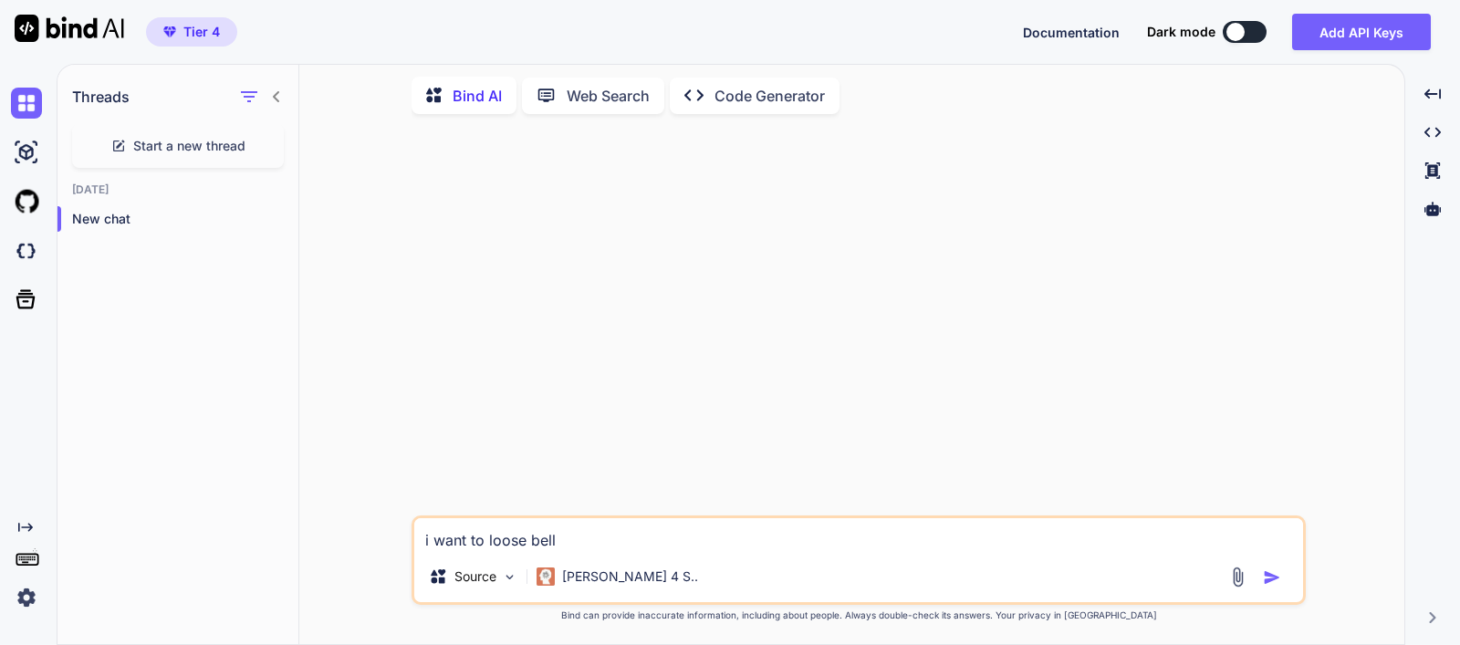
type textarea "i want to loose bel"
type textarea "x"
type textarea "i want to loose be"
type textarea "x"
type textarea "i want to loose b"
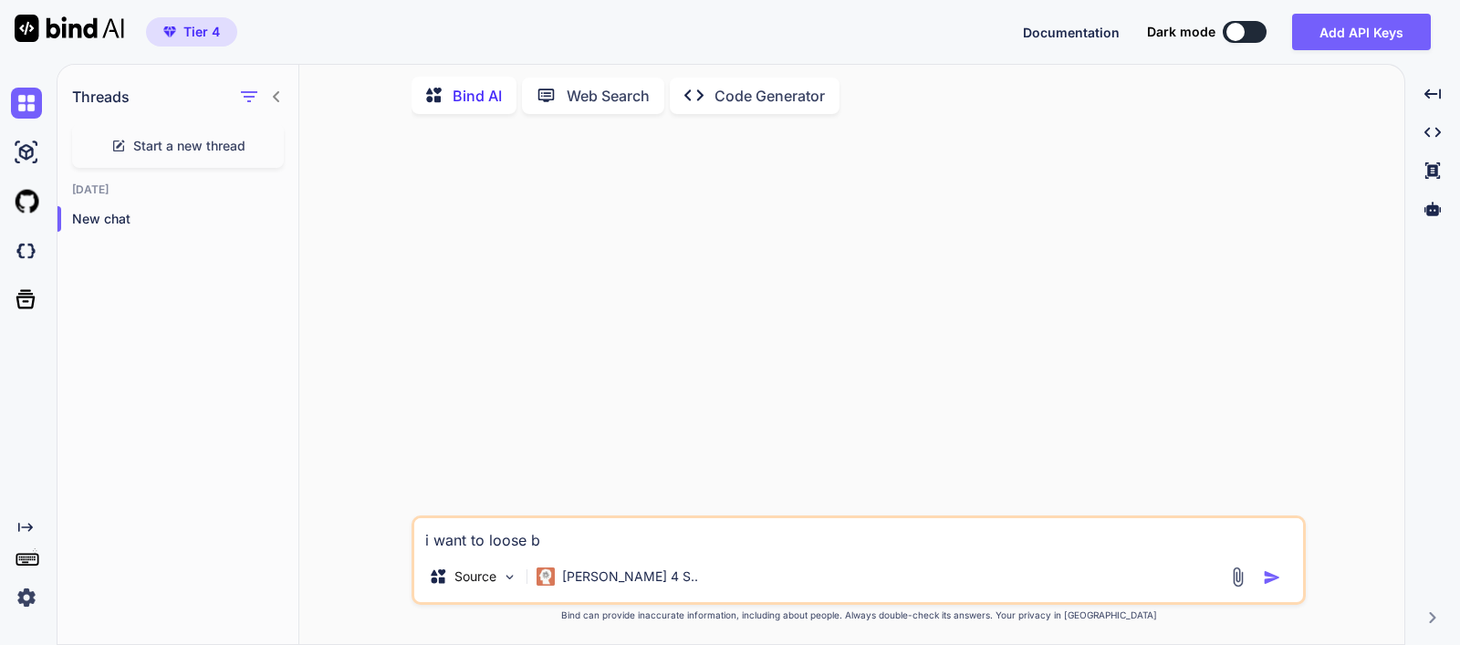
type textarea "x"
type textarea "i want to loose"
type textarea "x"
type textarea "i want to loose b"
type textarea "x"
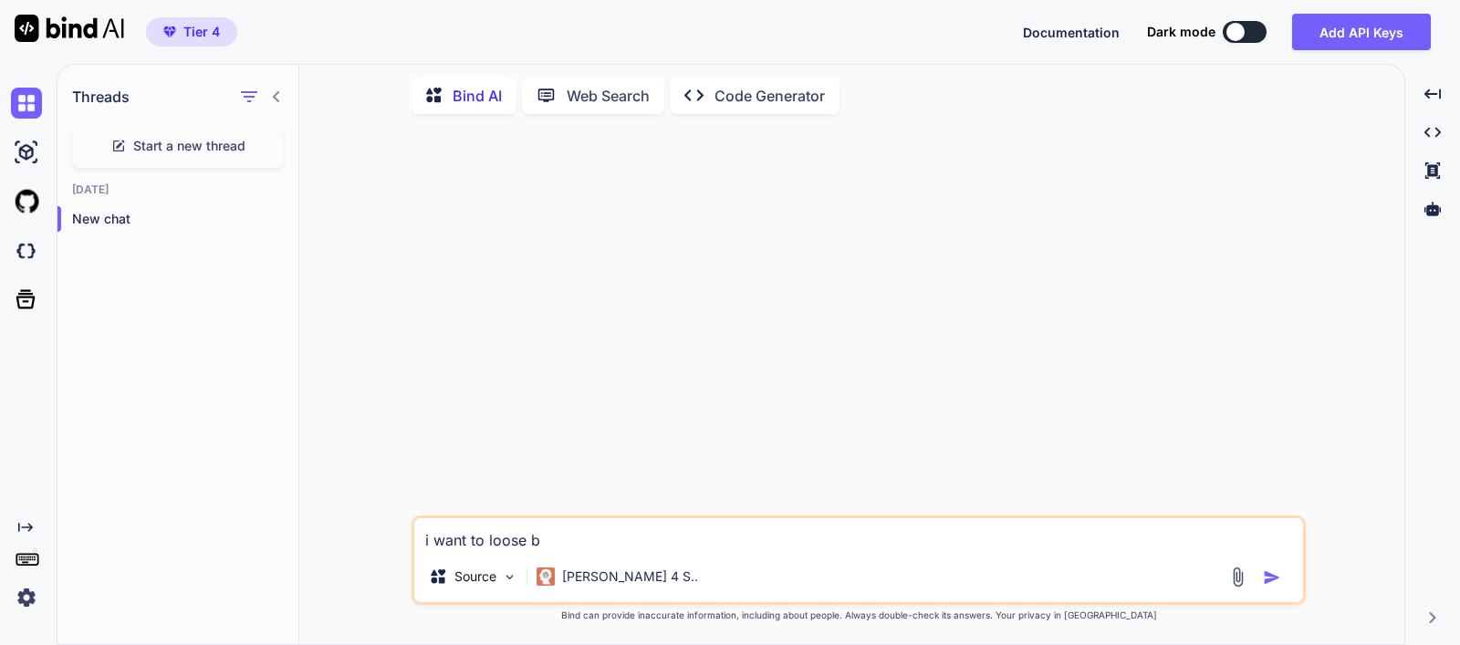
type textarea "i want to loose bo"
type textarea "x"
type textarea "i want to loose bos"
type textarea "x"
type textarea "i want to loose bo"
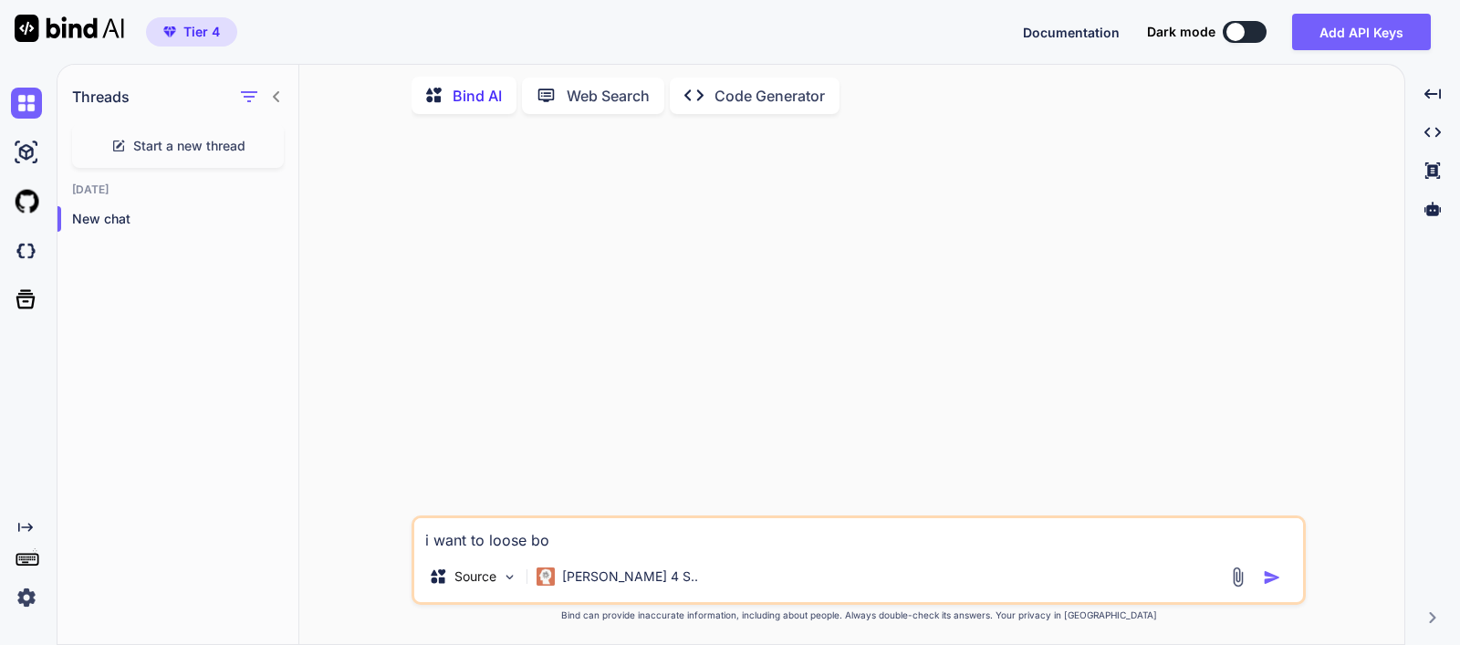
type textarea "x"
type textarea "i want to loose bod"
type textarea "x"
type textarea "i want to loose body"
type textarea "x"
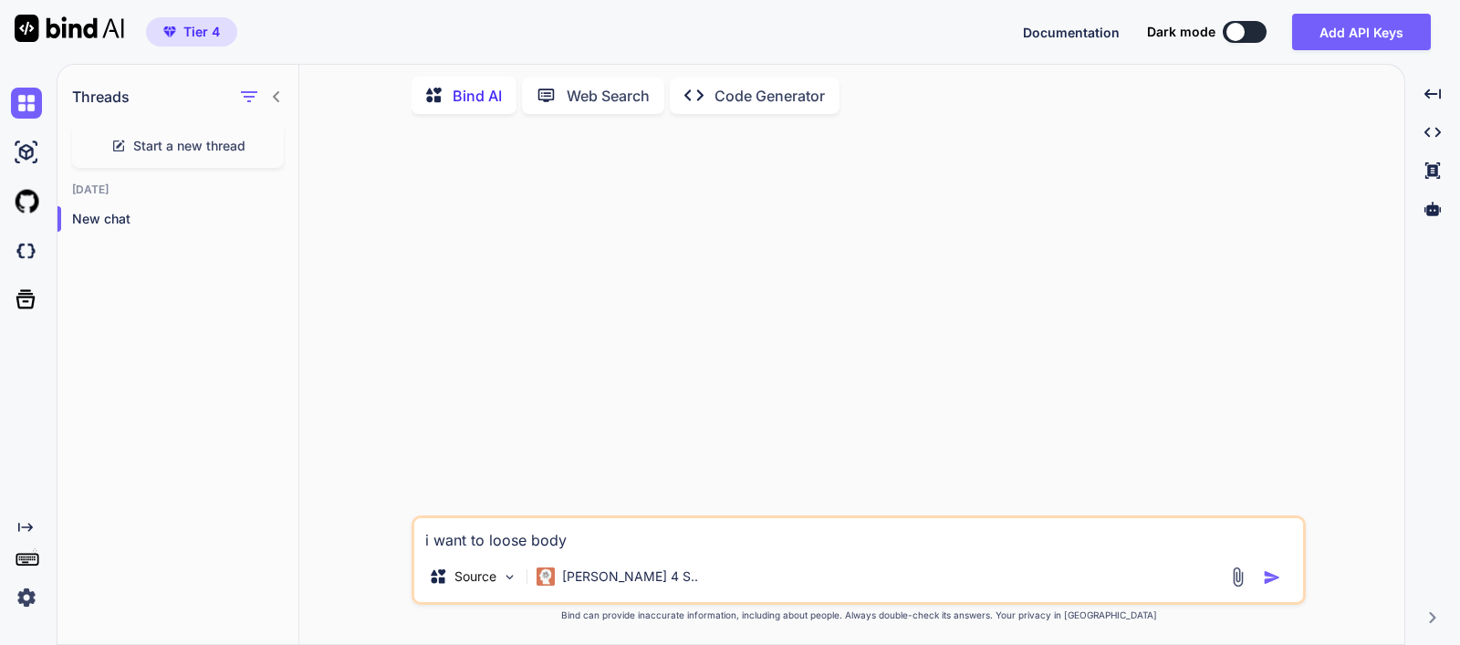
type textarea "i want to loose body f"
type textarea "x"
type textarea "i want to loose body fa"
type textarea "x"
type textarea "i want to loose body fat"
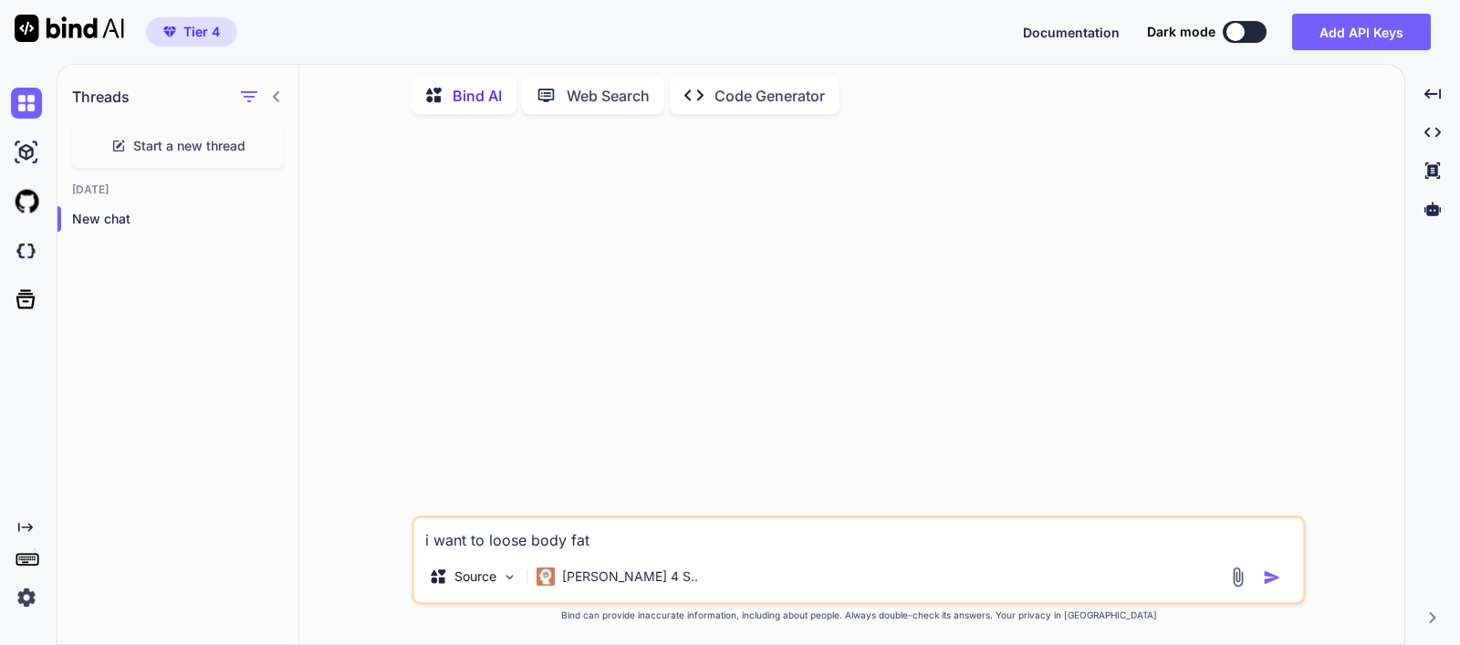
type textarea "x"
type textarea "i want to loose body fat"
type textarea "x"
type textarea "i want to loose body fat a"
type textarea "x"
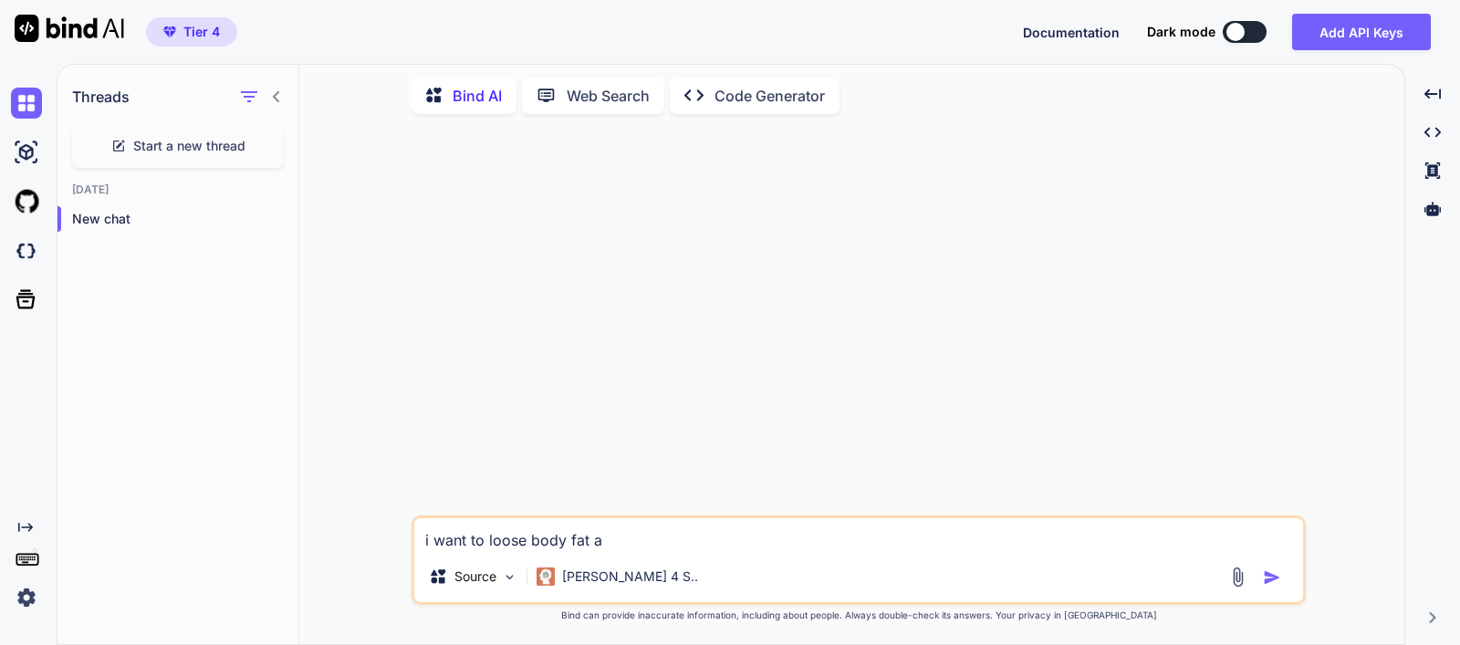
type textarea "i want to loose body fat an"
type textarea "x"
type textarea "i want to loose body fat and"
type textarea "x"
type textarea "i want to loose body fat and"
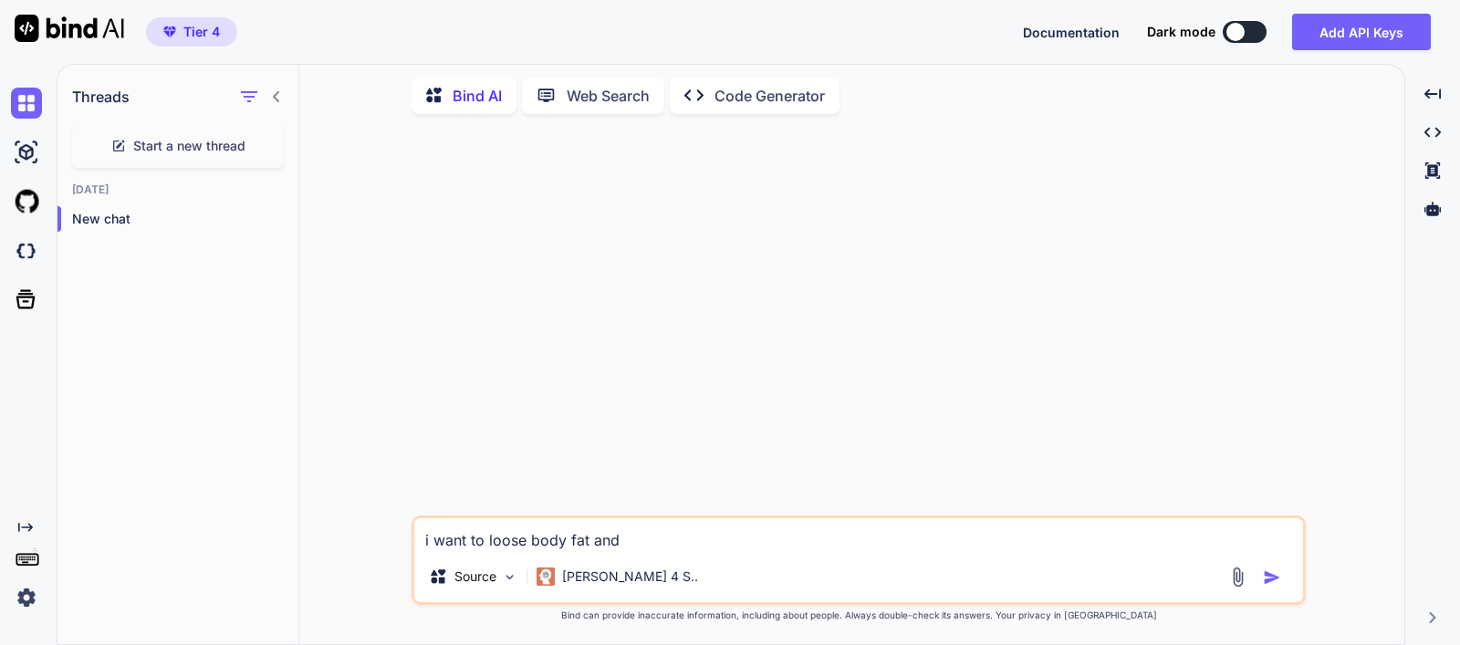
type textarea "x"
type textarea "i want to loose body fat and g"
type textarea "x"
type textarea "i want to loose body fat and ga"
type textarea "x"
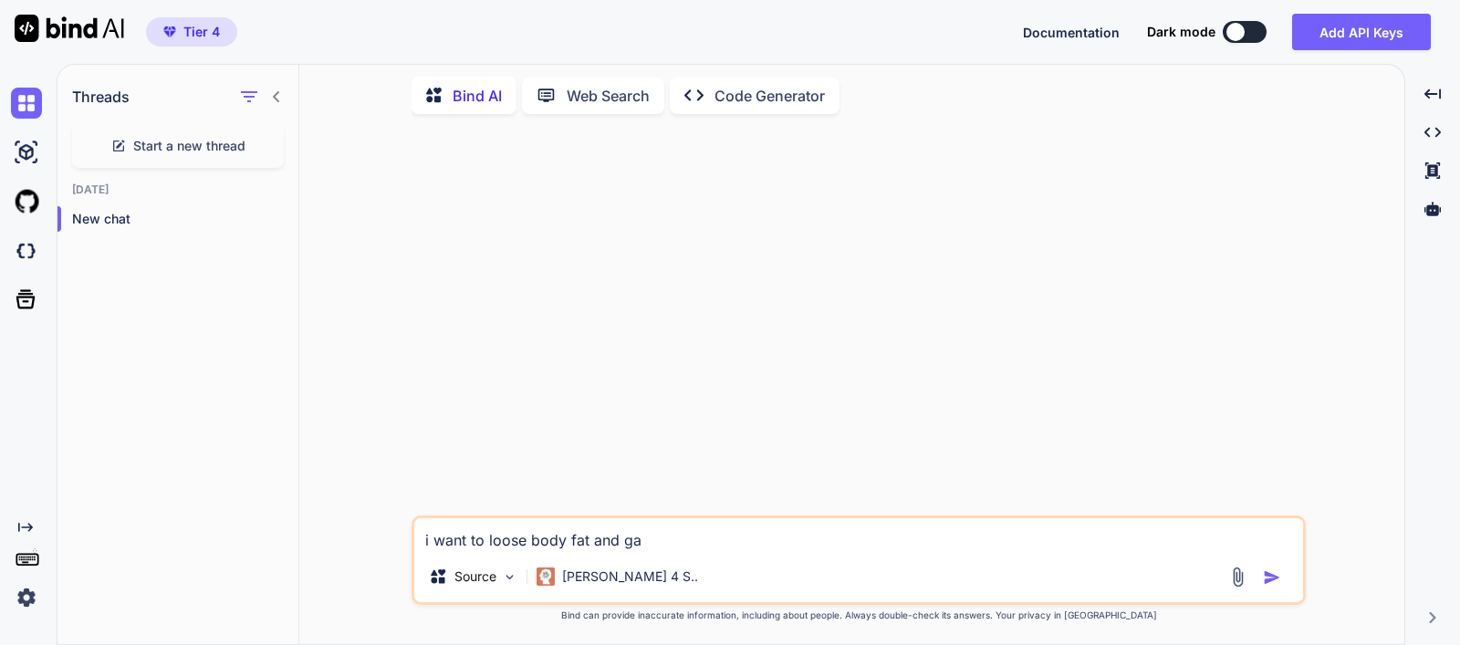
type textarea "i want to loose body fat and gai"
type textarea "x"
type textarea "i want to loose body fat and gain"
type textarea "x"
type textarea "i want to loose body fat and gain"
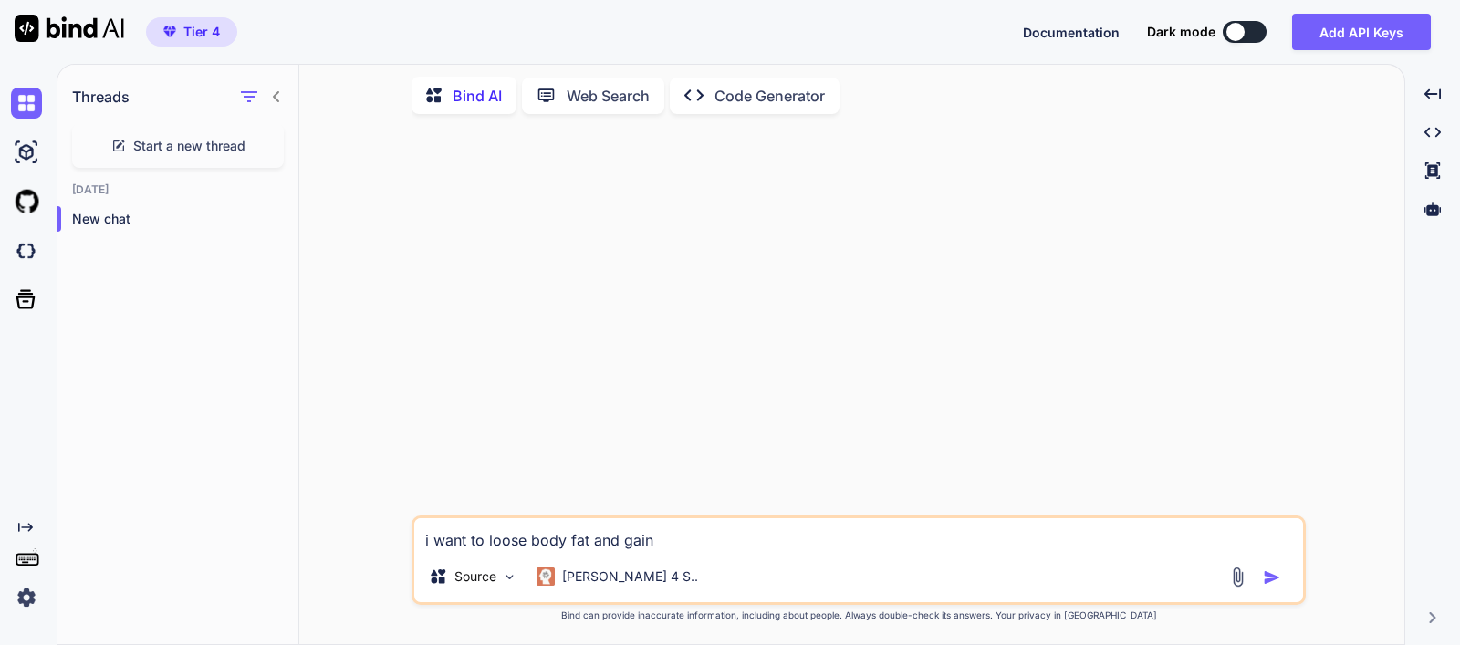
type textarea "x"
type textarea "i want to loose body fat and gain m"
type textarea "x"
type textarea "i want to loose body fat and gain mu"
type textarea "x"
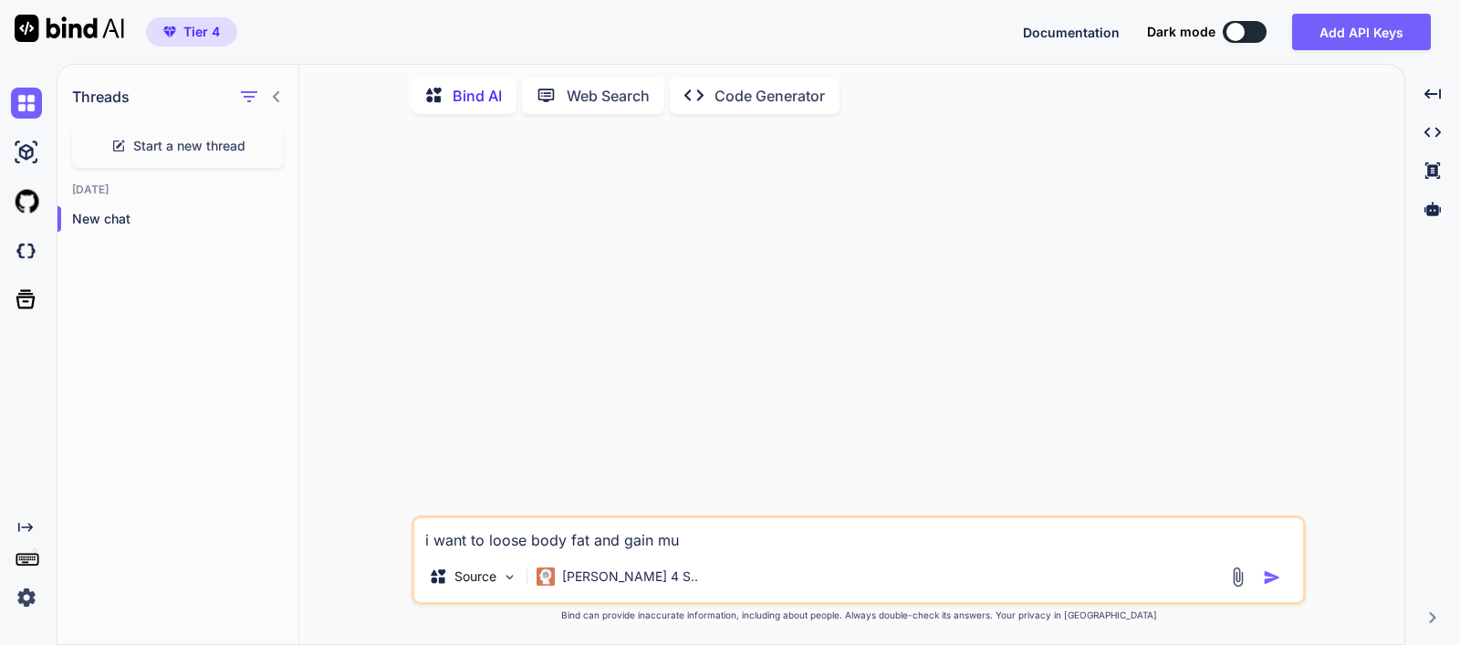
type textarea "i want to loose body fat and gain mus"
type textarea "x"
type textarea "i want to loose body fat and gain musc"
type textarea "x"
type textarea "i want to loose body fat and gain muscl"
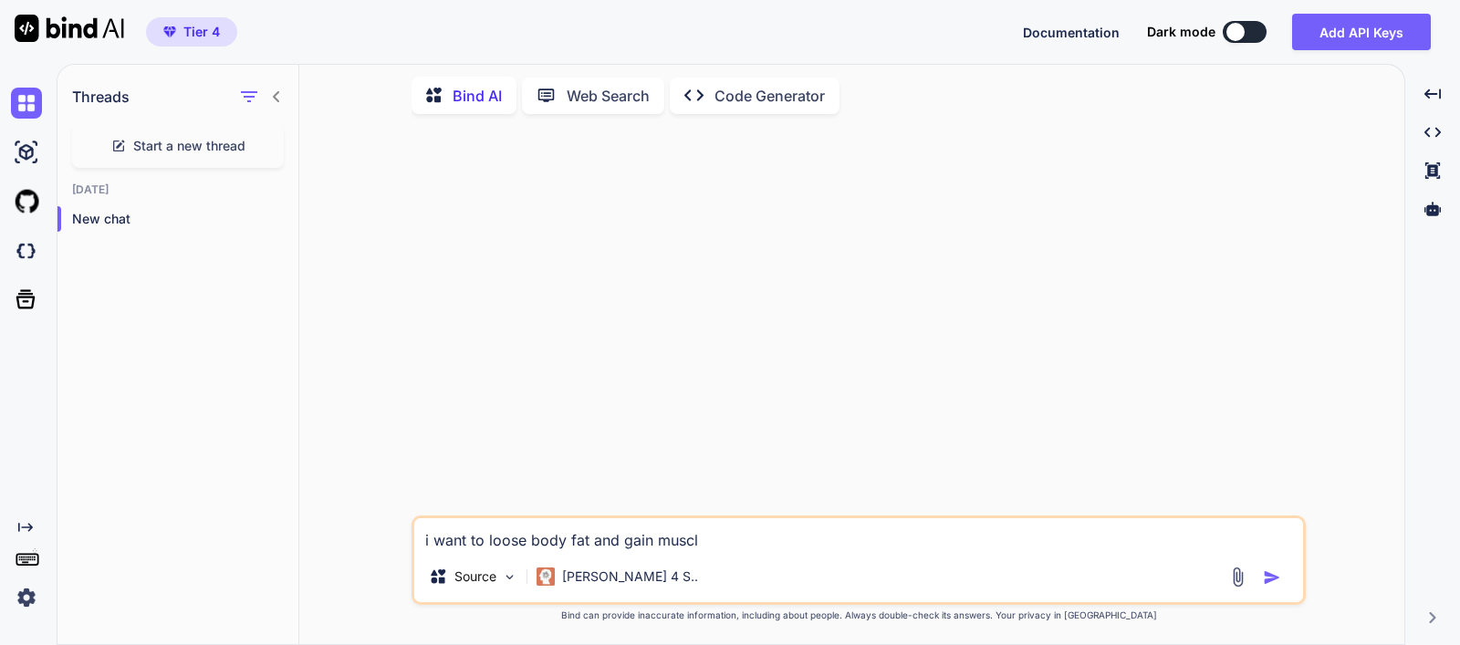
type textarea "x"
type textarea "i want to loose body fat and gain muscle"
type textarea "x"
type textarea "i want to loose body fat and gain muscle"
type textarea "x"
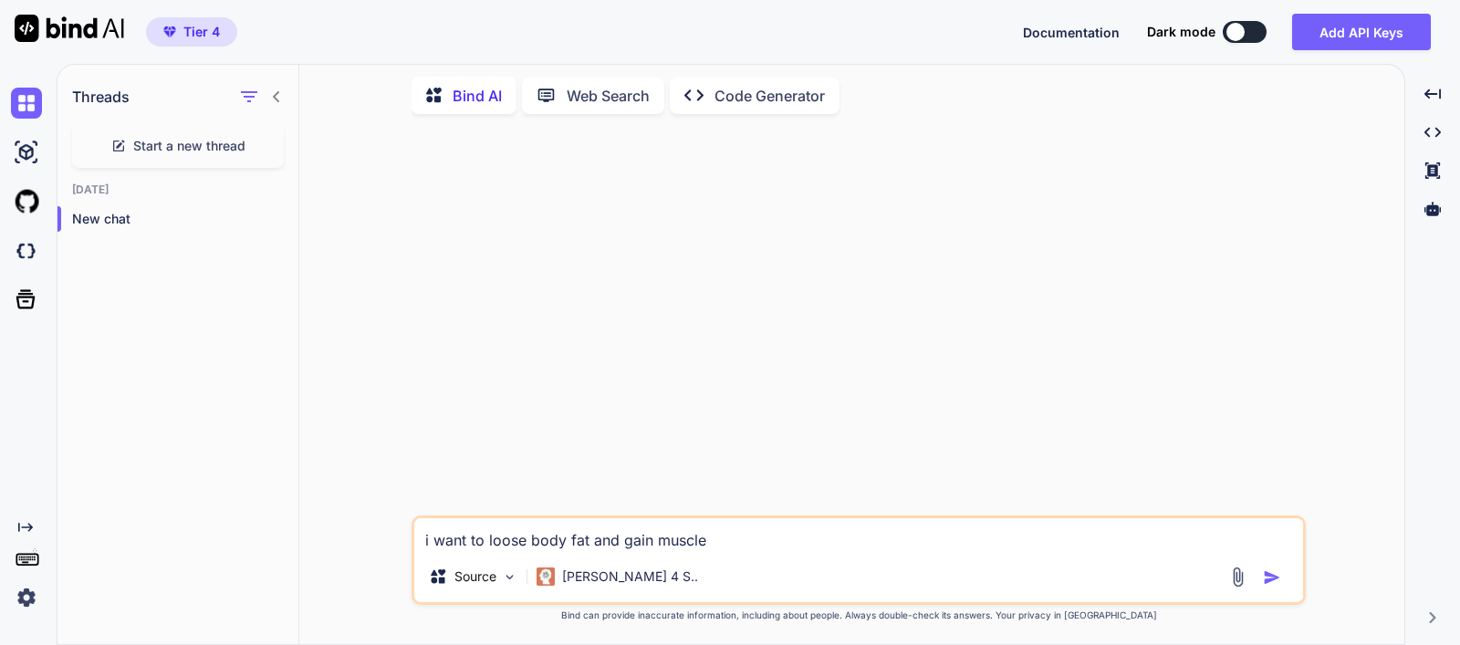
type textarea "i want to loose body fat and gain muscle"
type textarea "x"
type textarea "i want to loose body fat and gain muscle,"
type textarea "x"
type textarea "i want to loose body fat and gain muscle,"
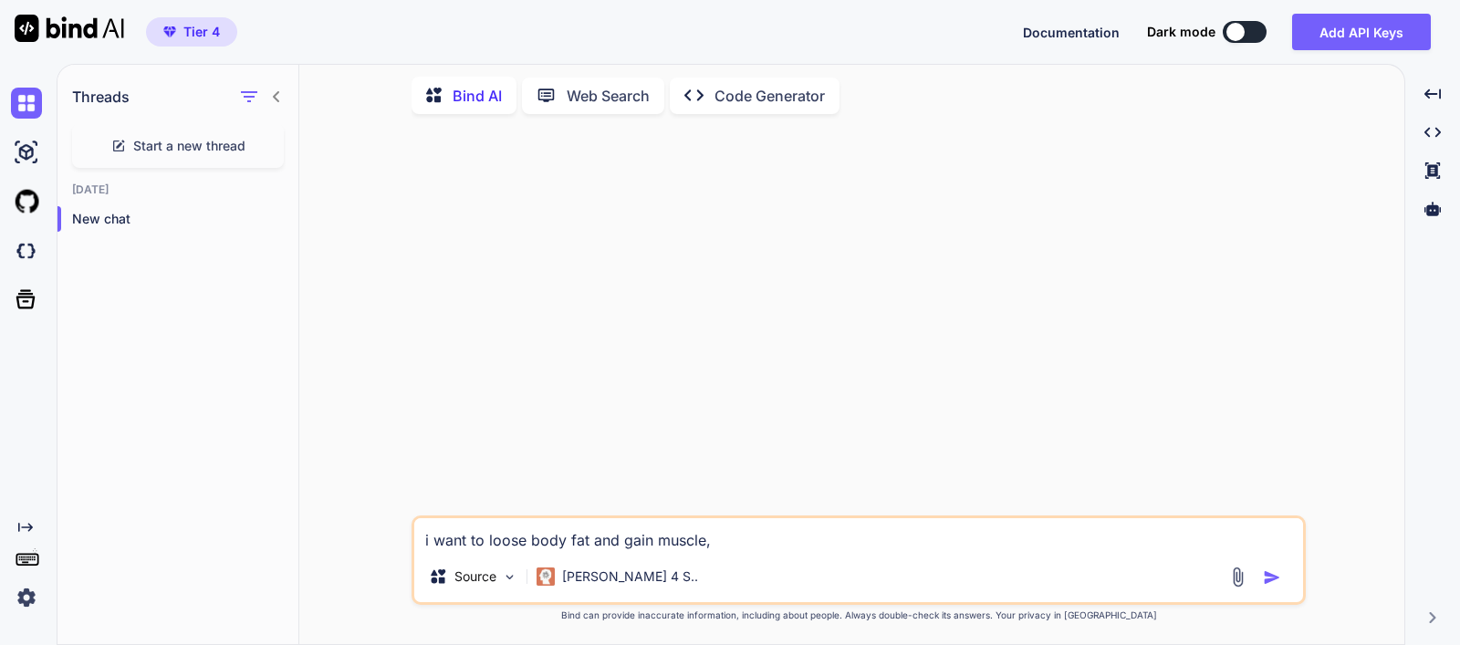
type textarea "x"
type textarea "i want to loose body fat and gain muscle, i"
type textarea "x"
type textarea "i want to loose body fat and gain muscle, im"
type textarea "x"
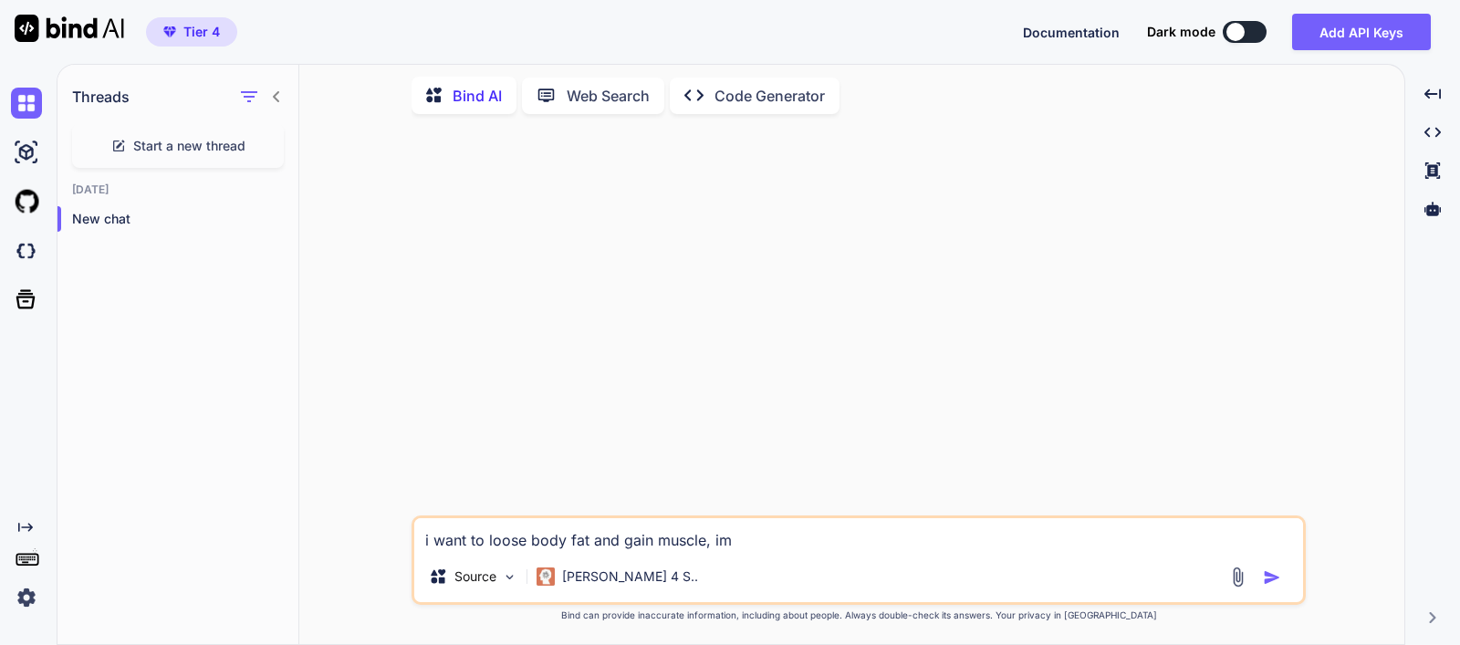
type textarea "i want to loose body fat and gain muscle, im"
type textarea "x"
type textarea "i want to loose body fat and gain muscle, im 4"
type textarea "x"
type textarea "i want to loose body fat and gain muscle, im 40"
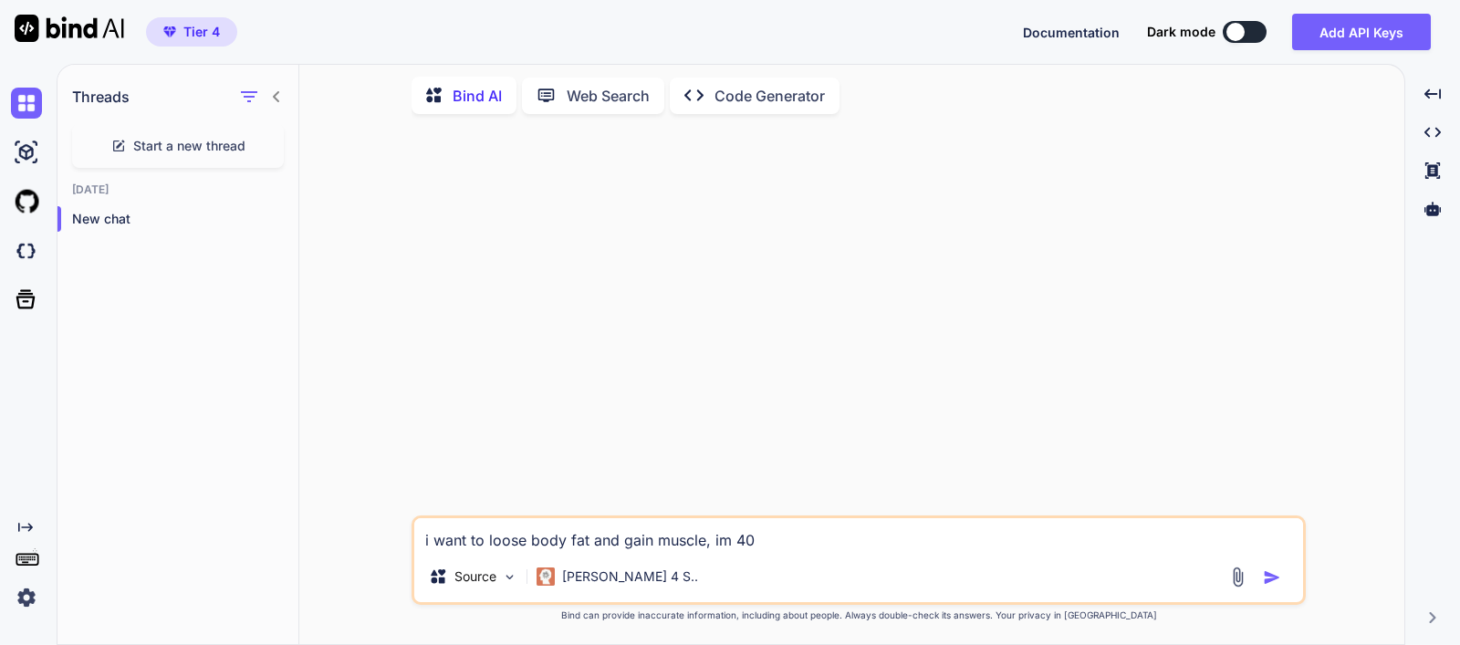
type textarea "x"
type textarea "i want to loose body fat and gain muscle, im 40"
type textarea "x"
type textarea "i want to loose body fat and gain muscle, im 40 y"
type textarea "x"
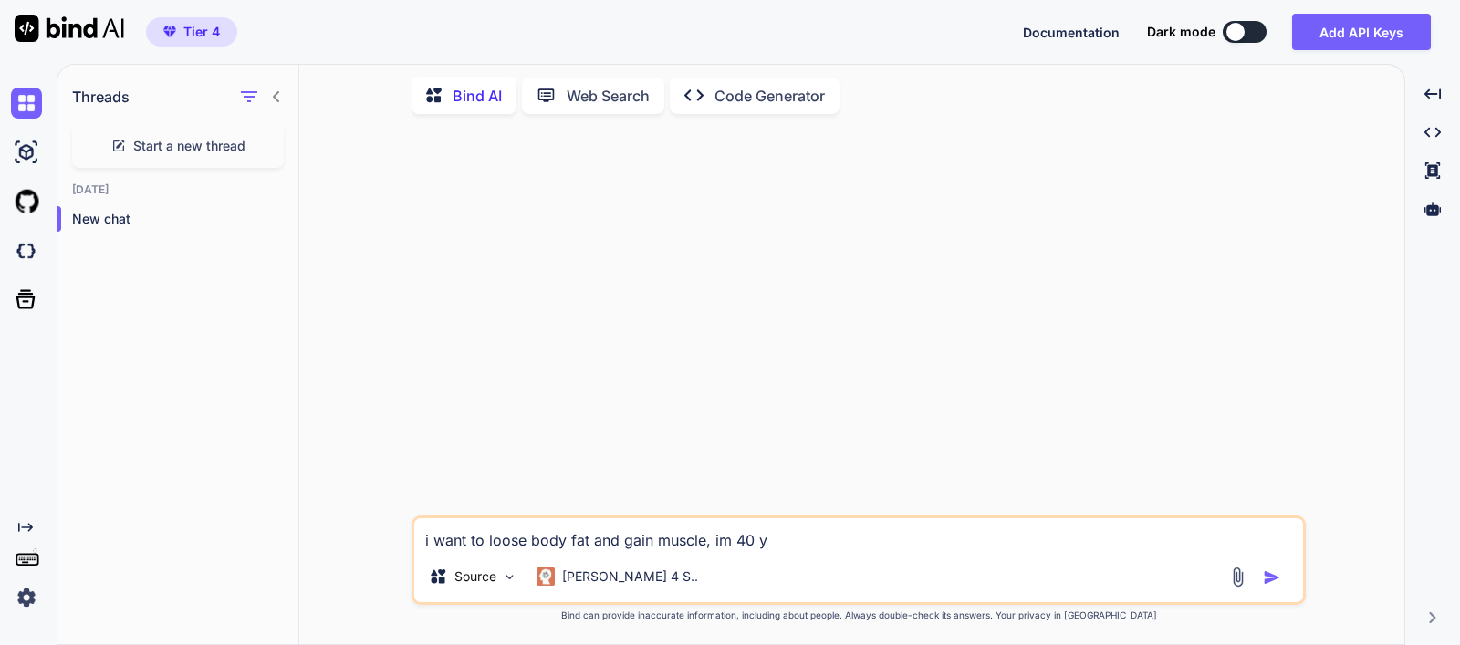
type textarea "i want to loose body fat and gain muscle, im 40 ye"
type textarea "x"
type textarea "i want to loose body fat and gain muscle, im 40 yea"
type textarea "x"
type textarea "i want to loose body fat and gain muscle, im 40 year"
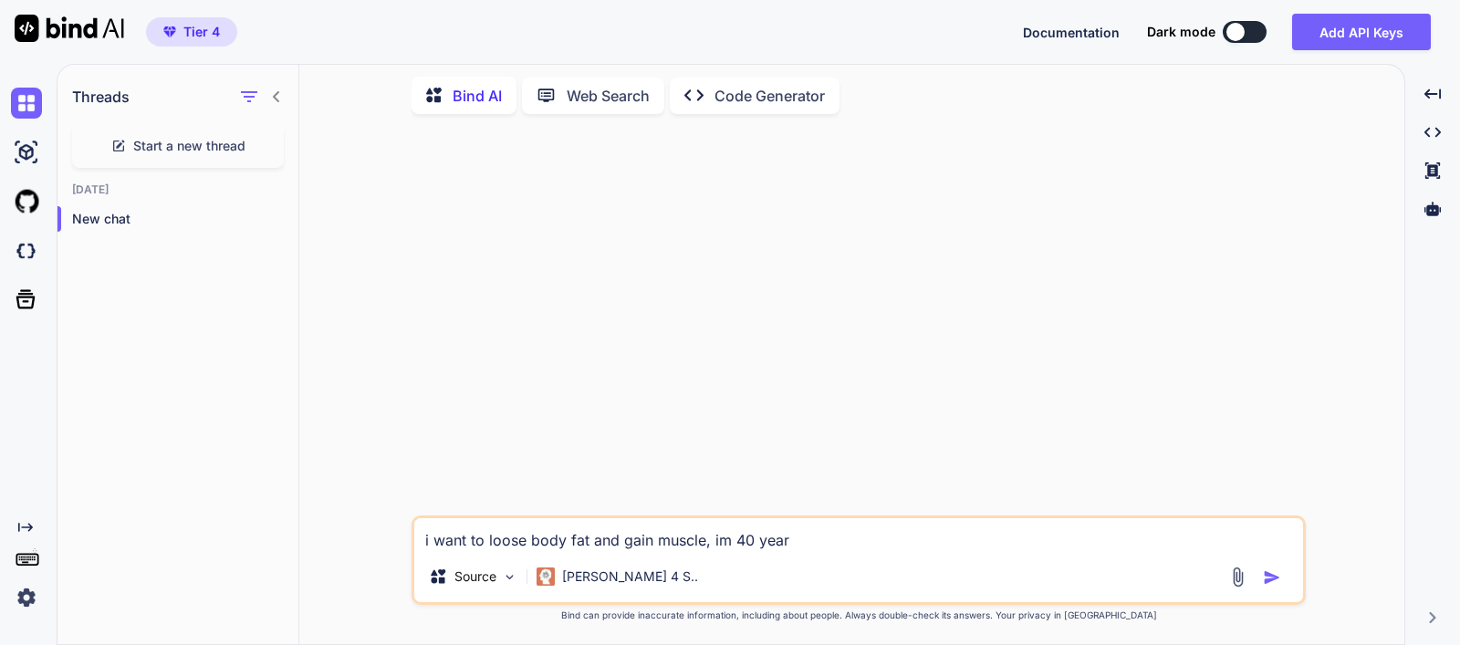
type textarea "x"
type textarea "i want to loose body fat and gain muscle, im 40 years"
type textarea "x"
type textarea "i want to loose body fat and gain muscle, im 40 years"
type textarea "x"
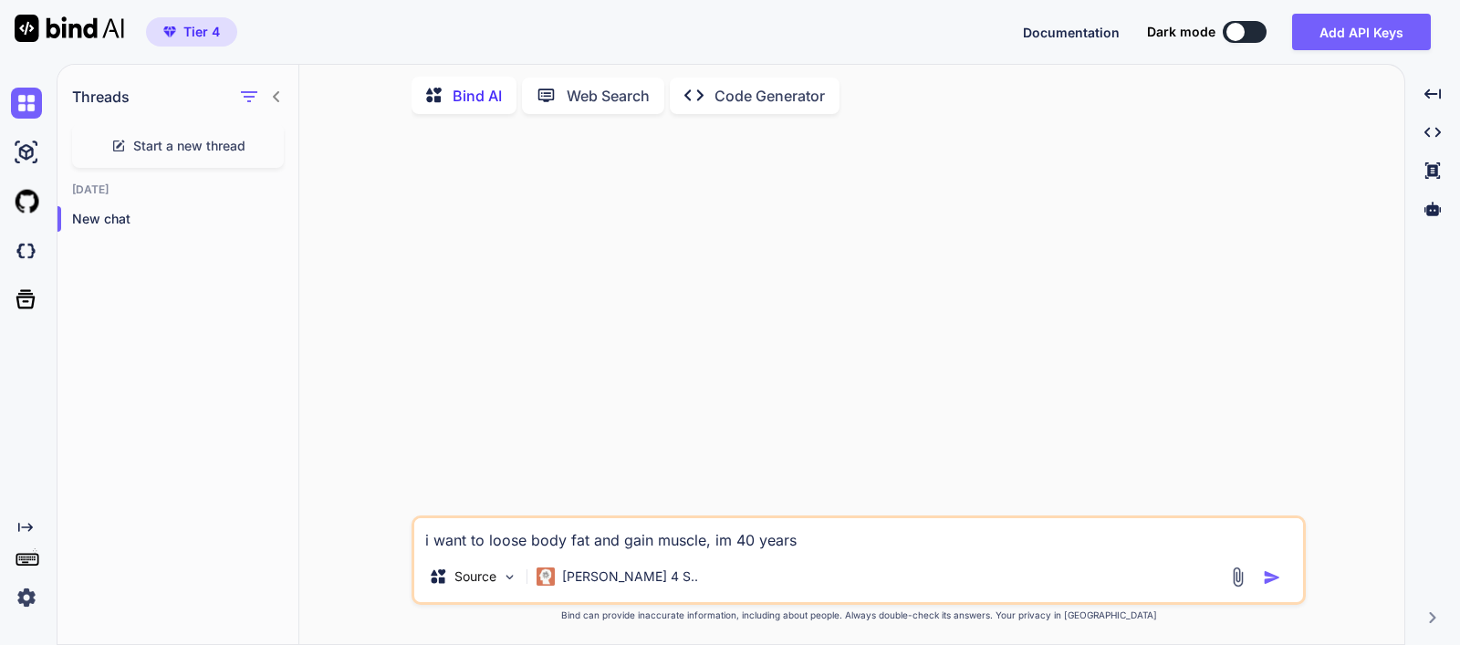
type textarea "i want to loose body fat and gain muscle, im [DEMOGRAPHIC_DATA]"
type textarea "x"
type textarea "i want to loose body fat and gain muscle, im 40 years ol"
type textarea "x"
type textarea "i want to loose body fat and gain muscle, im [DEMOGRAPHIC_DATA]"
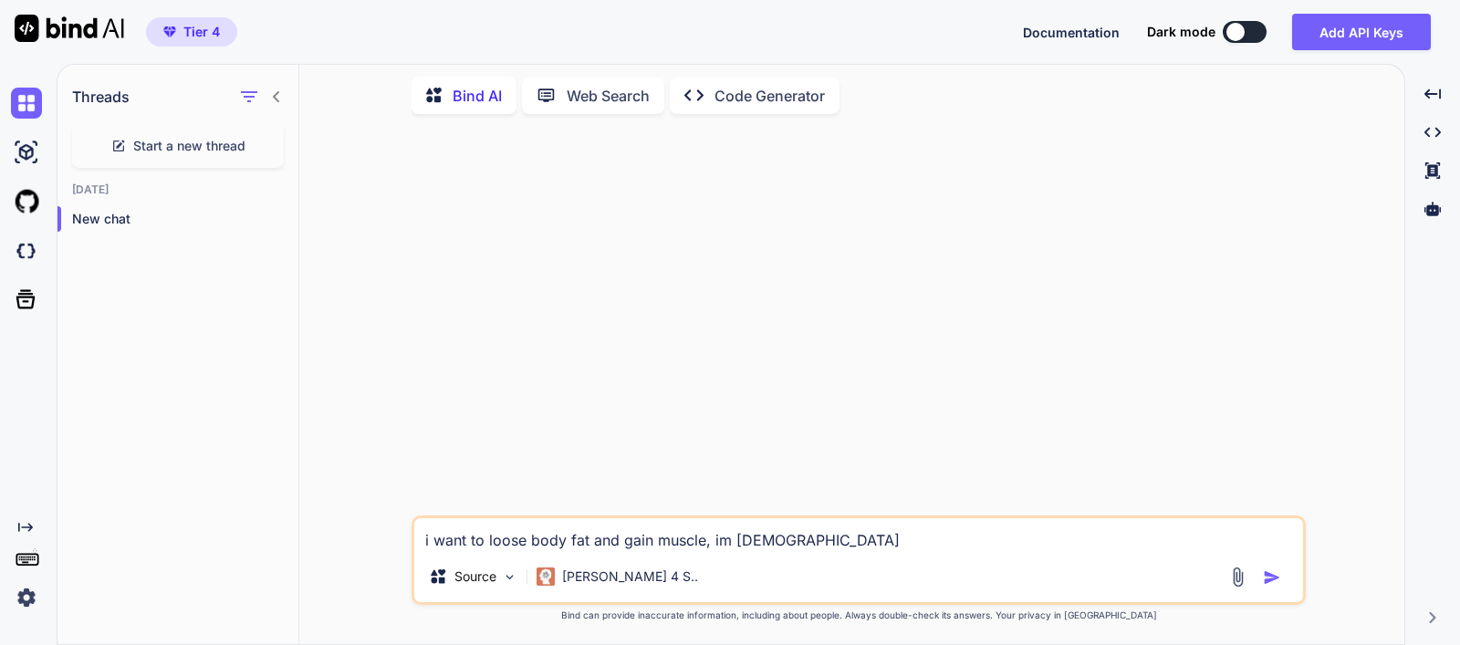
type textarea "x"
type textarea "i want to loose body fat and gain muscle, im [DEMOGRAPHIC_DATA]"
type textarea "x"
type textarea "i want to loose body fat and gain muscle, im [DEMOGRAPHIC_DATA]"
type textarea "x"
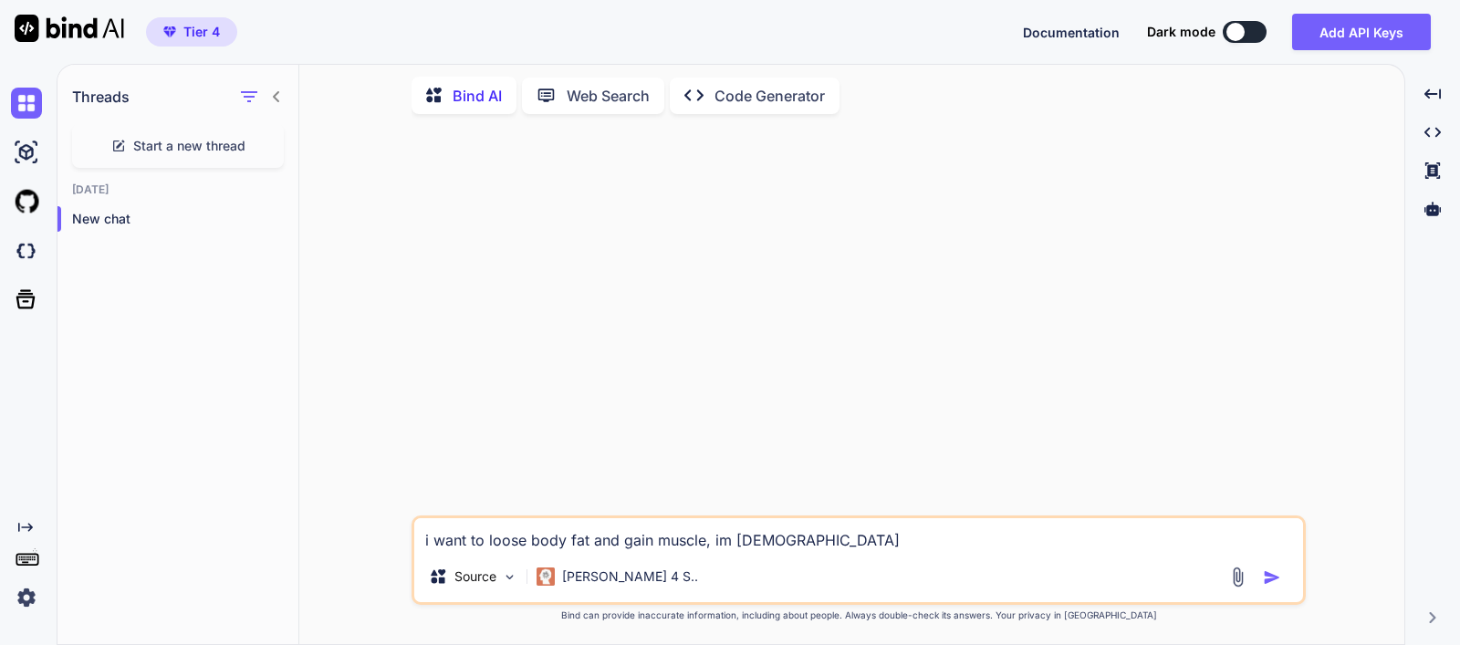
type textarea "i want to loose body fat and gain muscle, im [DEMOGRAPHIC_DATA],"
type textarea "x"
type textarea "i want to loose body fat and gain muscle, im [DEMOGRAPHIC_DATA],"
type textarea "x"
type textarea "i want to loose body fat and gain muscle, im [DEMOGRAPHIC_DATA], 6"
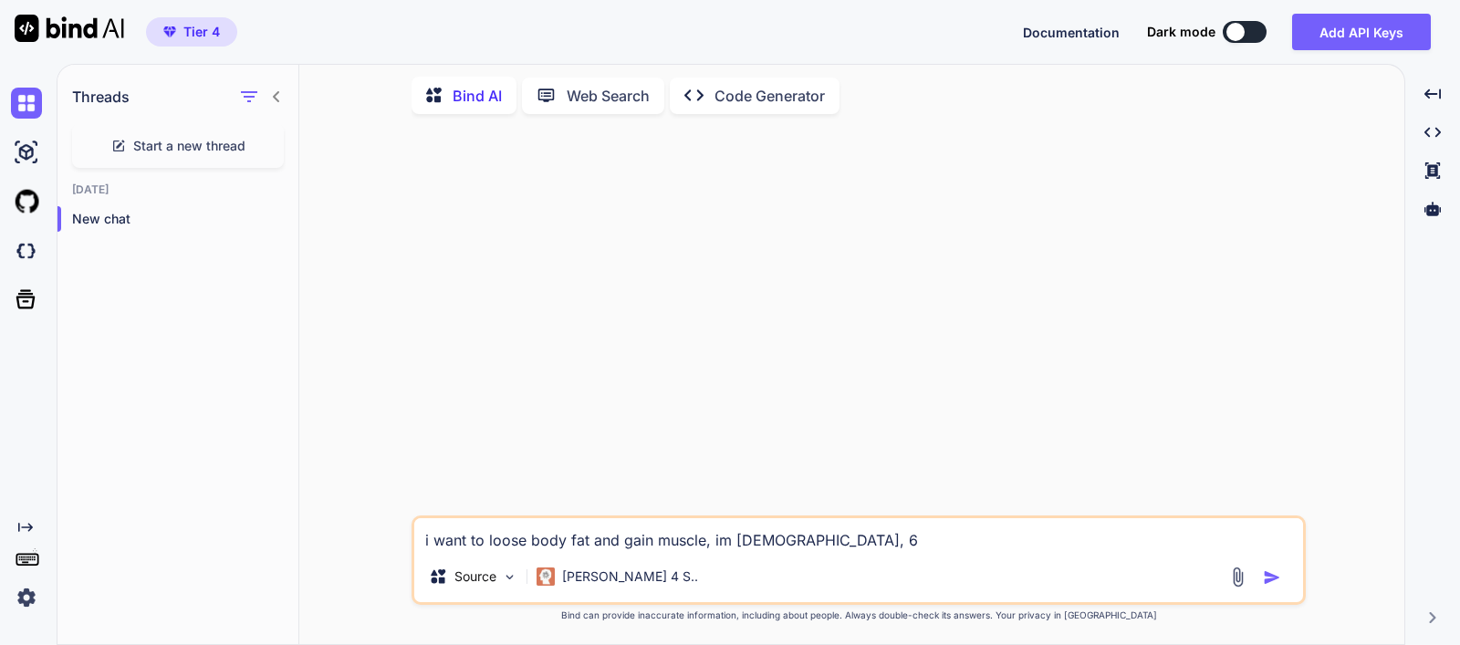
type textarea "x"
type textarea "i want to loose body fat and gain muscle, im [DEMOGRAPHIC_DATA], 6."
type textarea "x"
type textarea "i want to loose body fat and gain muscle, im [DEMOGRAPHIC_DATA], 6.1"
type textarea "x"
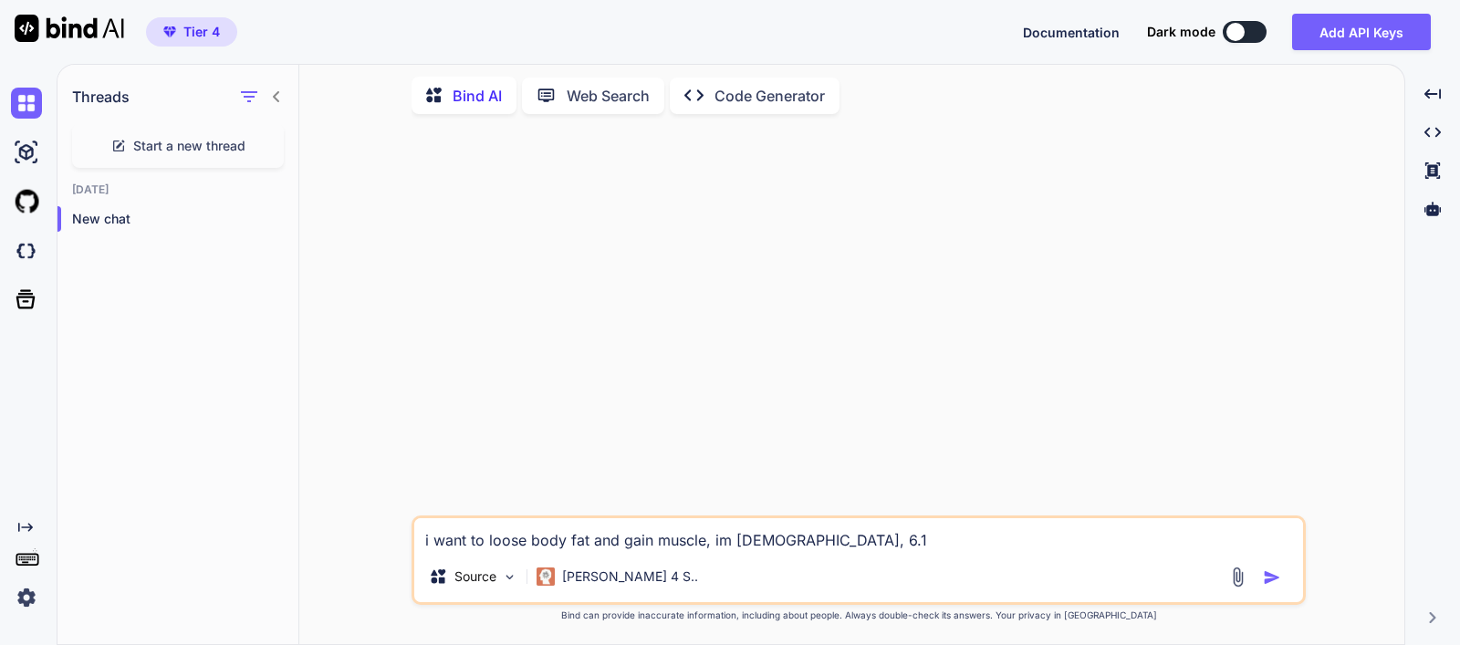
type textarea "i want to loose body fat and gain muscle, im [DEMOGRAPHIC_DATA], 6.1"
type textarea "x"
type textarea "i want to loose body fat and gain muscle, im [DEMOGRAPHIC_DATA], 6.1 h"
type textarea "x"
type textarea "i want to loose body fat and gain muscle, im [DEMOGRAPHIC_DATA], 6.1 he"
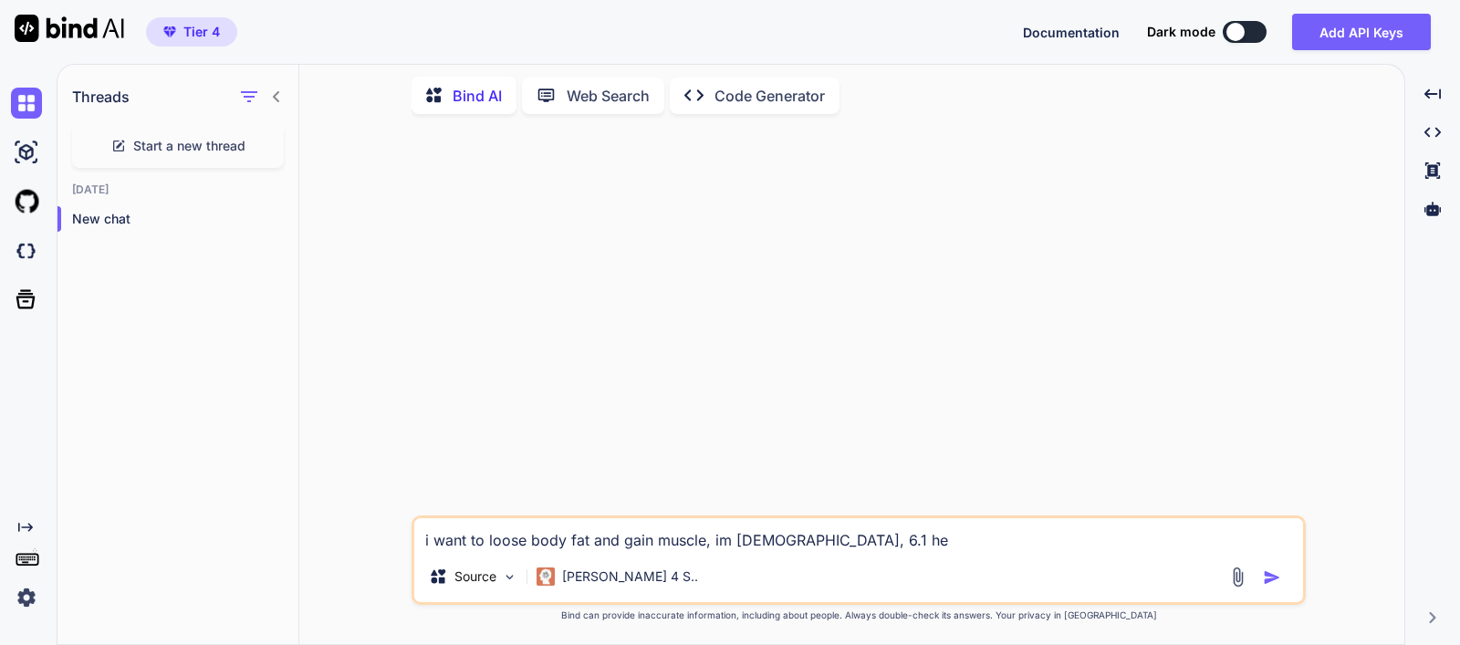
type textarea "x"
type textarea "i want to loose body fat and gain muscle, im [DEMOGRAPHIC_DATA], 6.1 hei"
type textarea "x"
type textarea "i want to loose body fat and gain muscle, im [DEMOGRAPHIC_DATA], 6.1 heig"
type textarea "x"
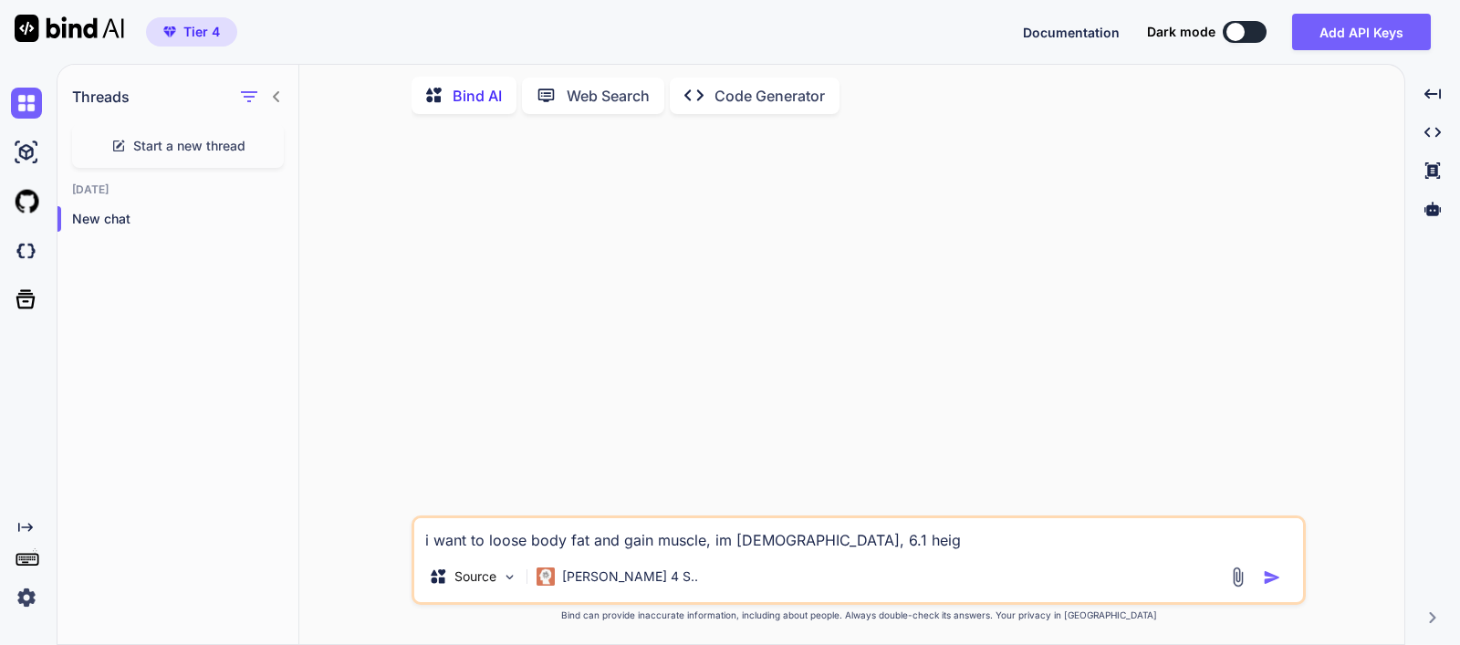
type textarea "i want to loose body fat and gain muscle, im [DEMOGRAPHIC_DATA], 6.1 heigh"
type textarea "x"
type textarea "i want to loose body fat and gain muscle, im [DEMOGRAPHIC_DATA], 6.1 height"
type textarea "x"
type textarea "i want to loose body fat and gain muscle, im [DEMOGRAPHIC_DATA], 6.1 height,"
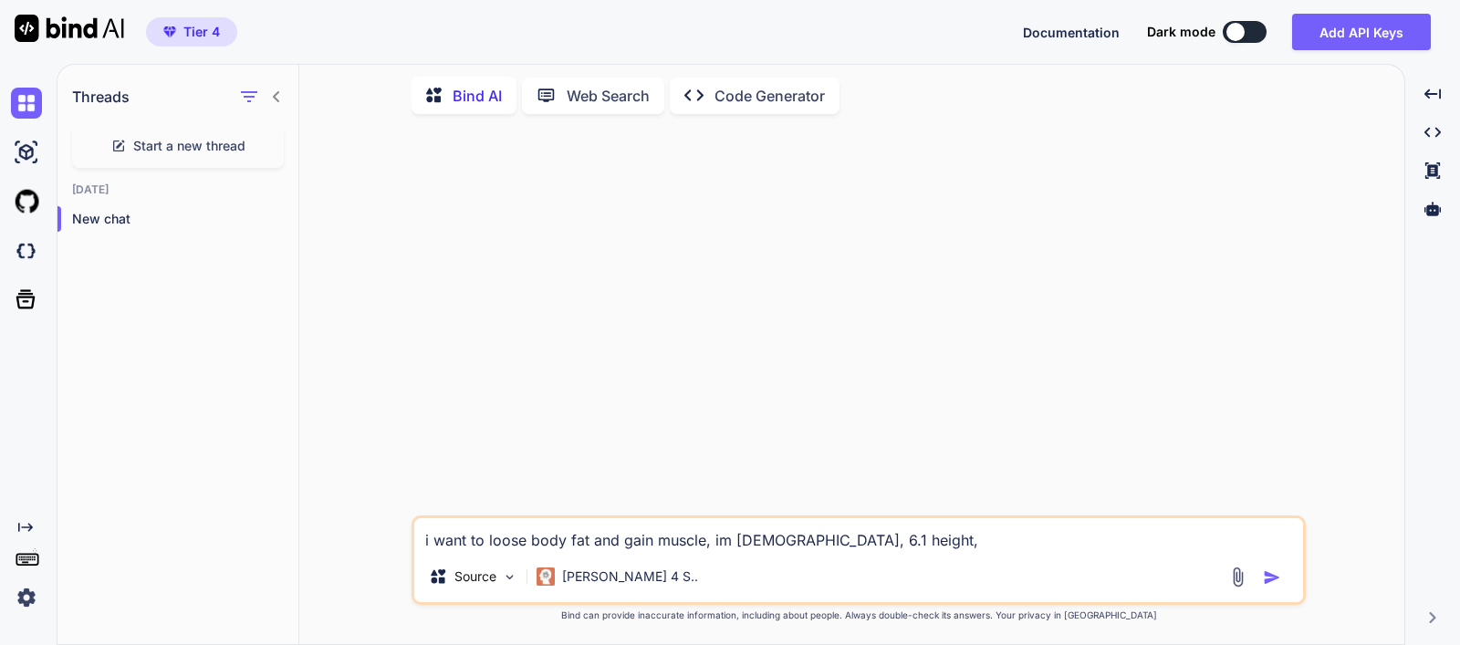
type textarea "x"
type textarea "i want to loose body fat and gain muscle, im [DEMOGRAPHIC_DATA], 6.1 height,"
type textarea "x"
type textarea "i want to loose body fat and gain muscle, im [DEMOGRAPHIC_DATA], 6.1 height, w"
type textarea "x"
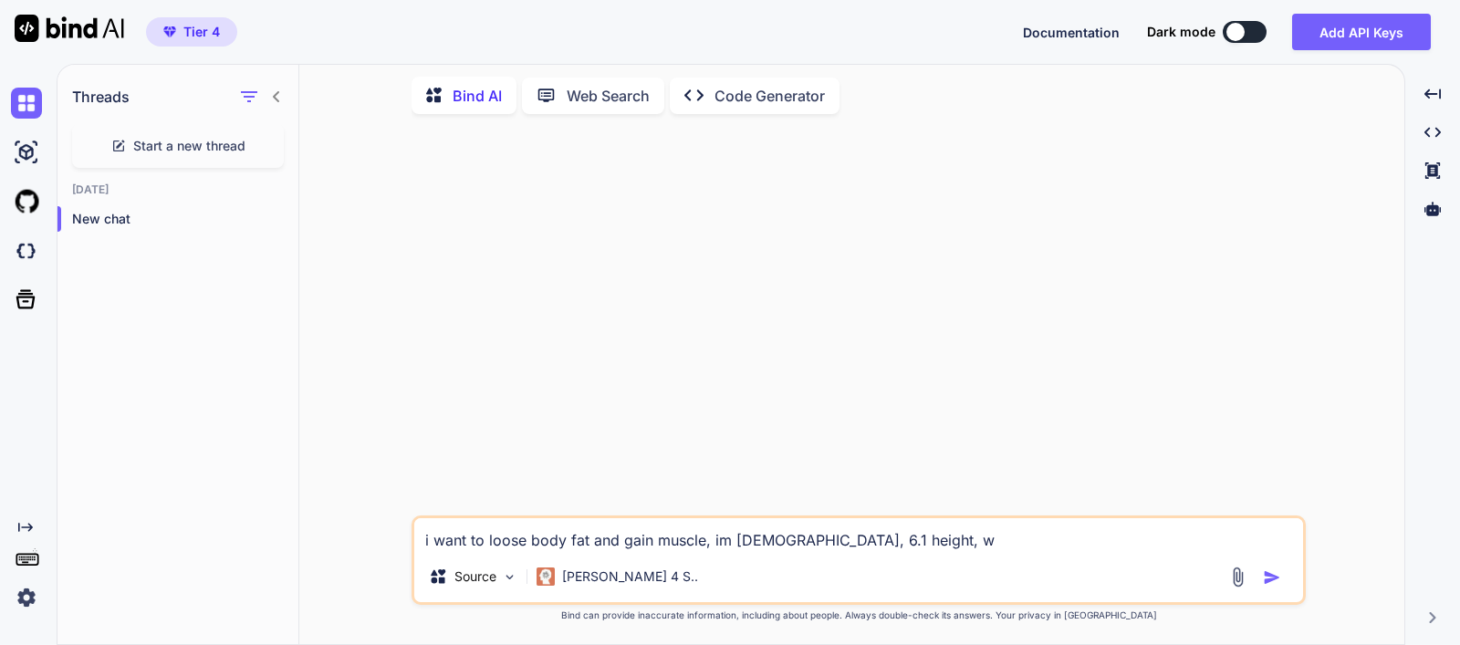
type textarea "i want to loose body fat and gain muscle, im [DEMOGRAPHIC_DATA], 6.1 height, we"
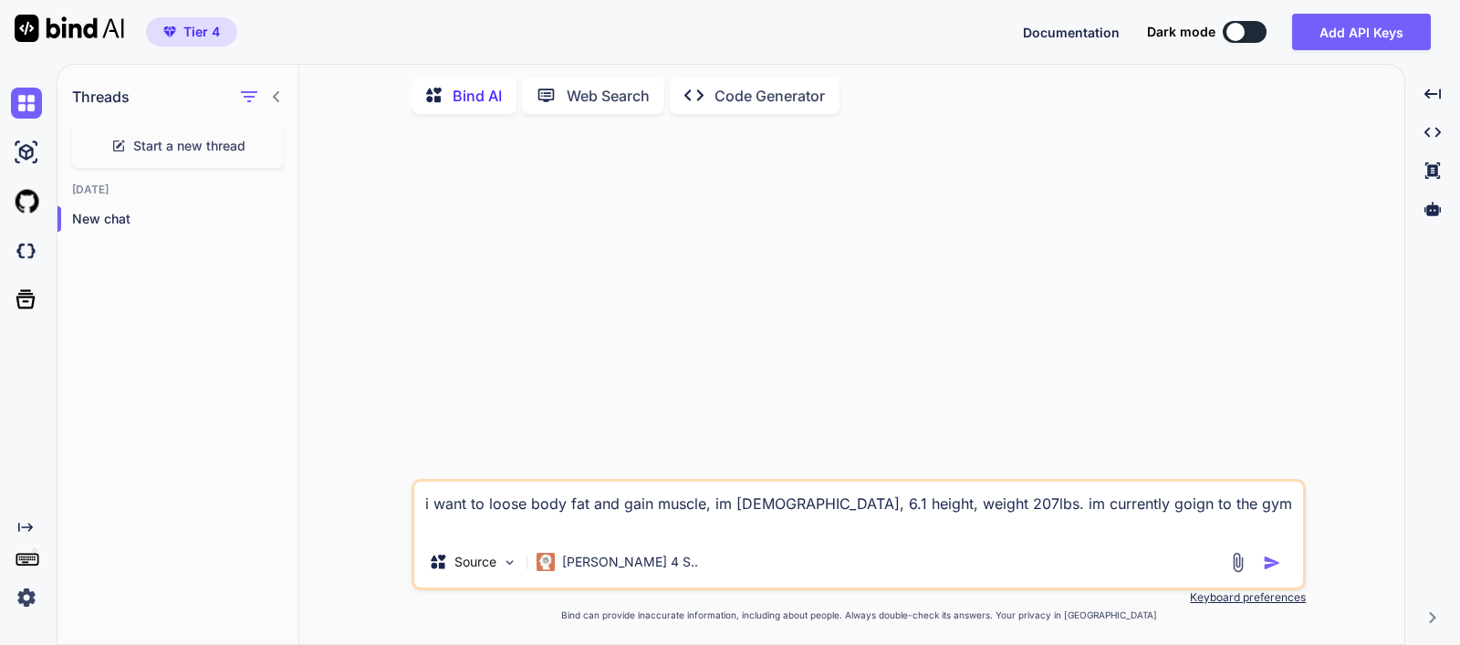
click at [1275, 563] on img "button" at bounding box center [1272, 563] width 18 height 18
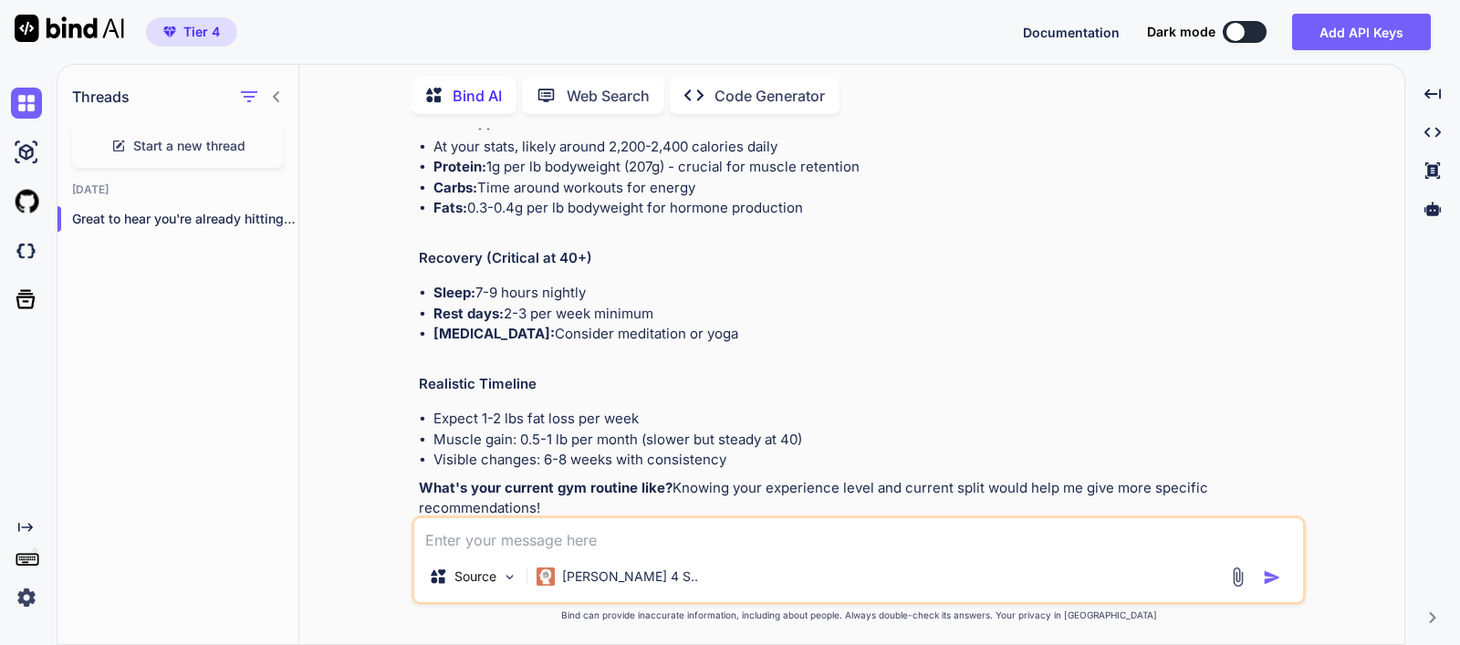
scroll to position [490, 0]
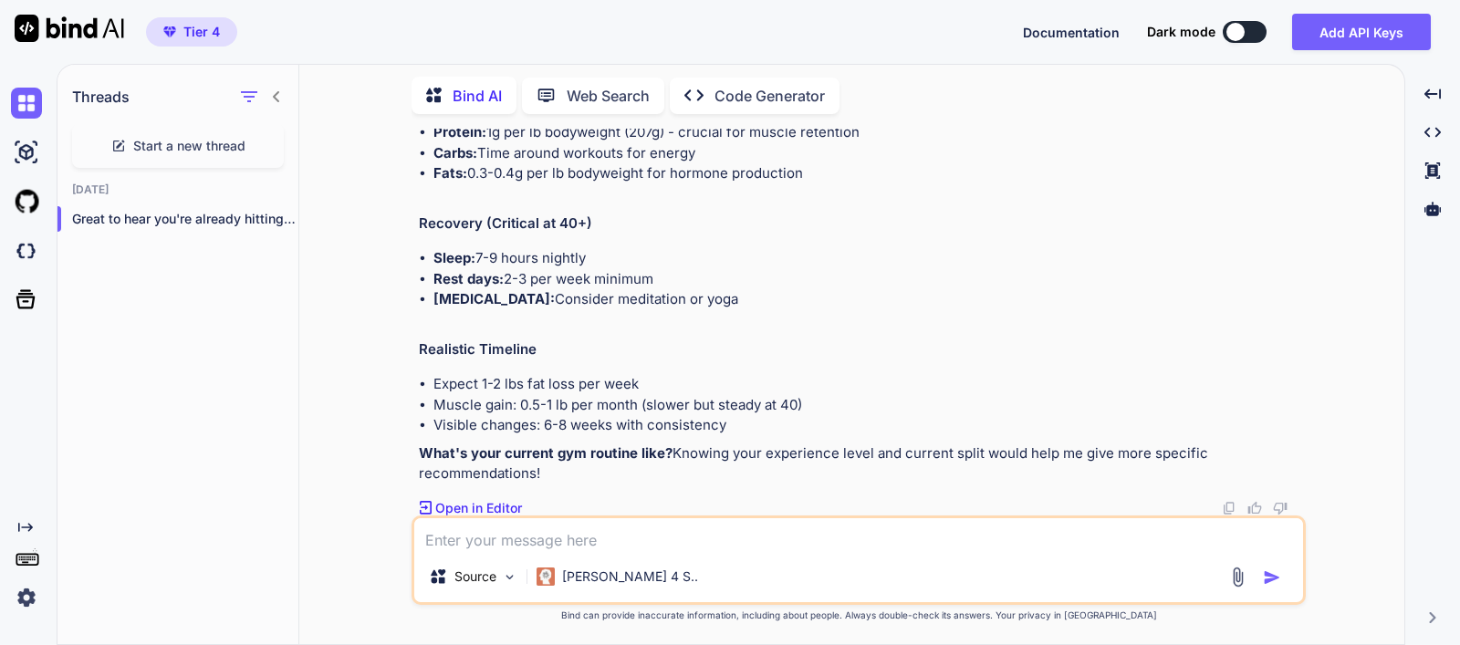
drag, startPoint x: 541, startPoint y: 472, endPoint x: 417, endPoint y: 455, distance: 125.3
click at [417, 455] on div "You i want to loose body fat and gain muscle, im [DEMOGRAPHIC_DATA], 6.1 height…" at bounding box center [860, 322] width 891 height 387
copy p "What's your current gym routine like? Knowing your experience level and current…"
click at [713, 536] on textarea at bounding box center [858, 534] width 889 height 33
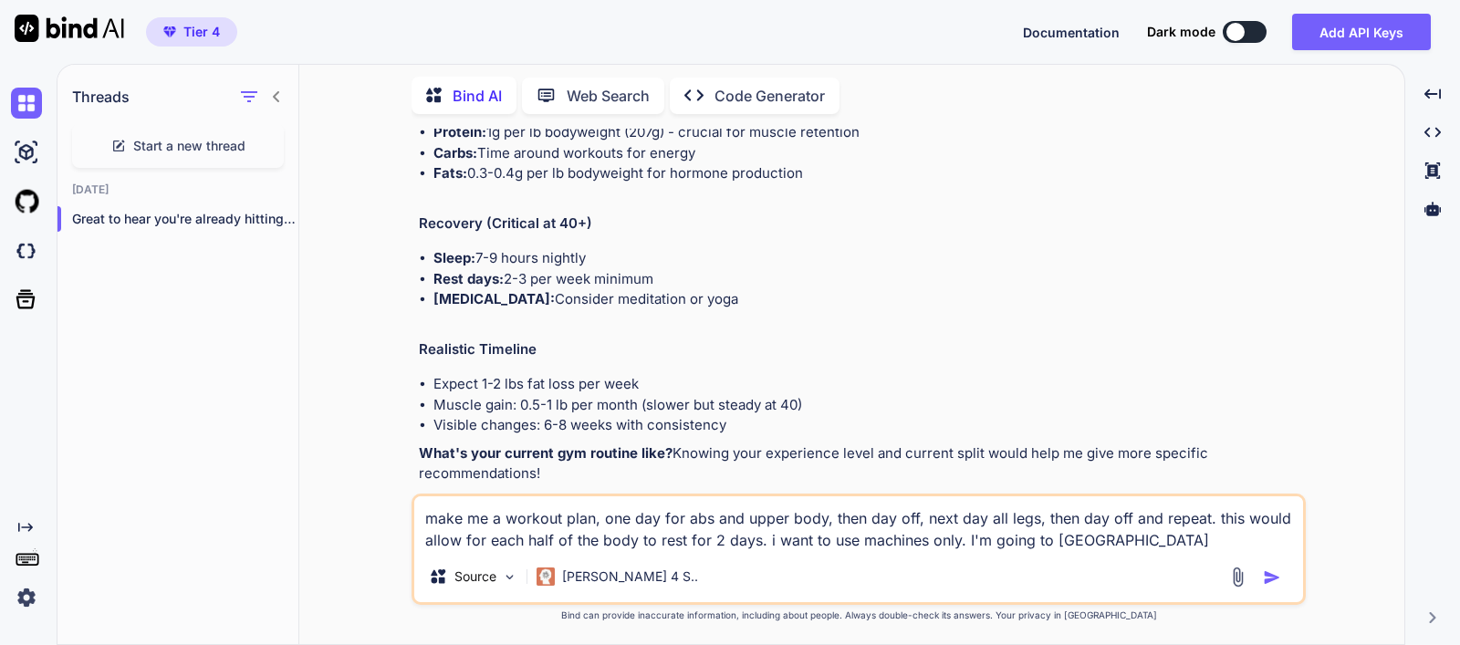
click at [1276, 580] on img "button" at bounding box center [1272, 578] width 18 height 18
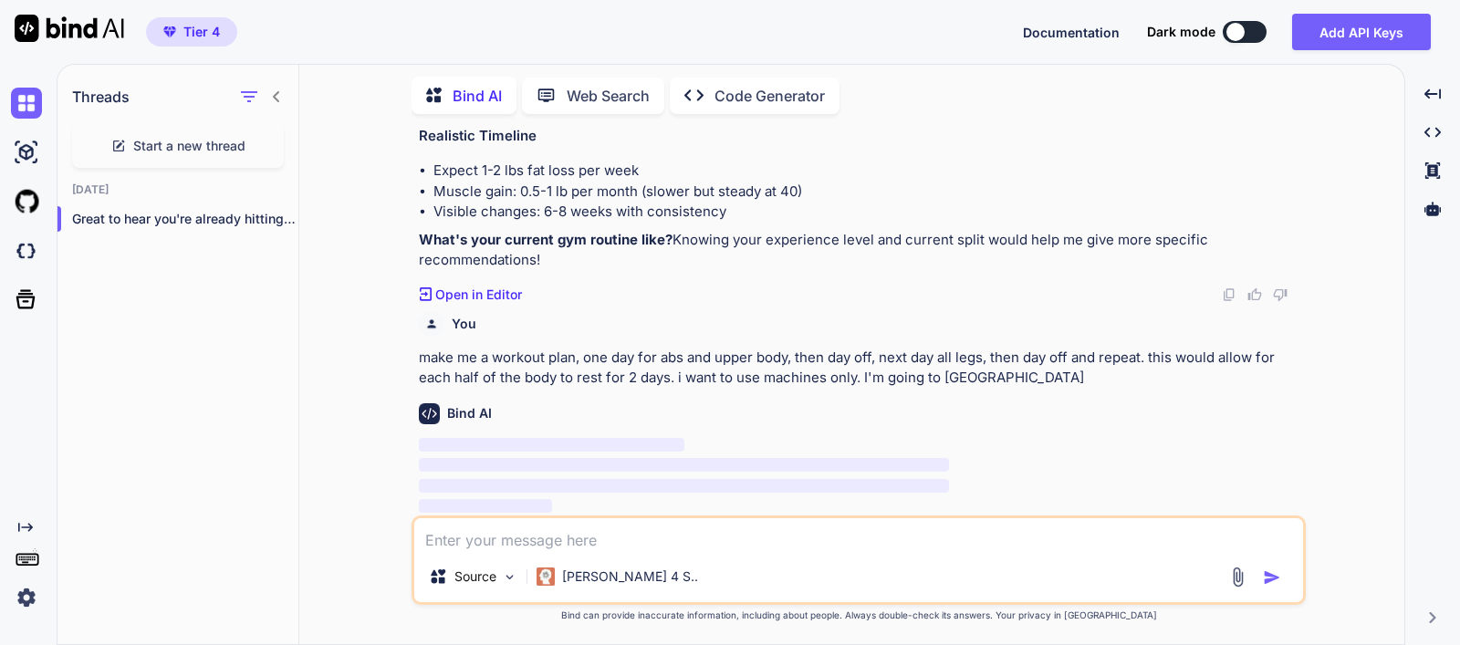
scroll to position [704, 0]
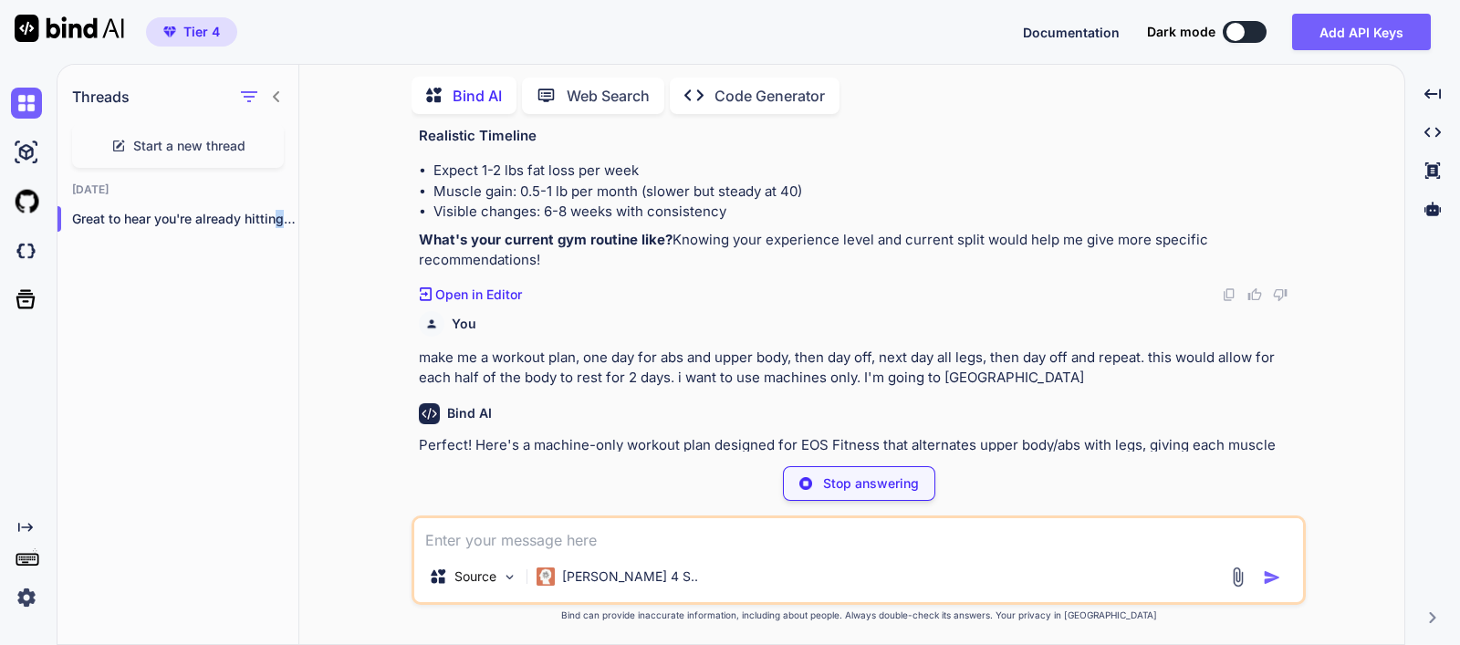
click at [279, 440] on div "Threads Start a new thread [DATE] Great to hear you're already hitting the..." at bounding box center [179, 353] width 242 height 582
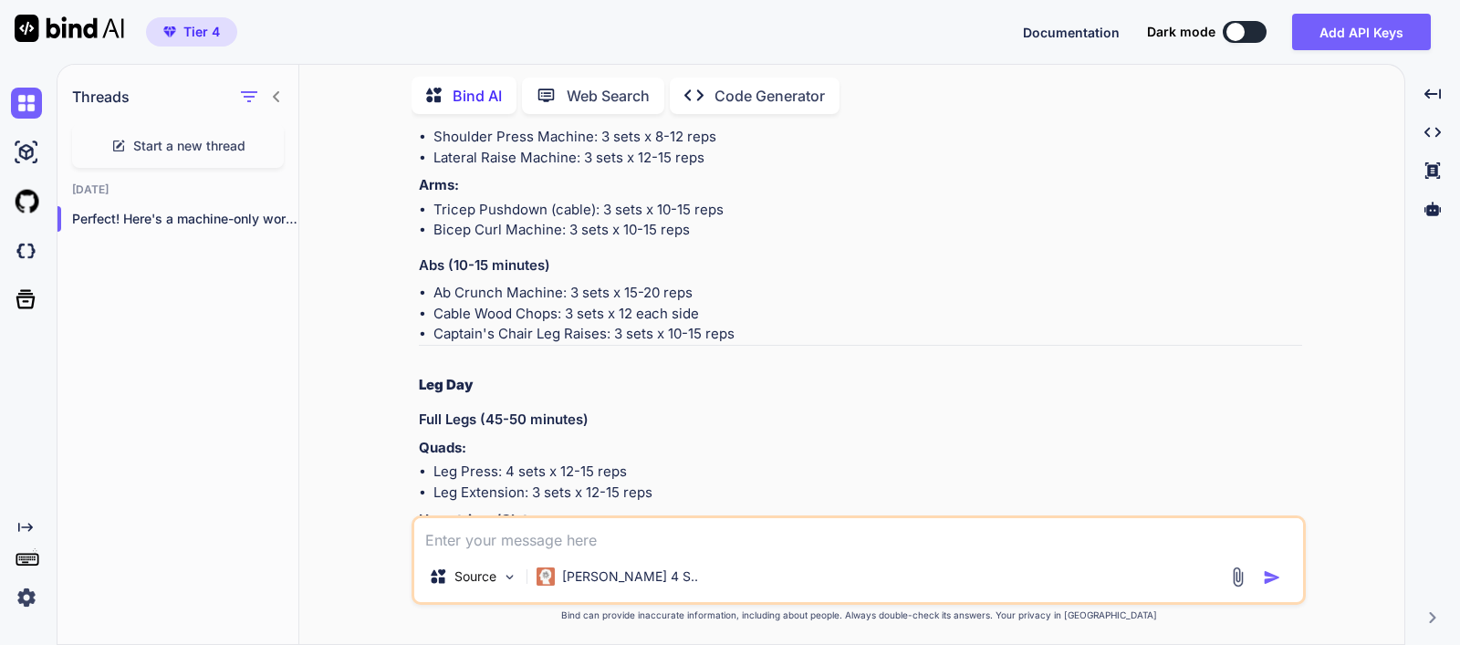
scroll to position [1388, 0]
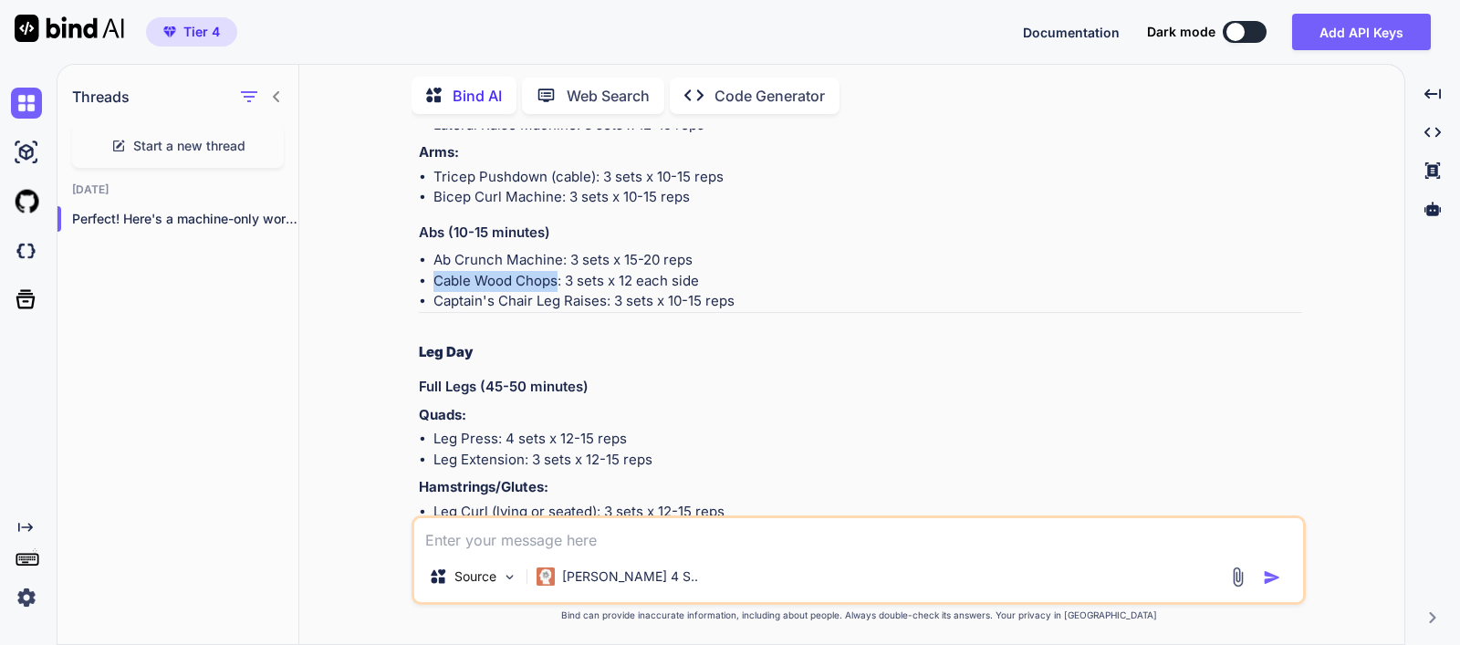
drag, startPoint x: 436, startPoint y: 279, endPoint x: 559, endPoint y: 282, distance: 122.3
click at [559, 282] on li "Cable Wood Chops: 3 sets x 12 each side" at bounding box center [868, 281] width 869 height 21
copy li "Cable Wood Chops"
drag, startPoint x: 436, startPoint y: 305, endPoint x: 610, endPoint y: 304, distance: 173.4
click at [610, 304] on li "Captain's Chair Leg Raises: 3 sets x 10-15 reps" at bounding box center [868, 301] width 869 height 21
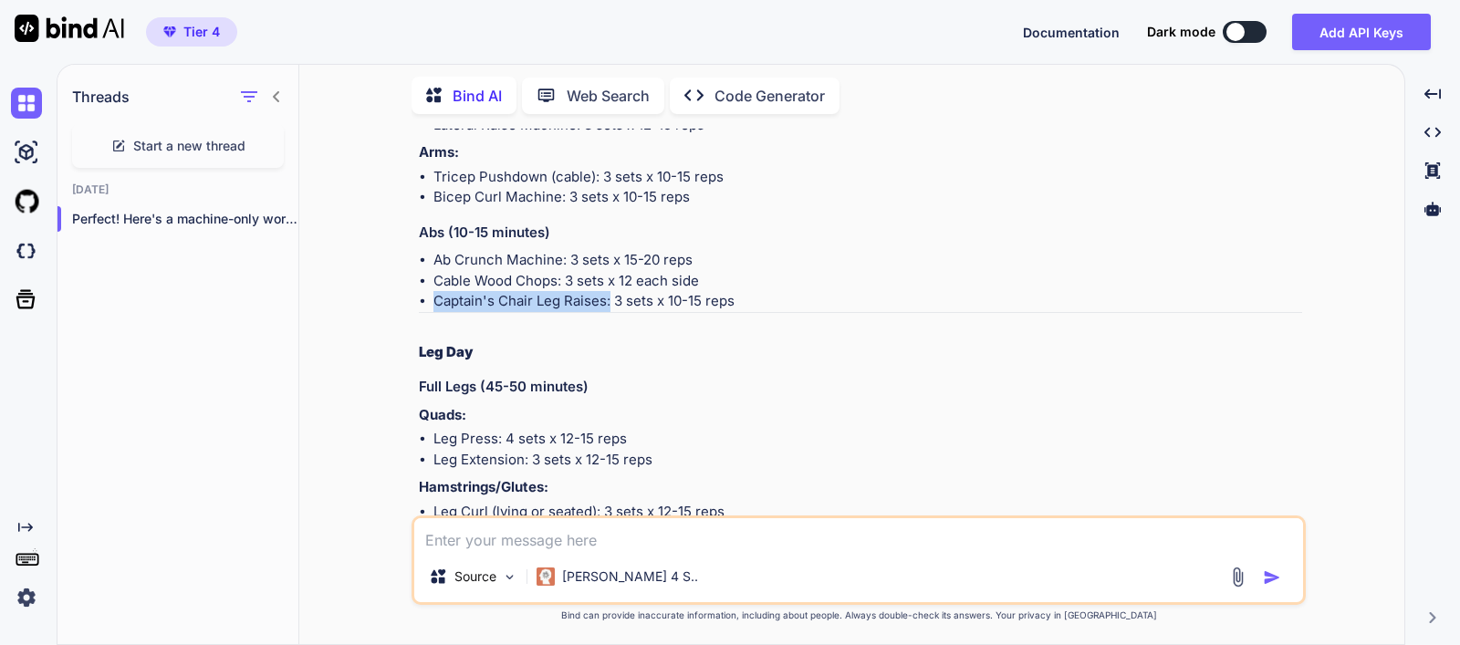
copy li "Captain's Chair Leg Raises:"
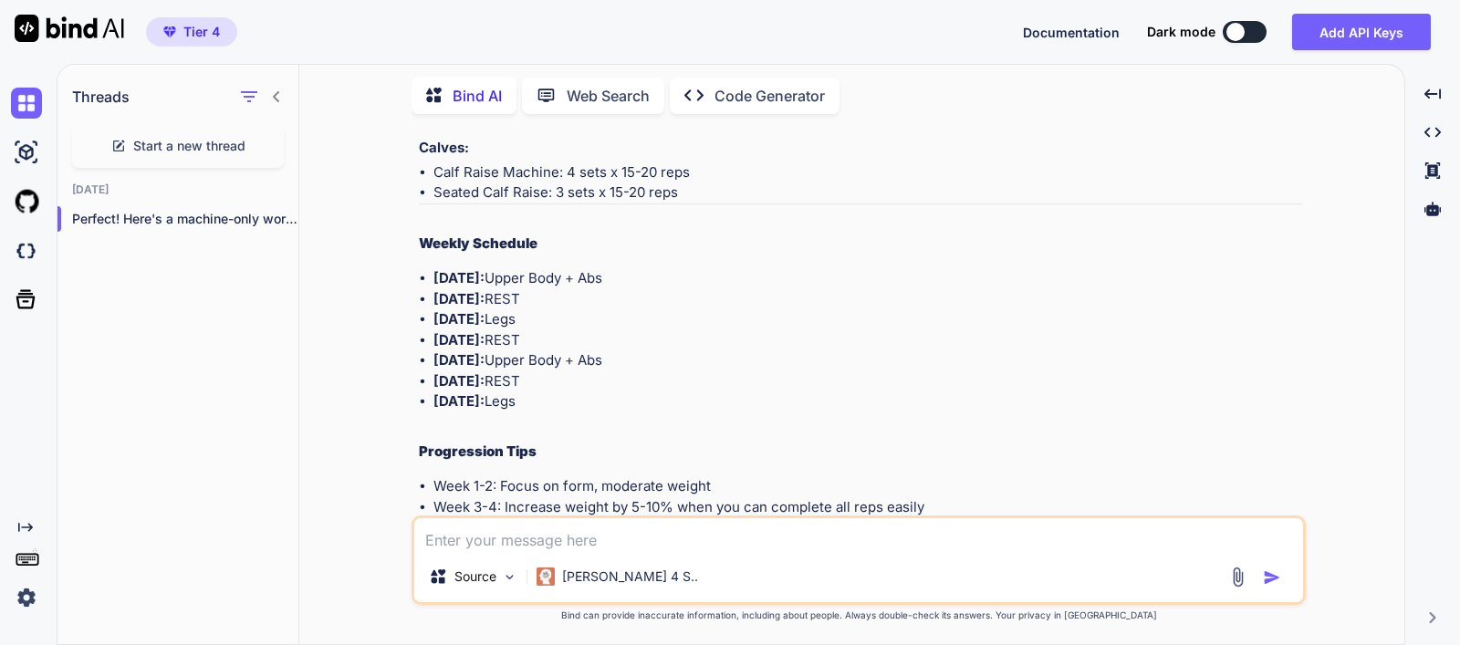
scroll to position [2100, 0]
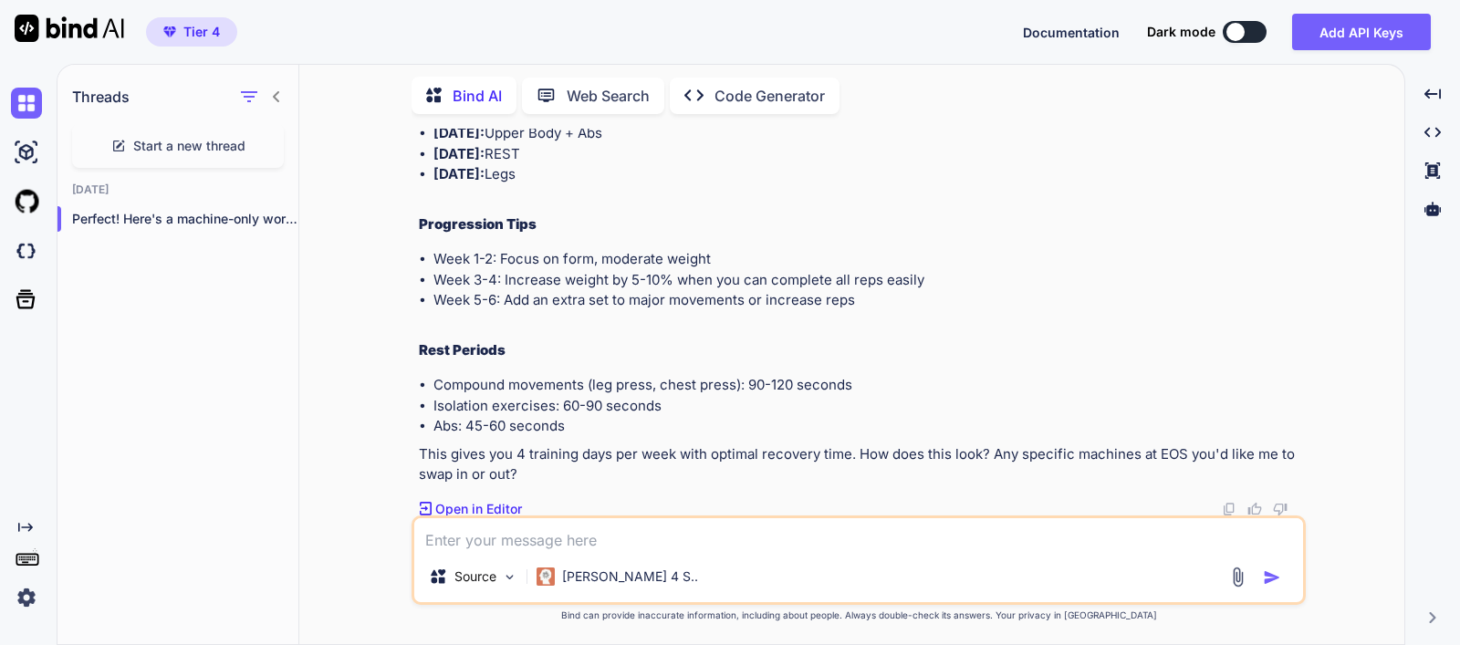
click at [664, 537] on textarea at bounding box center [858, 534] width 889 height 33
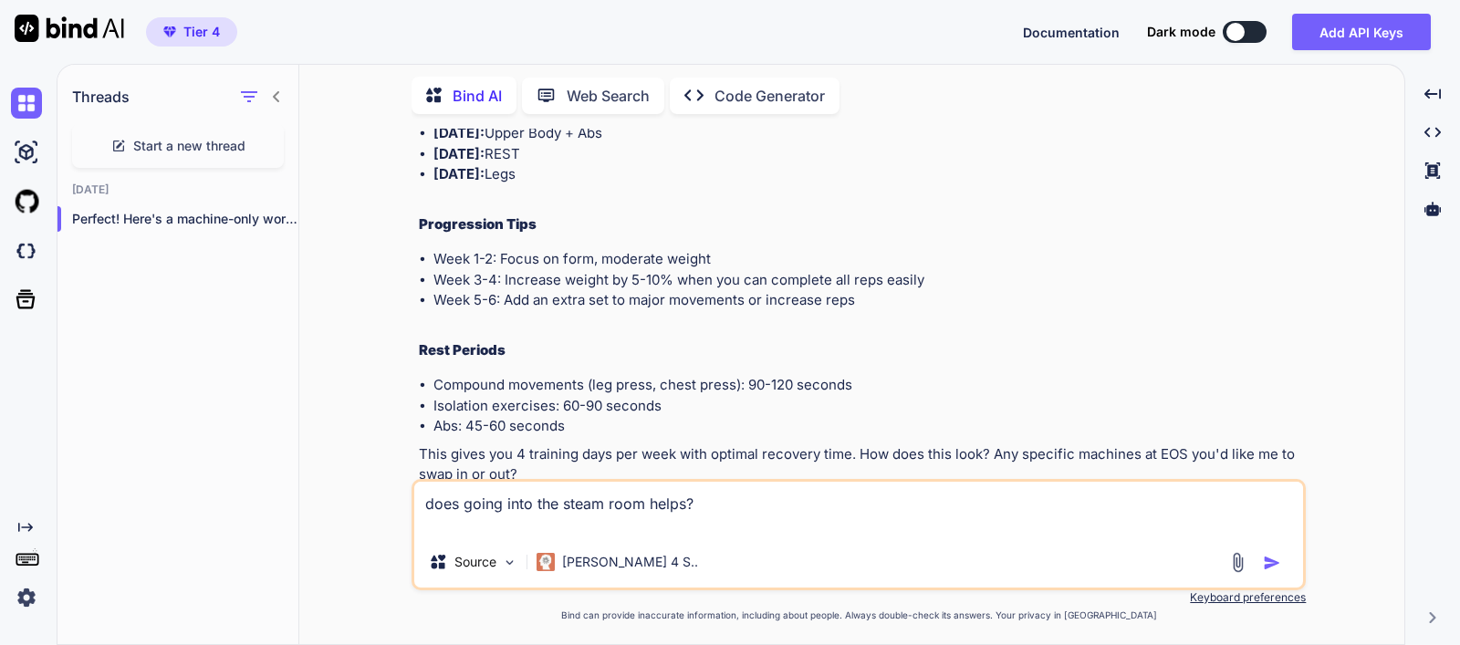
click at [1270, 565] on img "button" at bounding box center [1272, 563] width 18 height 18
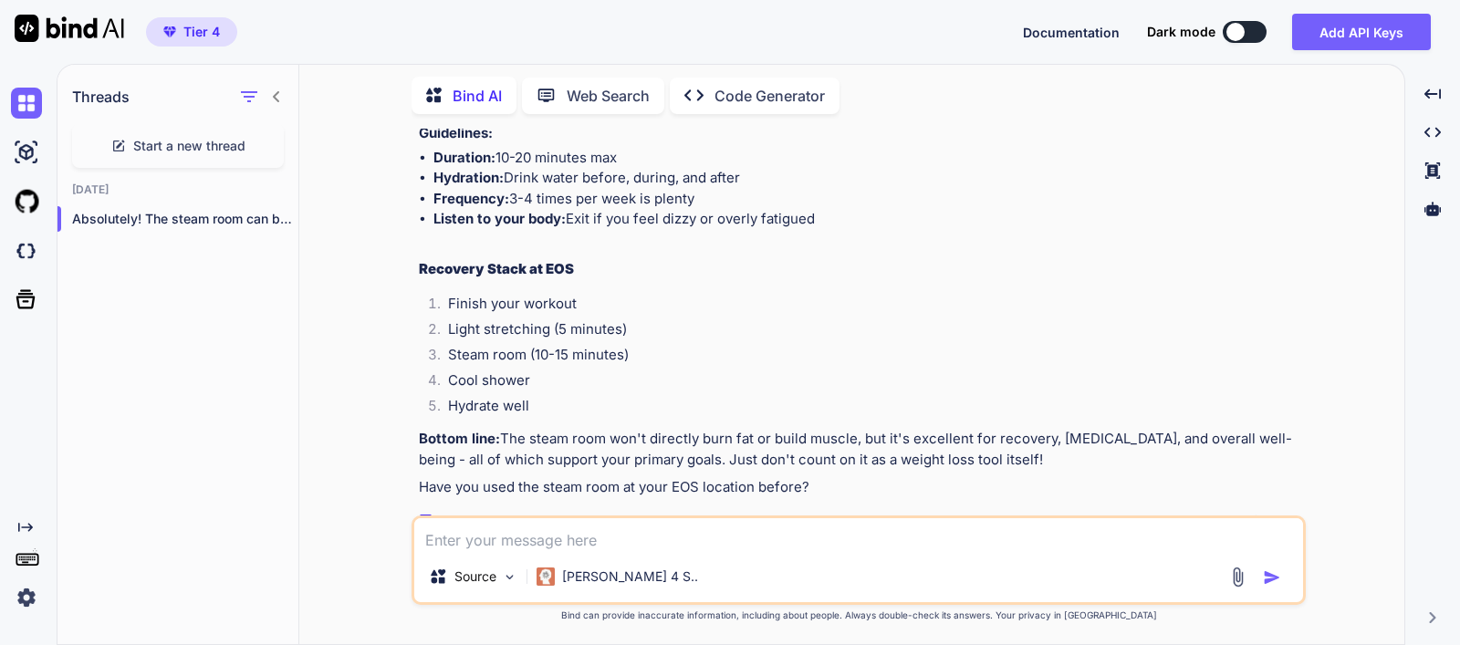
scroll to position [3049, 0]
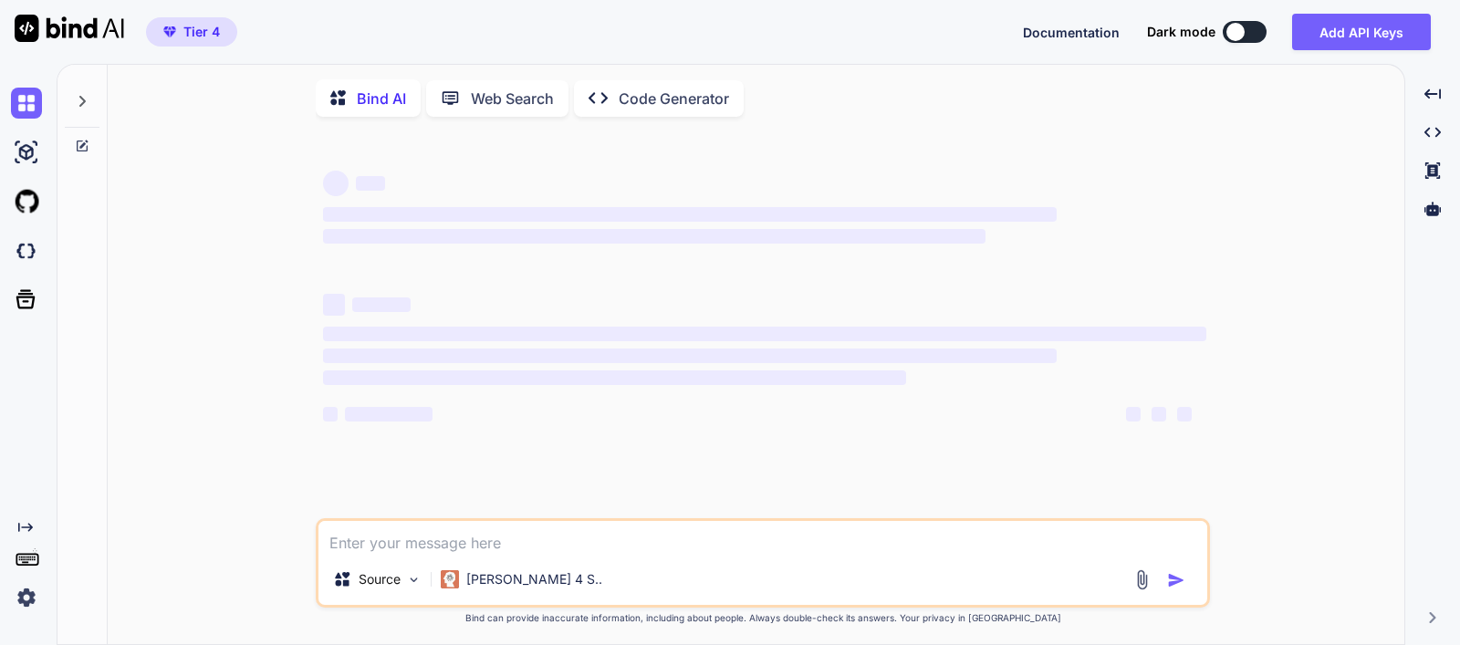
type textarea "x"
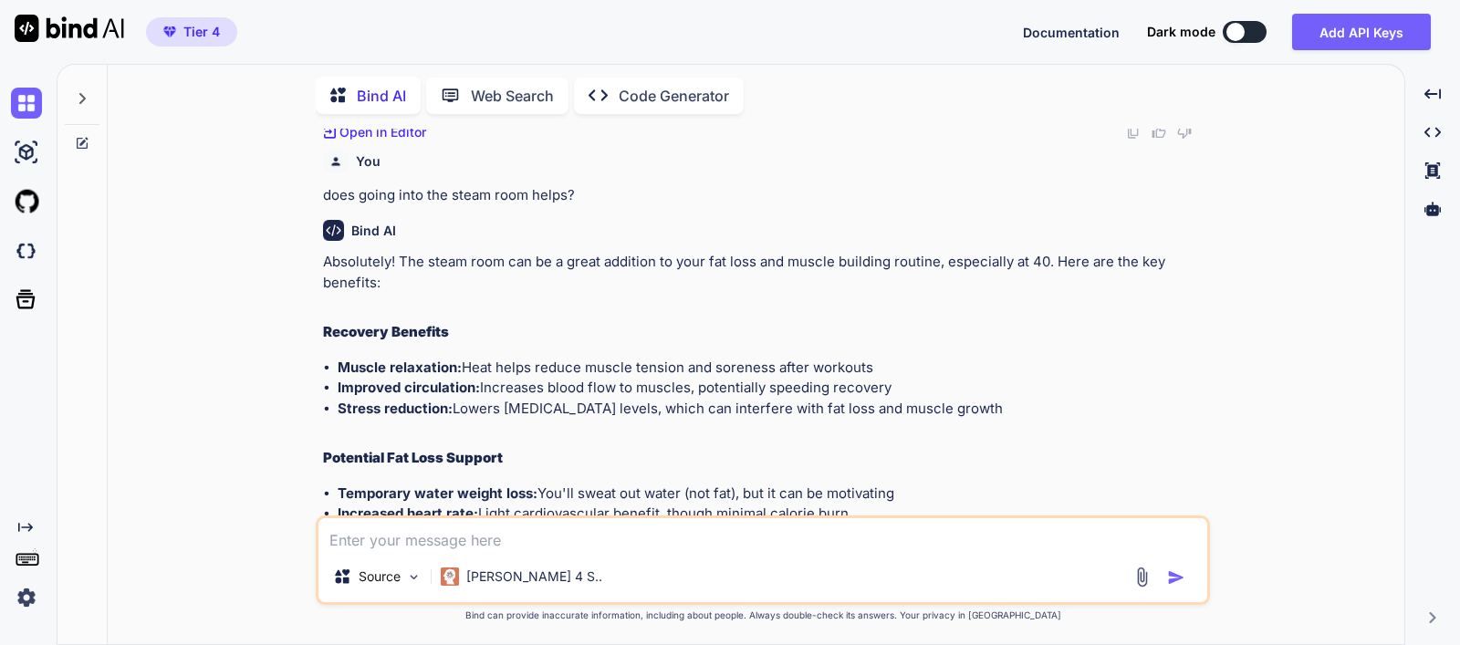
scroll to position [2488, 0]
